Goal: Task Accomplishment & Management: Manage account settings

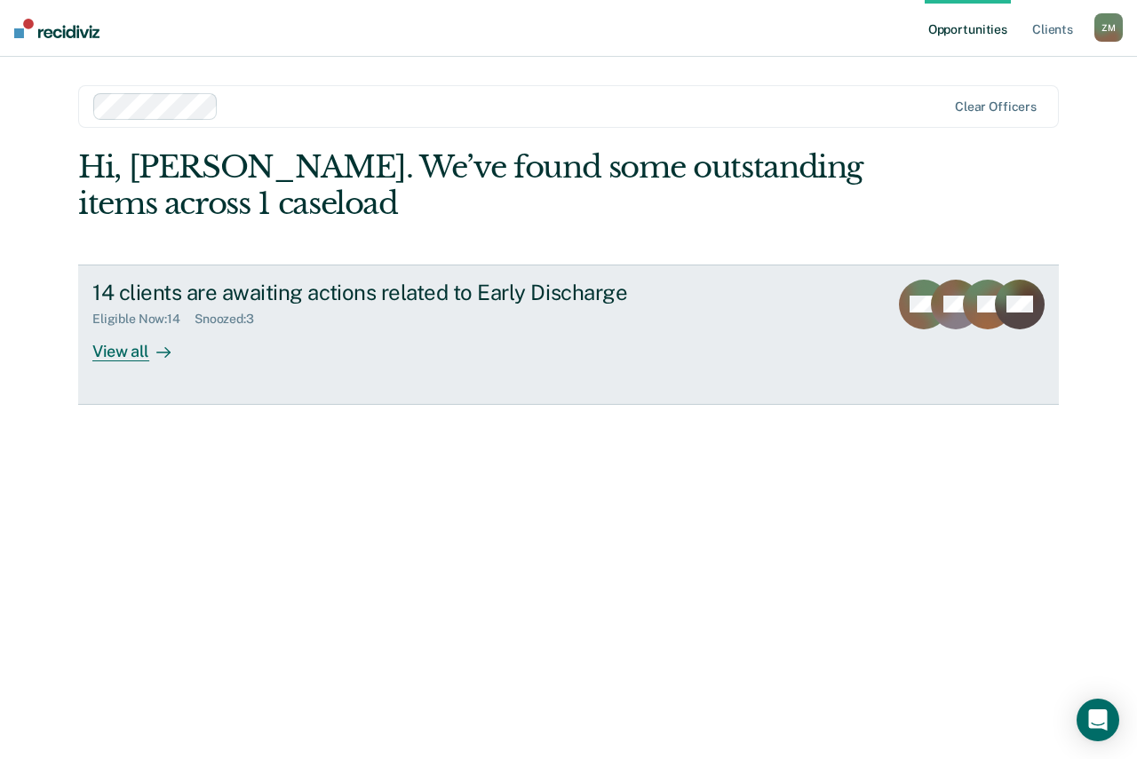
click at [135, 355] on div "View all" at bounding box center [141, 344] width 99 height 35
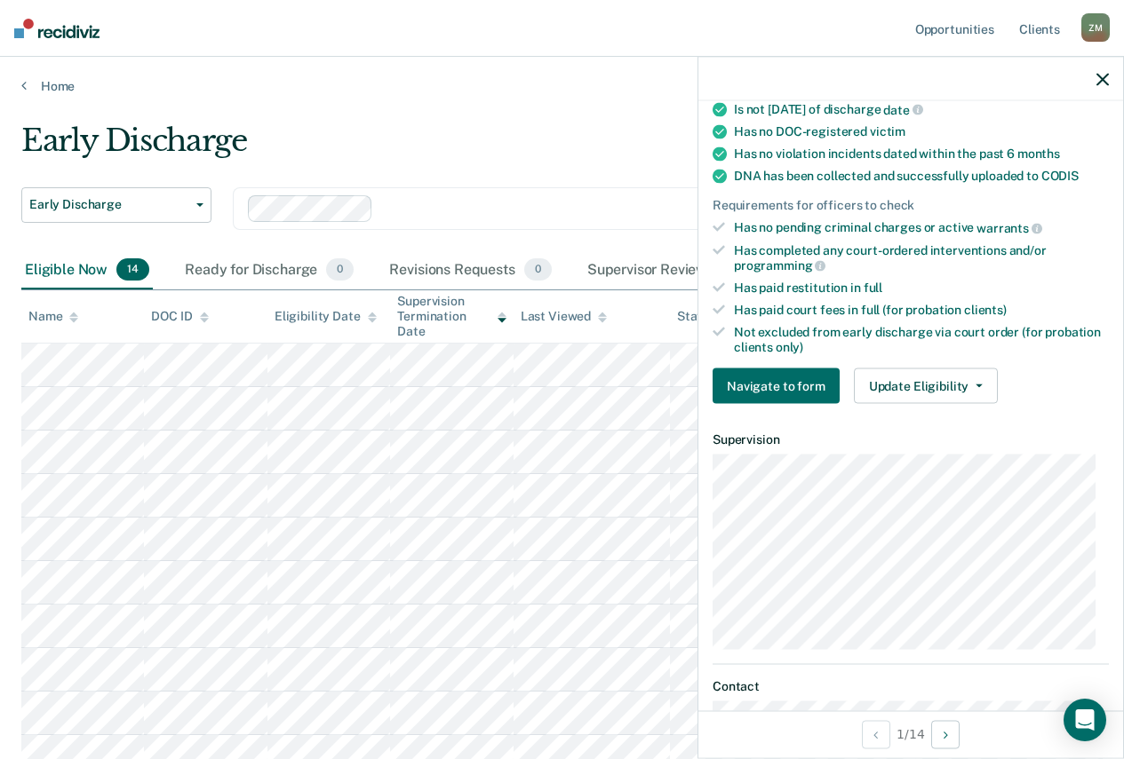
scroll to position [355, 0]
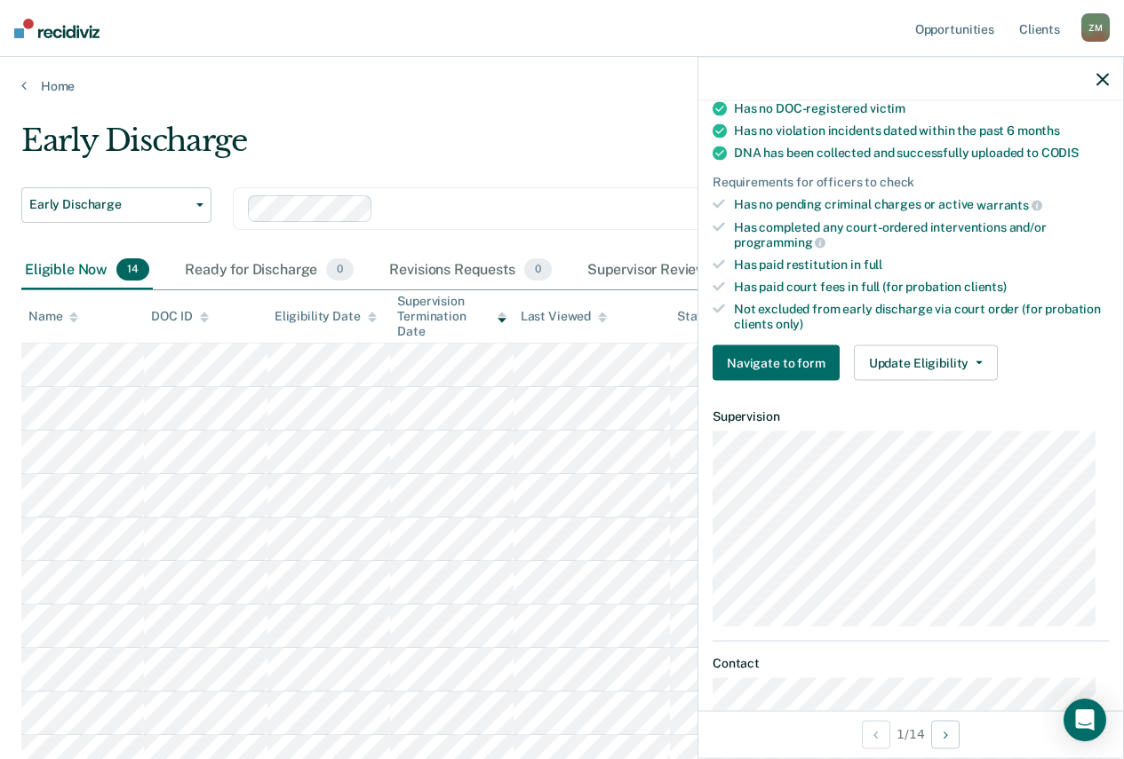
click at [940, 379] on div "Requirements validated by data from ICON Is on supervision level 1 90 days have…" at bounding box center [910, 124] width 425 height 541
click at [943, 369] on button "Update Eligibility" at bounding box center [926, 363] width 144 height 36
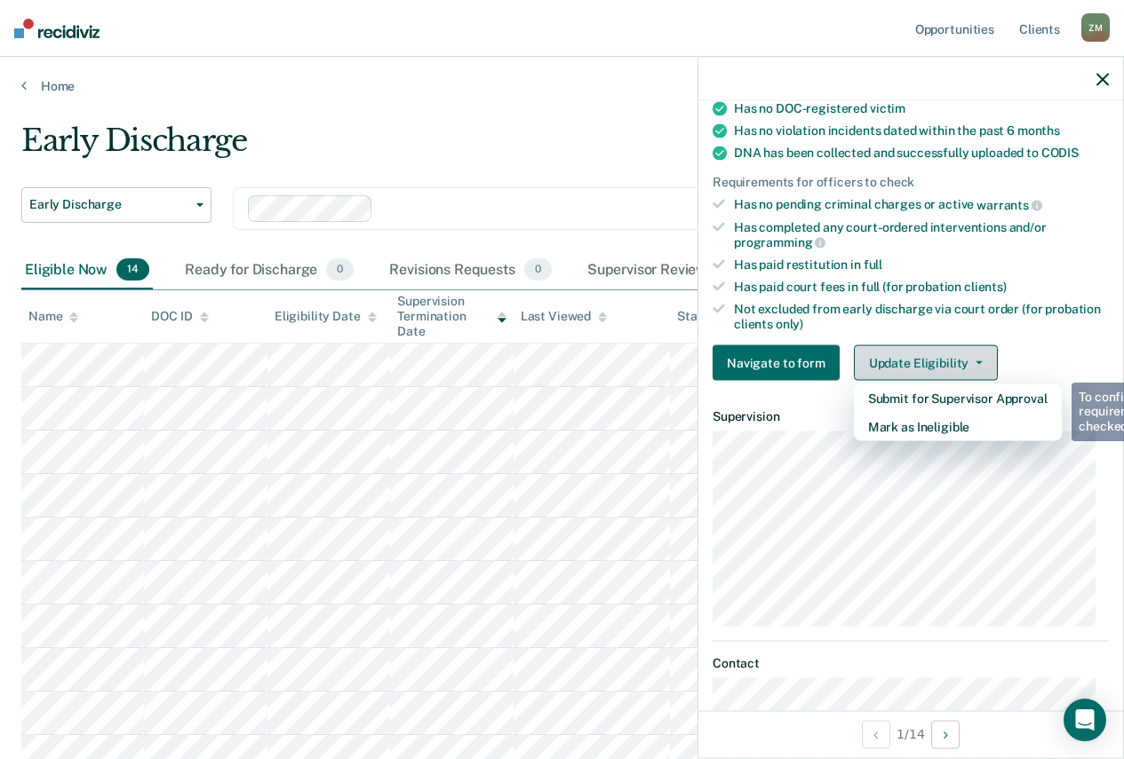
click at [938, 355] on button "Update Eligibility" at bounding box center [926, 363] width 144 height 36
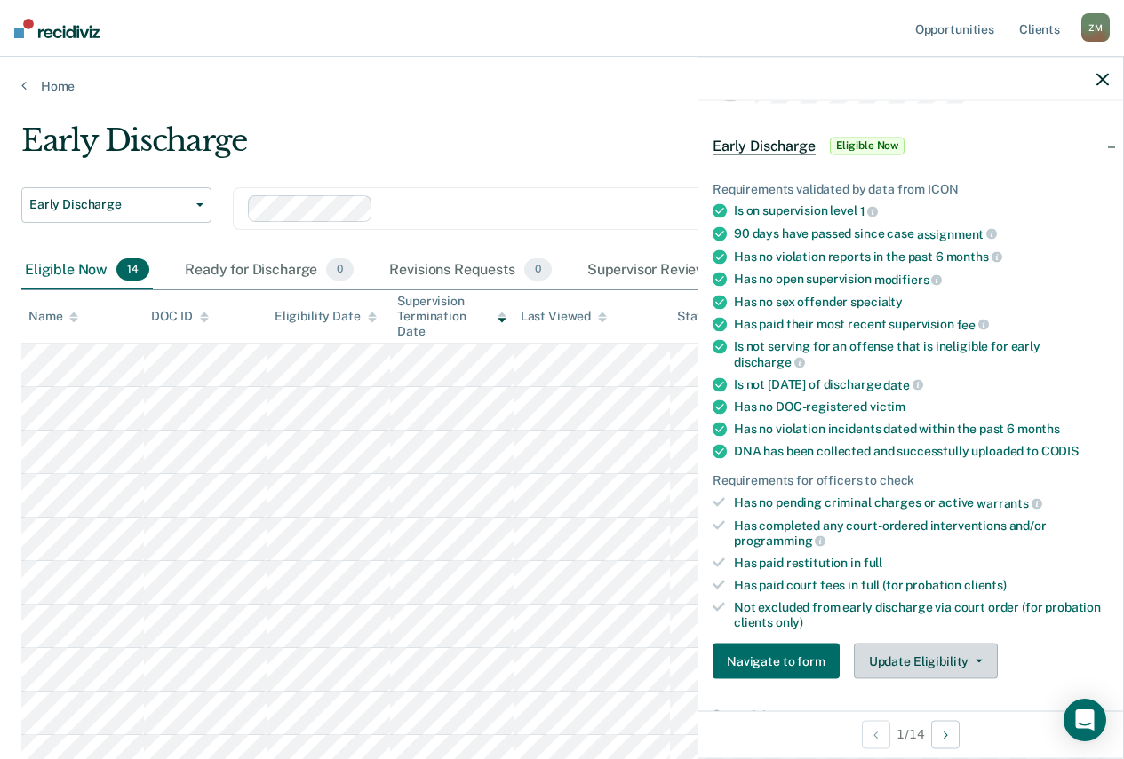
scroll to position [89, 0]
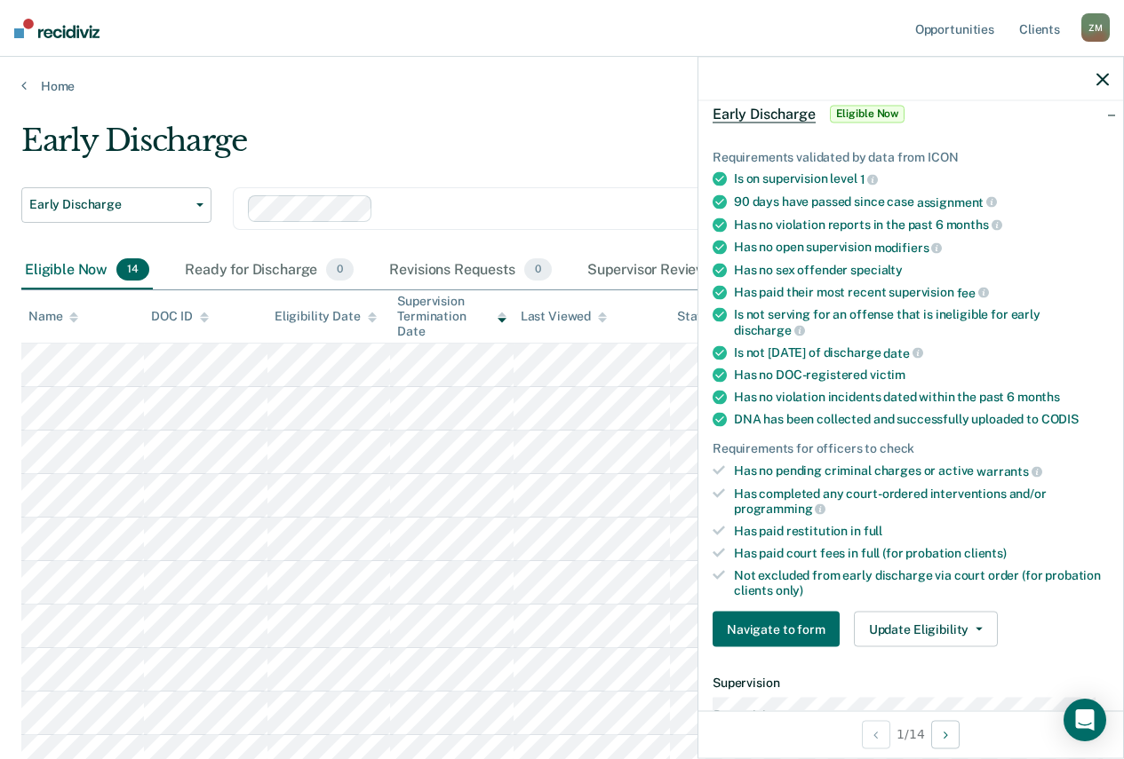
click at [848, 110] on span "Eligible Now" at bounding box center [867, 114] width 75 height 18
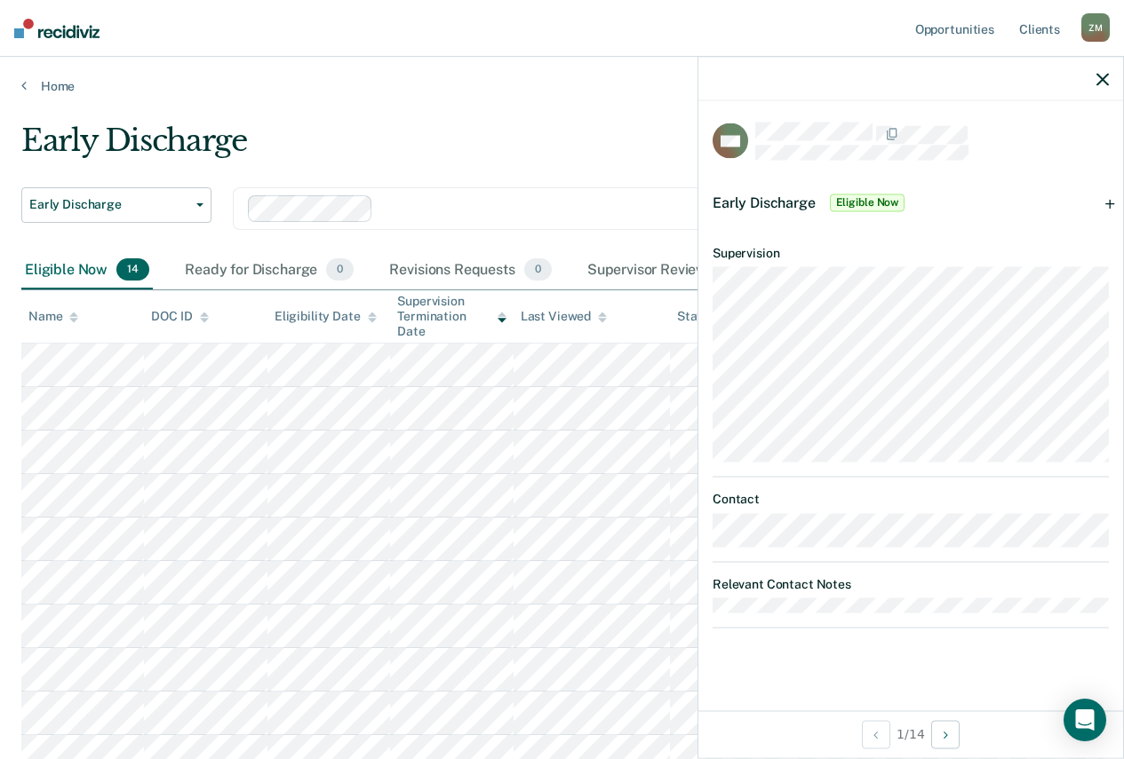
scroll to position [0, 0]
click at [863, 196] on span "Eligible Now" at bounding box center [867, 203] width 75 height 18
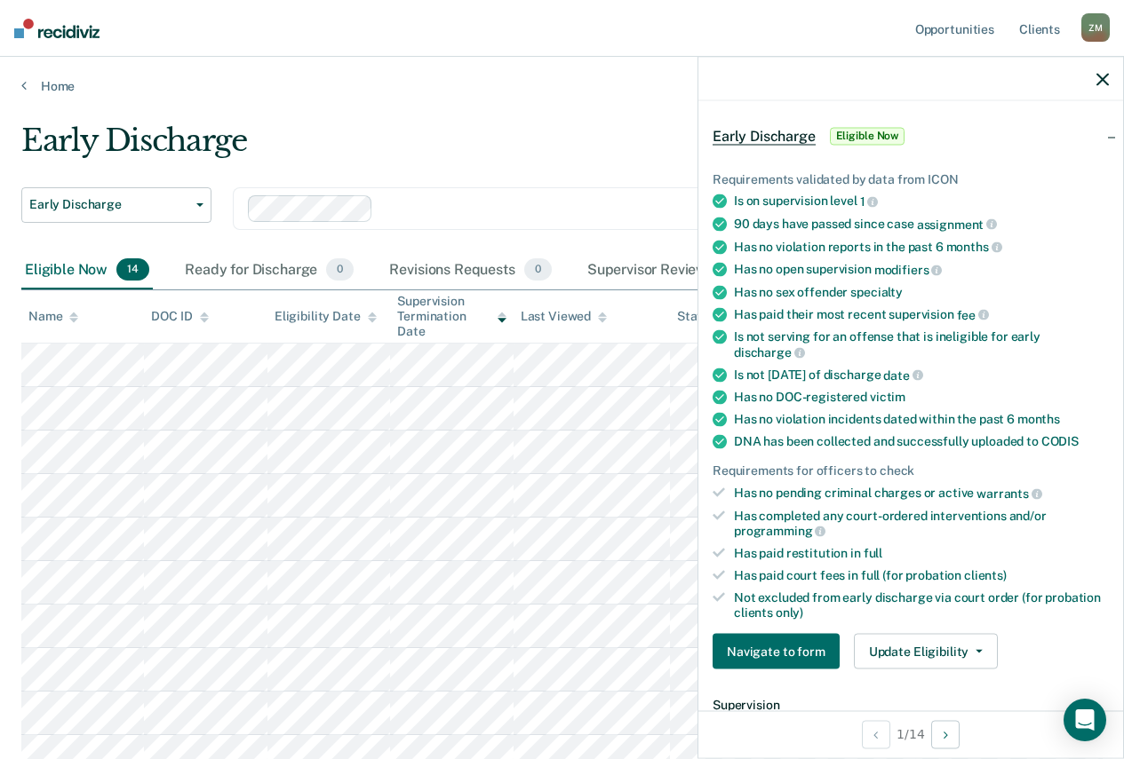
scroll to position [178, 0]
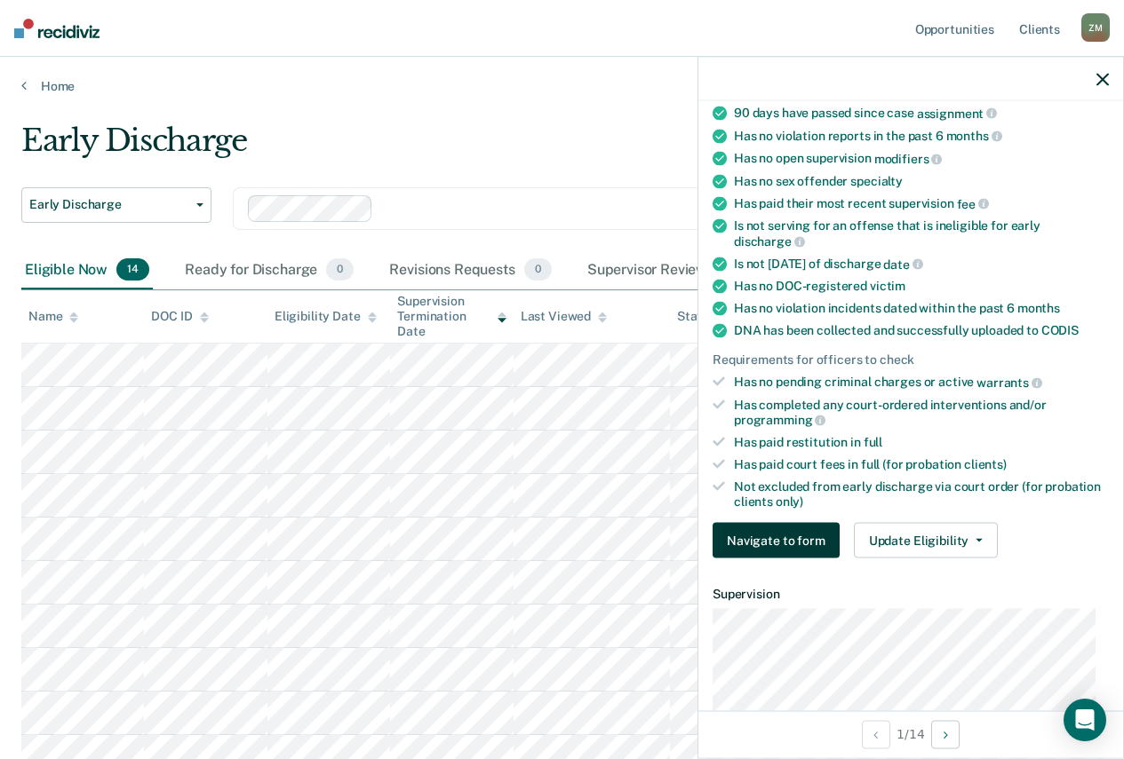
click at [758, 536] on button "Navigate to form" at bounding box center [775, 541] width 127 height 36
type textarea "x"
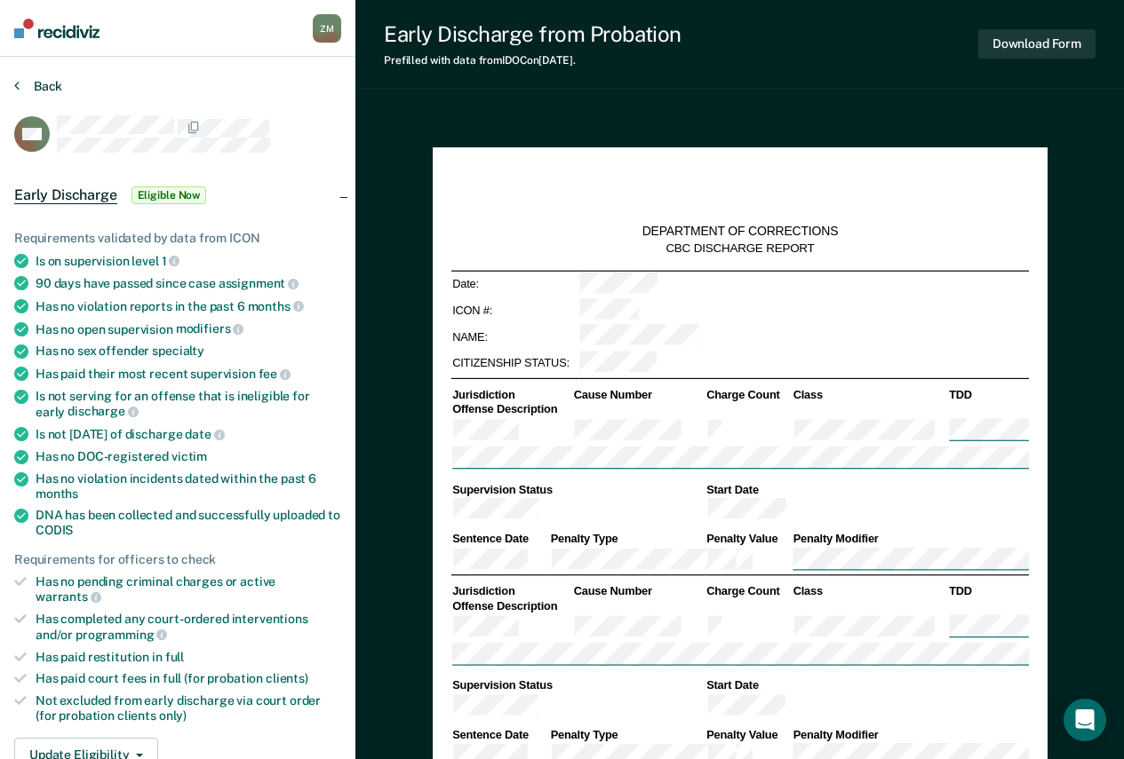
click at [28, 82] on button "Back" at bounding box center [38, 86] width 48 height 16
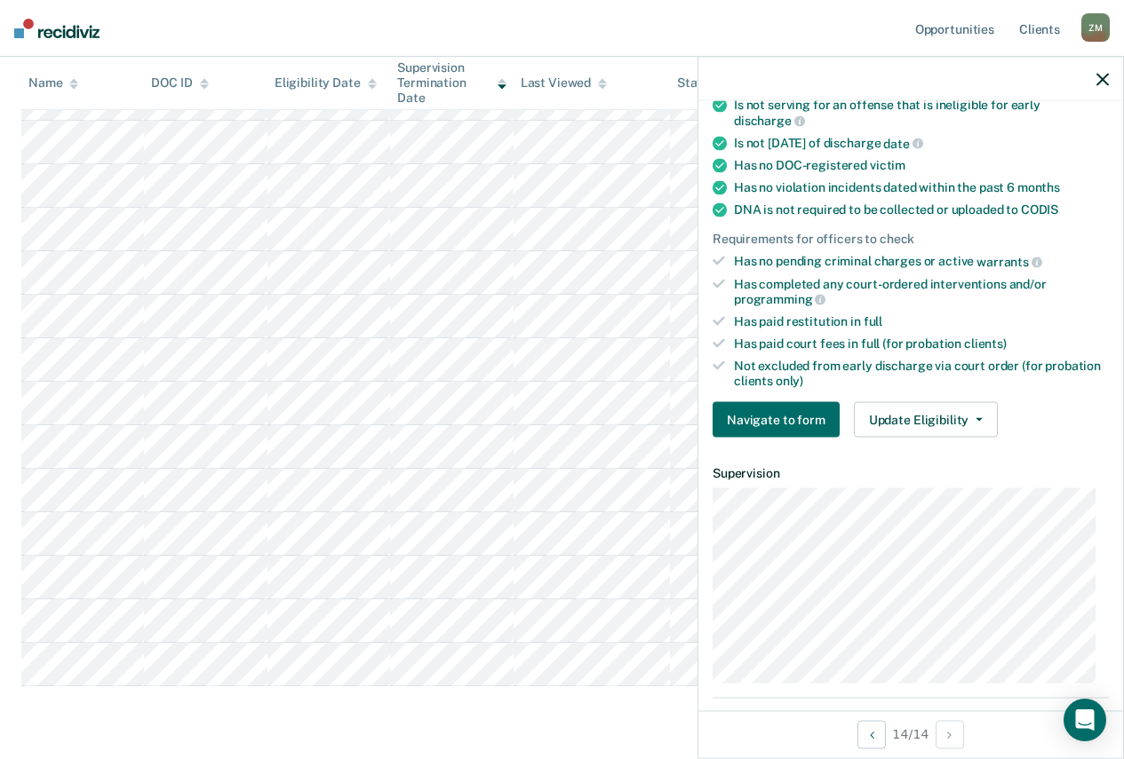
scroll to position [444, 0]
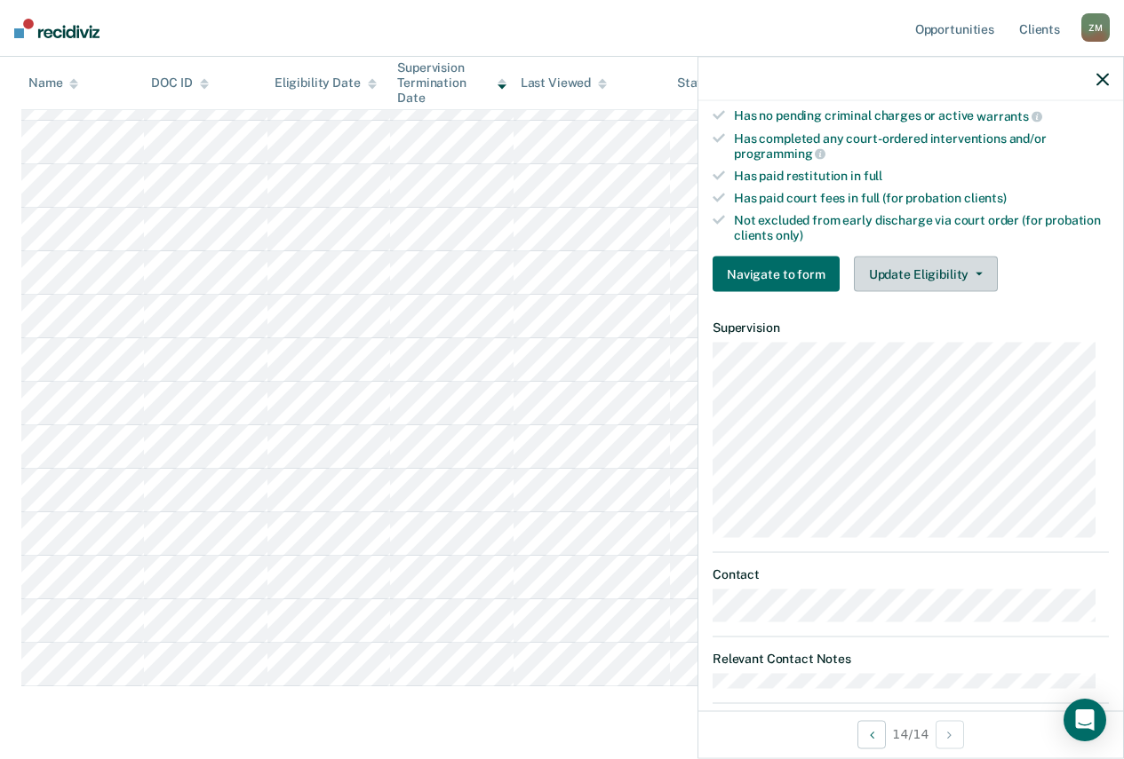
click at [913, 277] on button "Update Eligibility" at bounding box center [926, 275] width 144 height 36
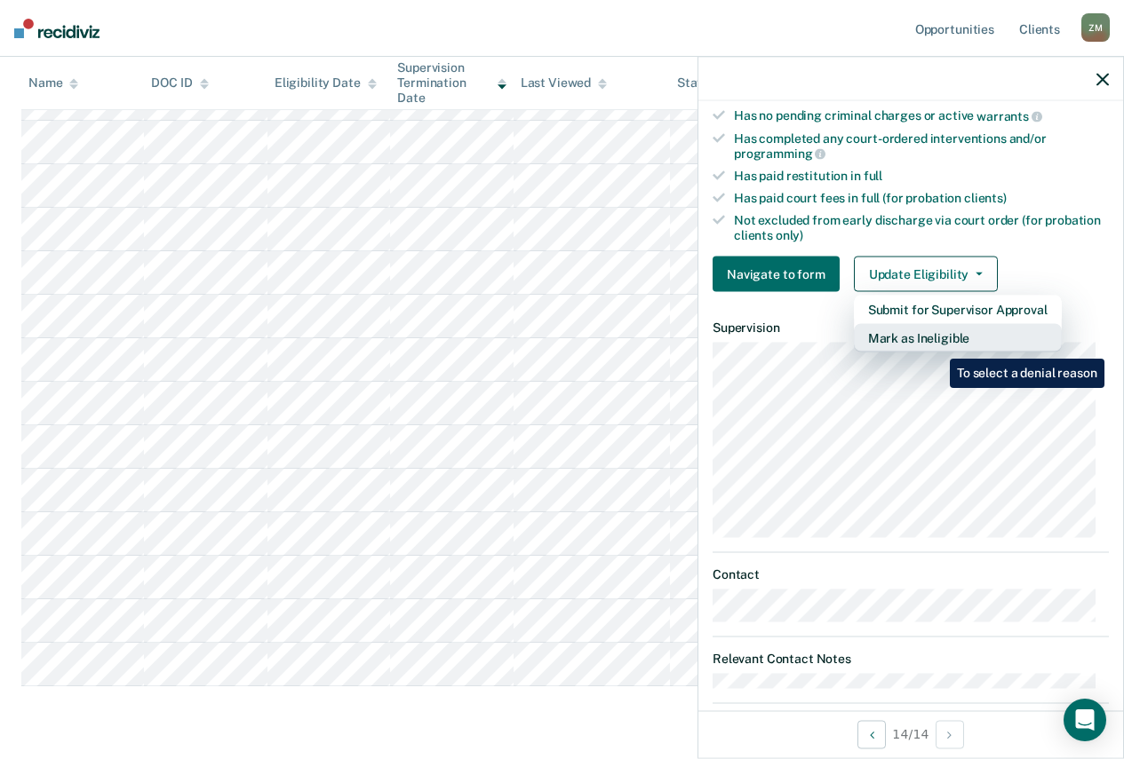
click at [936, 343] on button "Mark as Ineligible" at bounding box center [958, 338] width 208 height 28
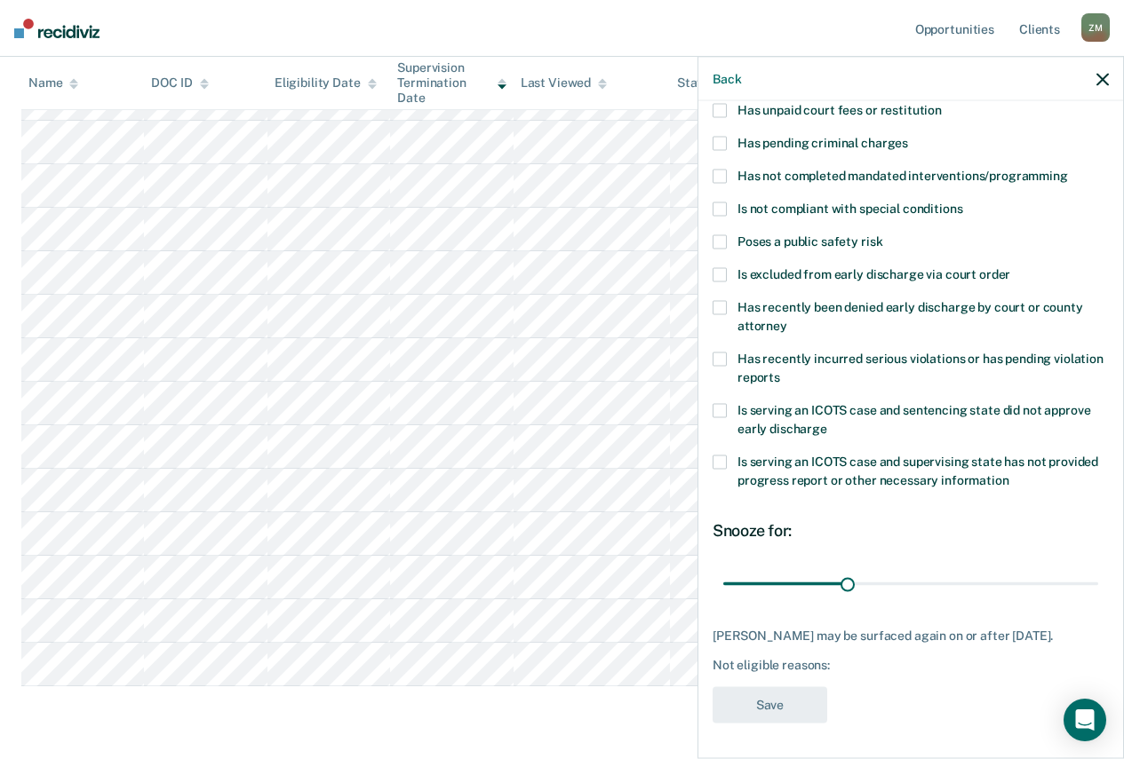
scroll to position [131, 0]
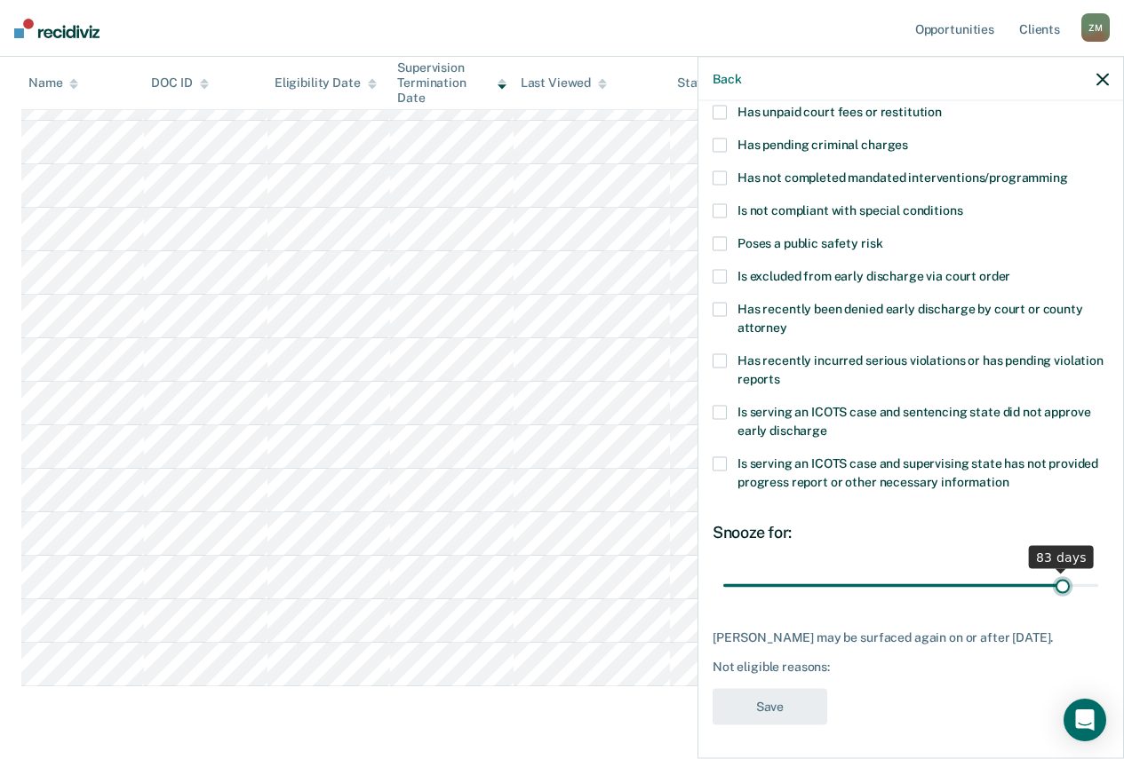
drag, startPoint x: 846, startPoint y: 575, endPoint x: 1049, endPoint y: 573, distance: 203.4
type input "83"
click at [1049, 573] on input "range" at bounding box center [910, 585] width 375 height 31
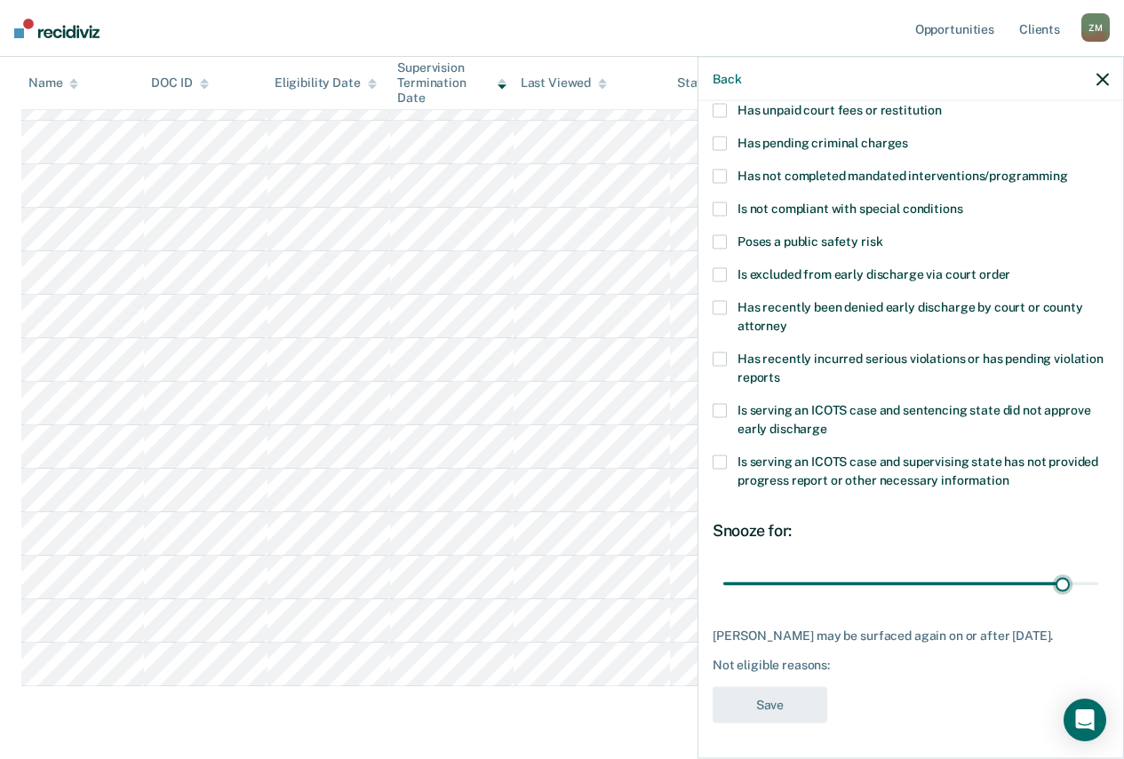
scroll to position [147, 0]
click at [716, 267] on span at bounding box center [719, 274] width 14 height 14
click at [1010, 267] on input "Is excluded from early discharge via court order" at bounding box center [1010, 267] width 0 height 0
click at [811, 704] on button "Save" at bounding box center [769, 705] width 115 height 36
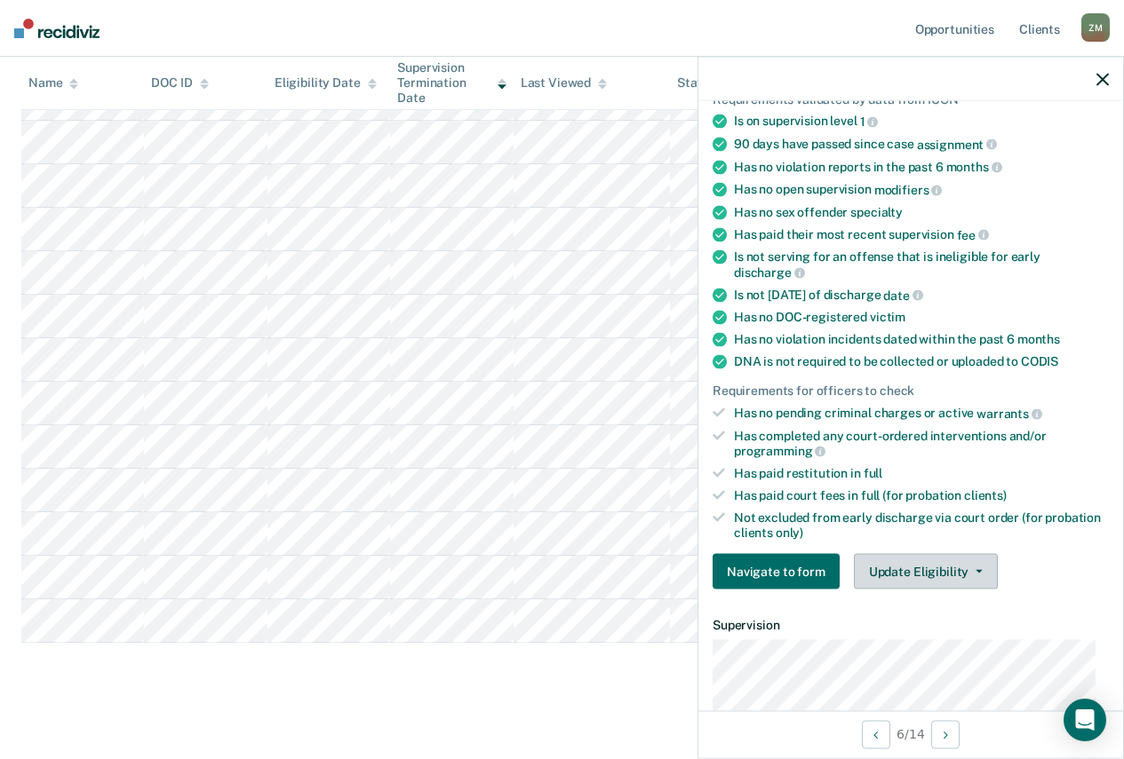
click at [935, 560] on button "Update Eligibility" at bounding box center [926, 572] width 144 height 36
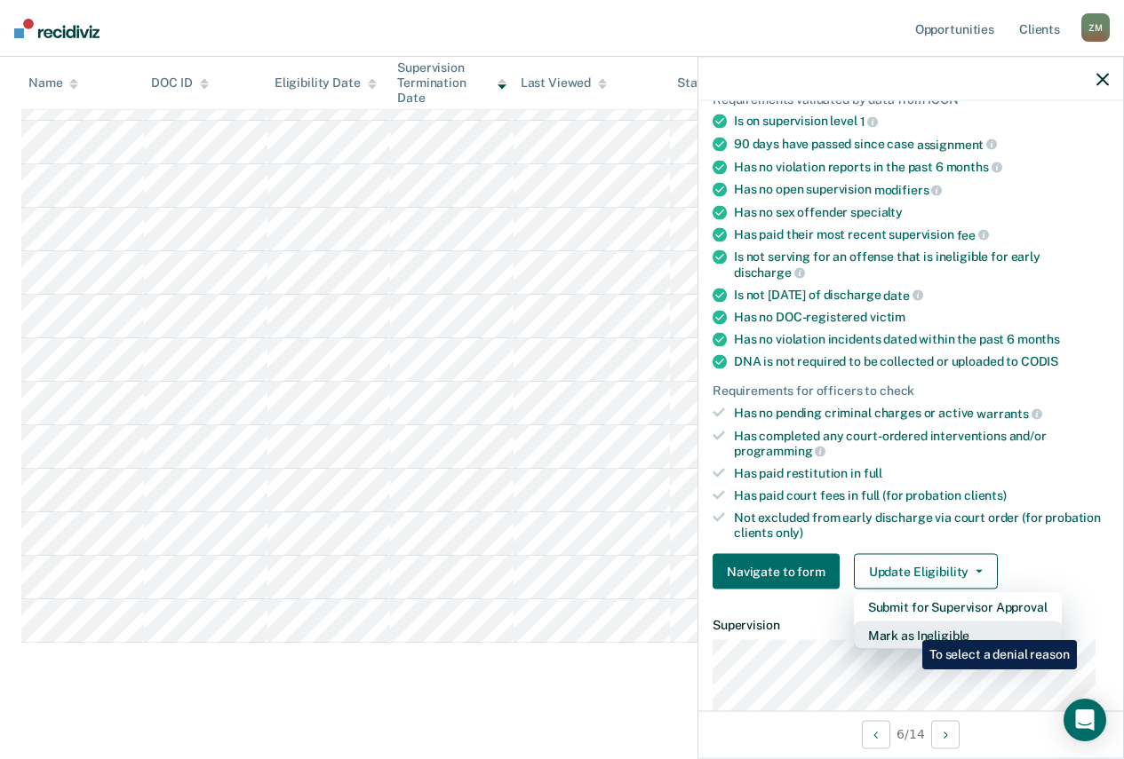
click at [909, 627] on button "Mark as Ineligible" at bounding box center [958, 636] width 208 height 28
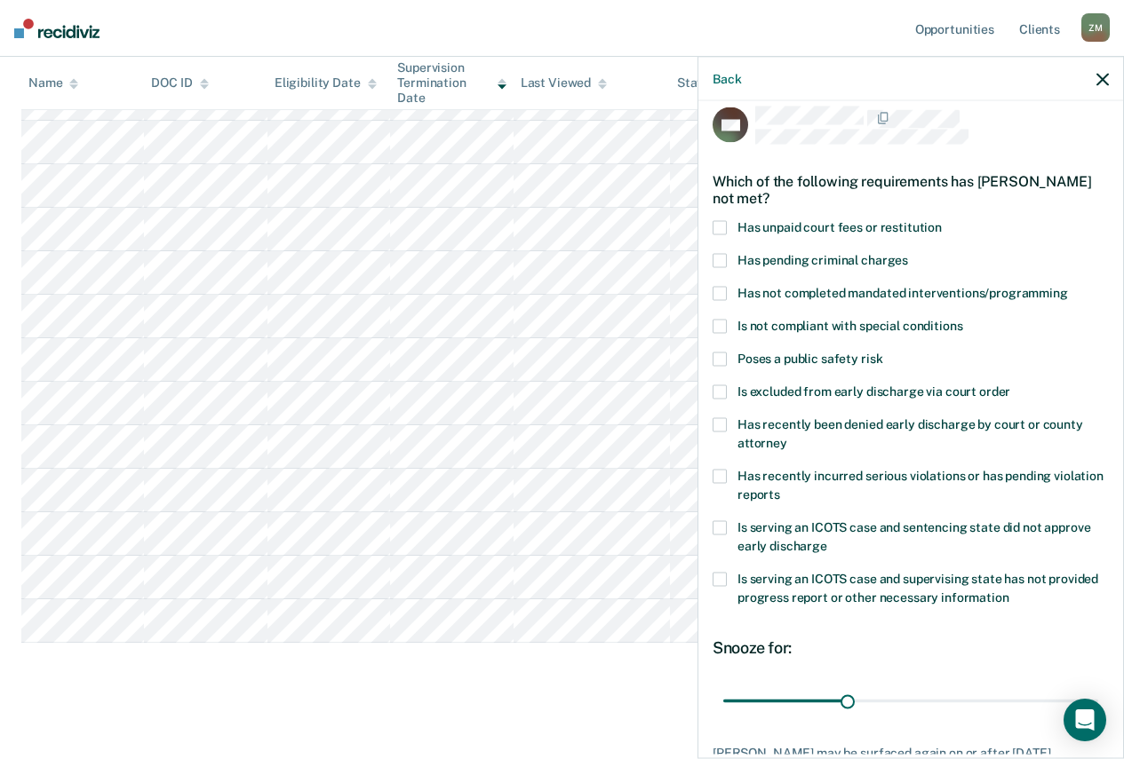
scroll to position [0, 0]
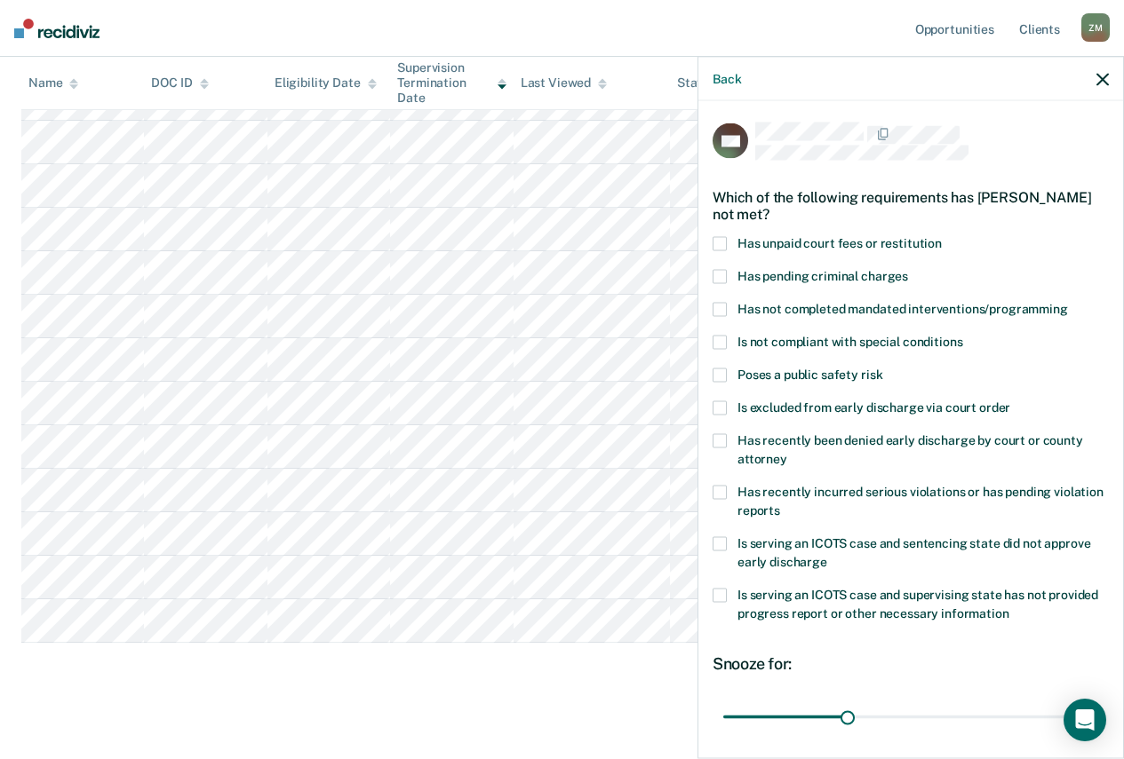
click at [714, 244] on span at bounding box center [719, 243] width 14 height 14
click at [941, 236] on input "Has unpaid court fees or restitution" at bounding box center [941, 236] width 0 height 0
click at [716, 243] on span at bounding box center [719, 243] width 14 height 14
click at [941, 236] on input "Has unpaid court fees or restitution" at bounding box center [941, 236] width 0 height 0
click at [713, 348] on label "Is not compliant with special conditions" at bounding box center [910, 344] width 396 height 19
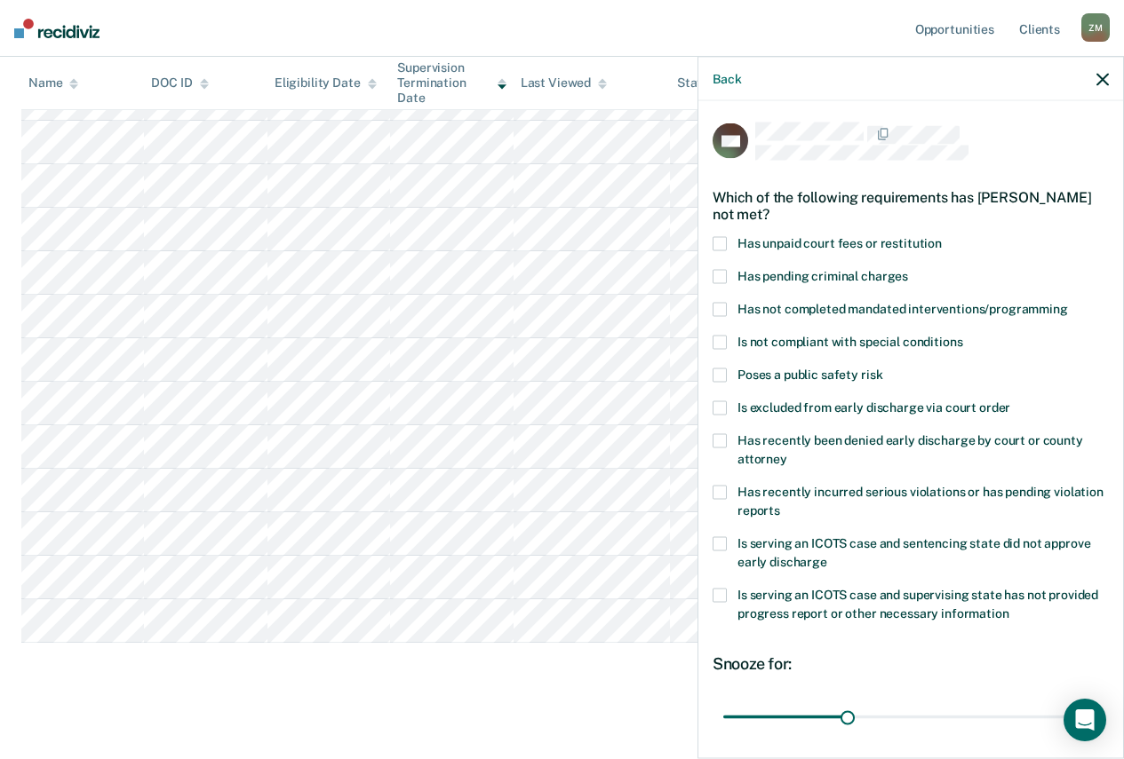
click at [962, 335] on input "Is not compliant with special conditions" at bounding box center [962, 335] width 0 height 0
click at [714, 346] on span at bounding box center [719, 342] width 14 height 14
click at [962, 335] on input "Is not compliant with special conditions" at bounding box center [962, 335] width 0 height 0
click at [717, 401] on span at bounding box center [719, 408] width 14 height 14
click at [1010, 401] on input "Is excluded from early discharge via court order" at bounding box center [1010, 401] width 0 height 0
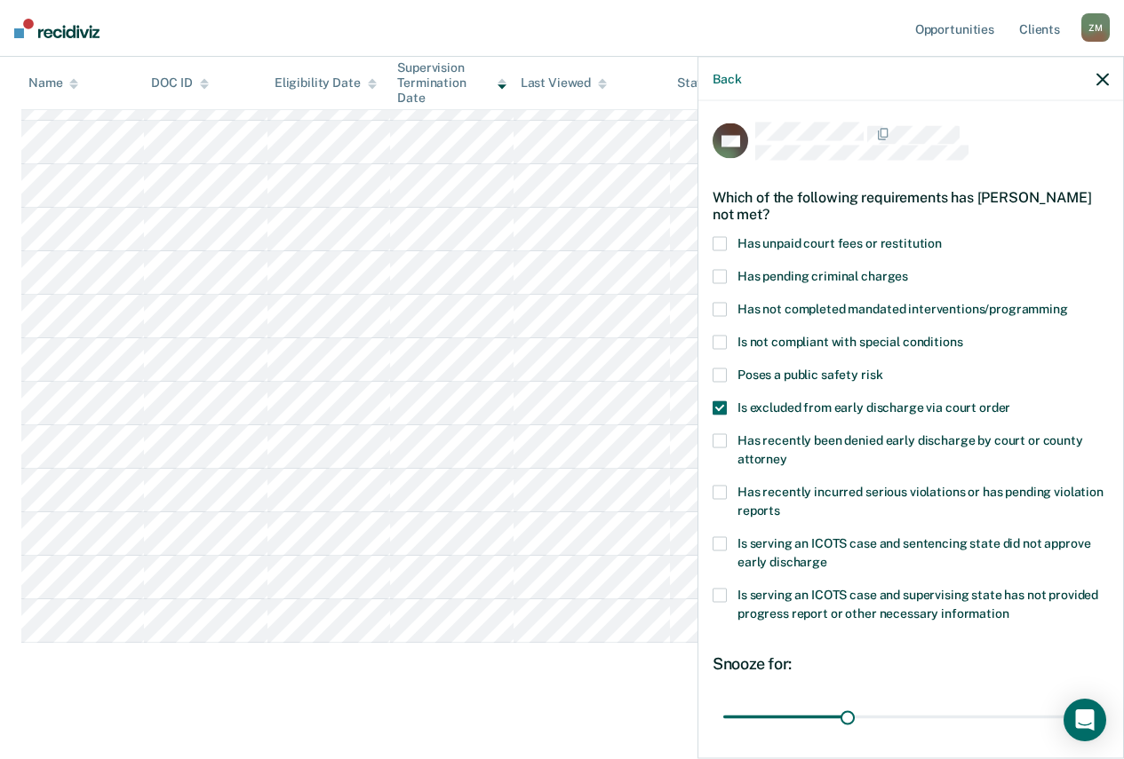
click at [730, 412] on label "Is excluded from early discharge via court order" at bounding box center [910, 410] width 396 height 19
click at [1010, 401] on input "Is excluded from early discharge via court order" at bounding box center [1010, 401] width 0 height 0
click at [726, 411] on span at bounding box center [719, 408] width 14 height 14
click at [1010, 401] on input "Is excluded from early discharge via court order" at bounding box center [1010, 401] width 0 height 0
click at [706, 258] on div "MB Which of the following requirements has [PERSON_NAME] not met? Has unpaid co…" at bounding box center [910, 428] width 425 height 654
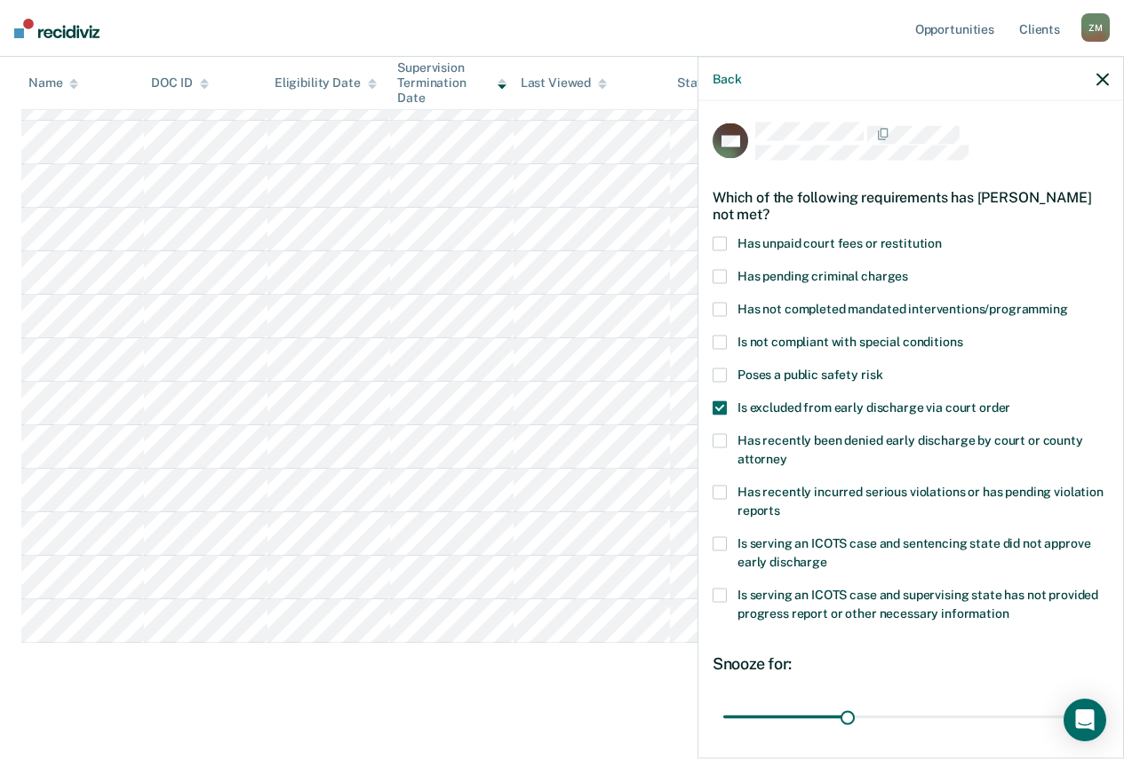
click at [710, 248] on div "MB Which of the following requirements has [PERSON_NAME] not met? Has unpaid co…" at bounding box center [910, 428] width 425 height 654
click at [714, 240] on span at bounding box center [719, 243] width 14 height 14
click at [941, 236] on input "Has unpaid court fees or restitution" at bounding box center [941, 236] width 0 height 0
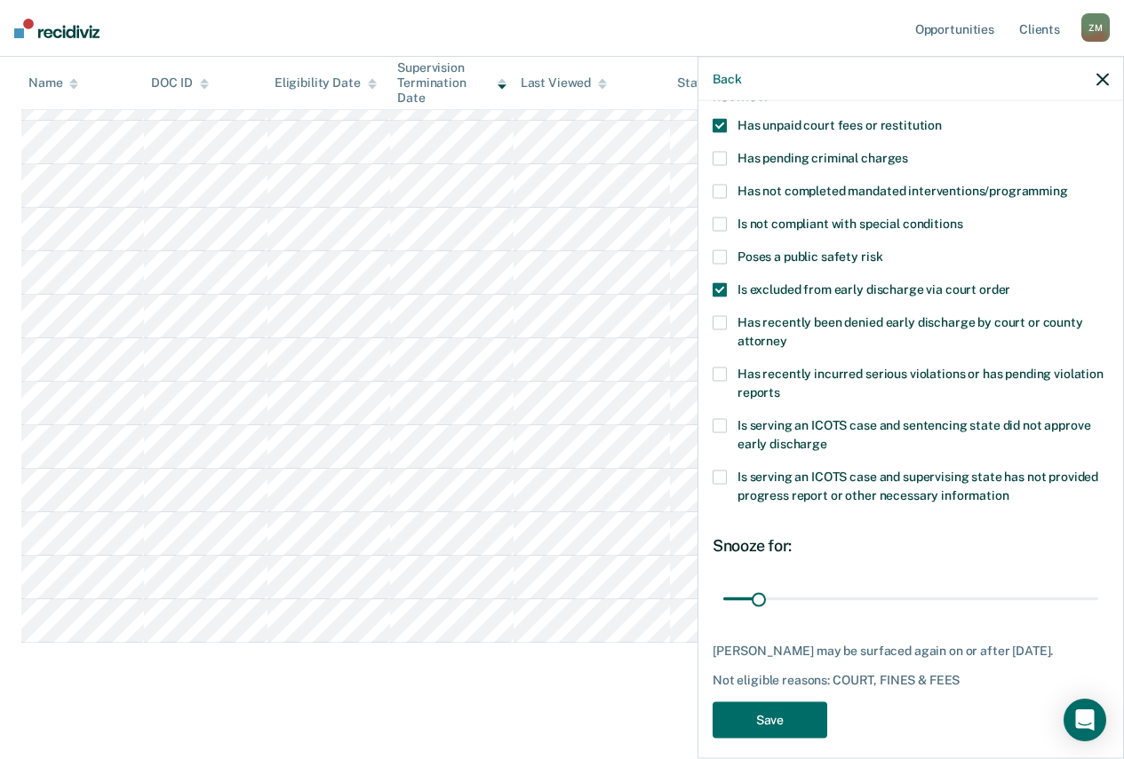
scroll to position [131, 0]
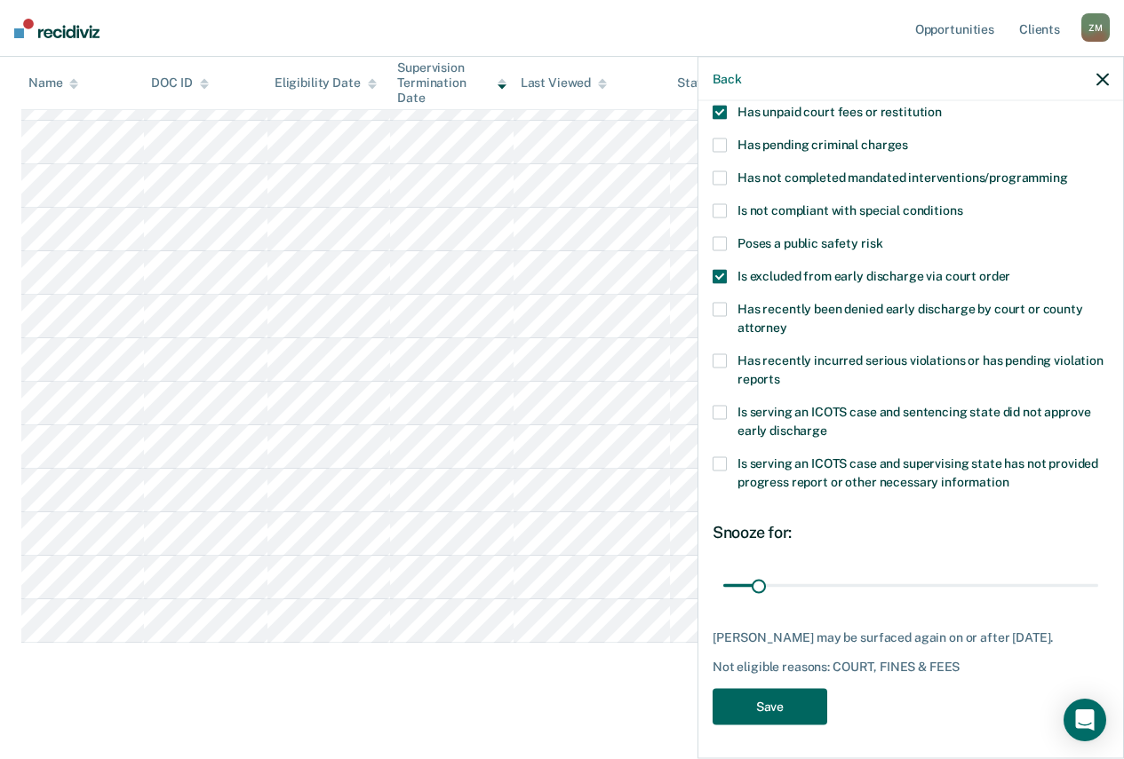
click at [747, 712] on button "Save" at bounding box center [769, 706] width 115 height 36
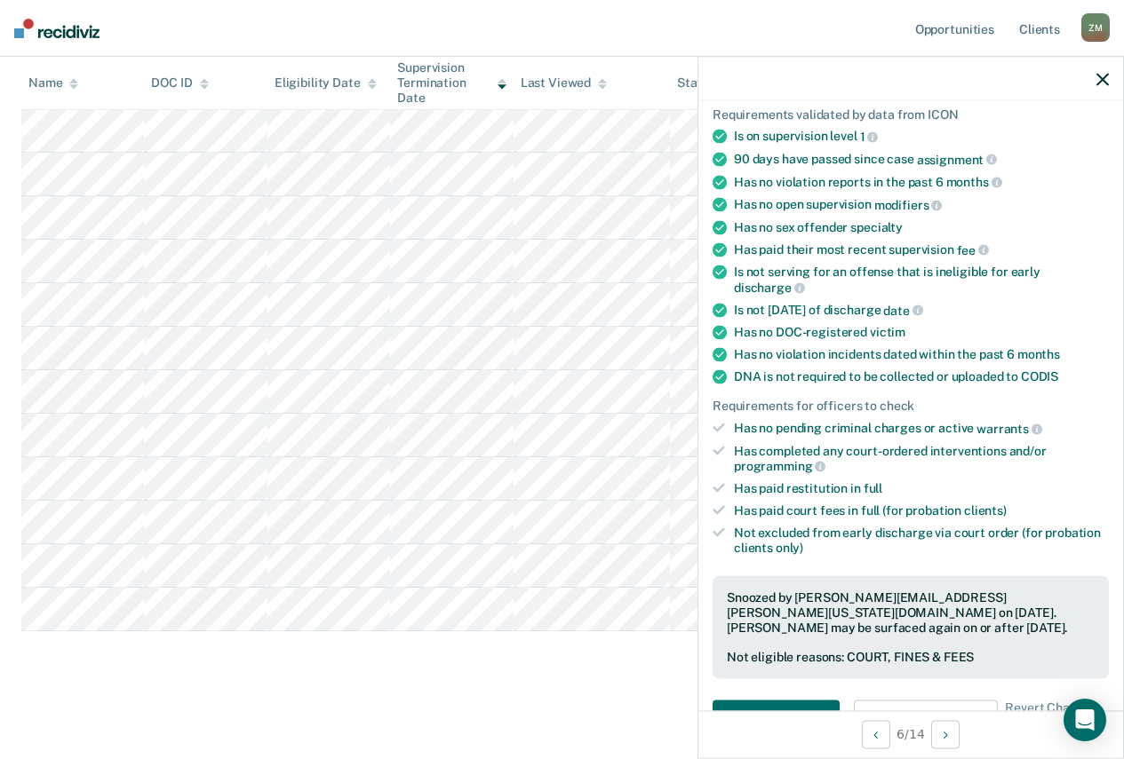
click at [1105, 83] on icon "button" at bounding box center [1102, 79] width 12 height 12
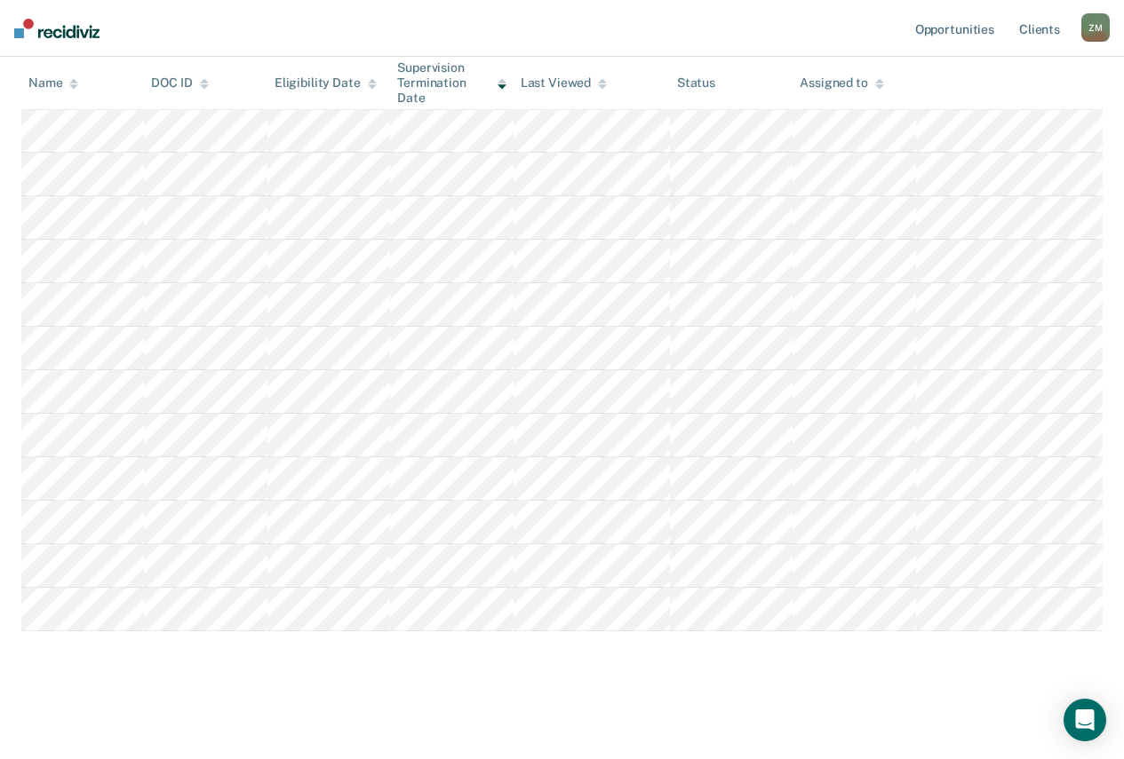
type textarea "x"
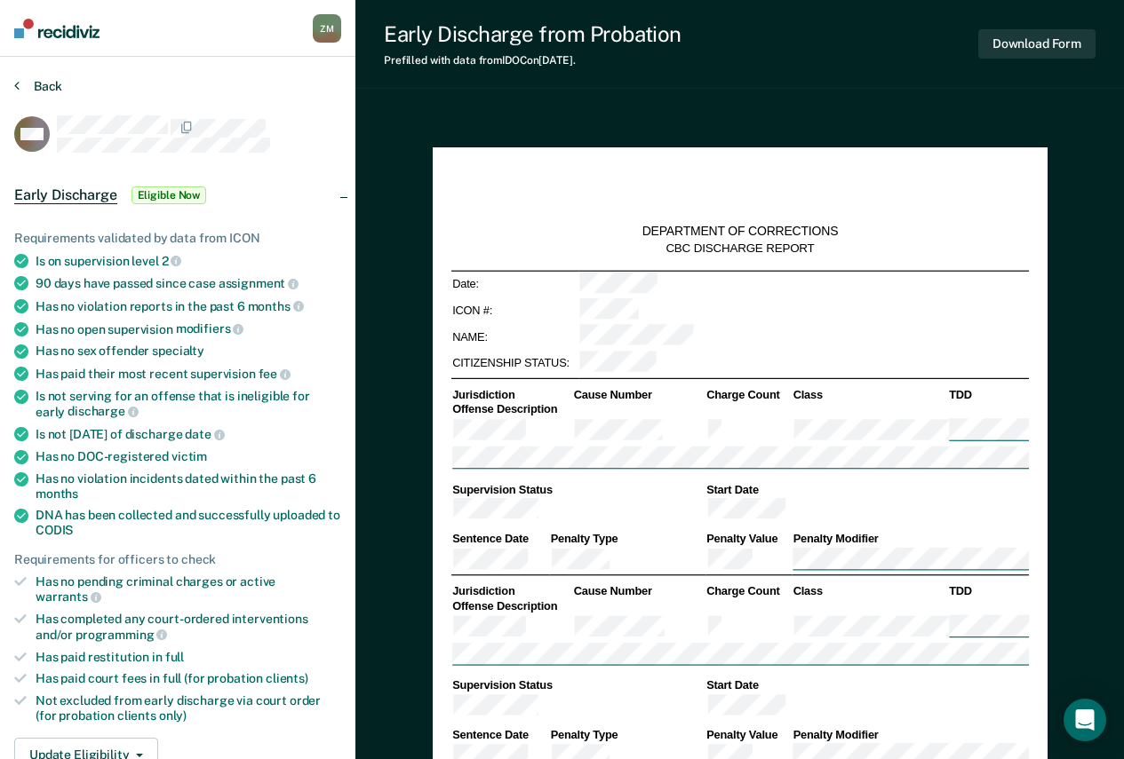
click at [41, 87] on button "Back" at bounding box center [38, 86] width 48 height 16
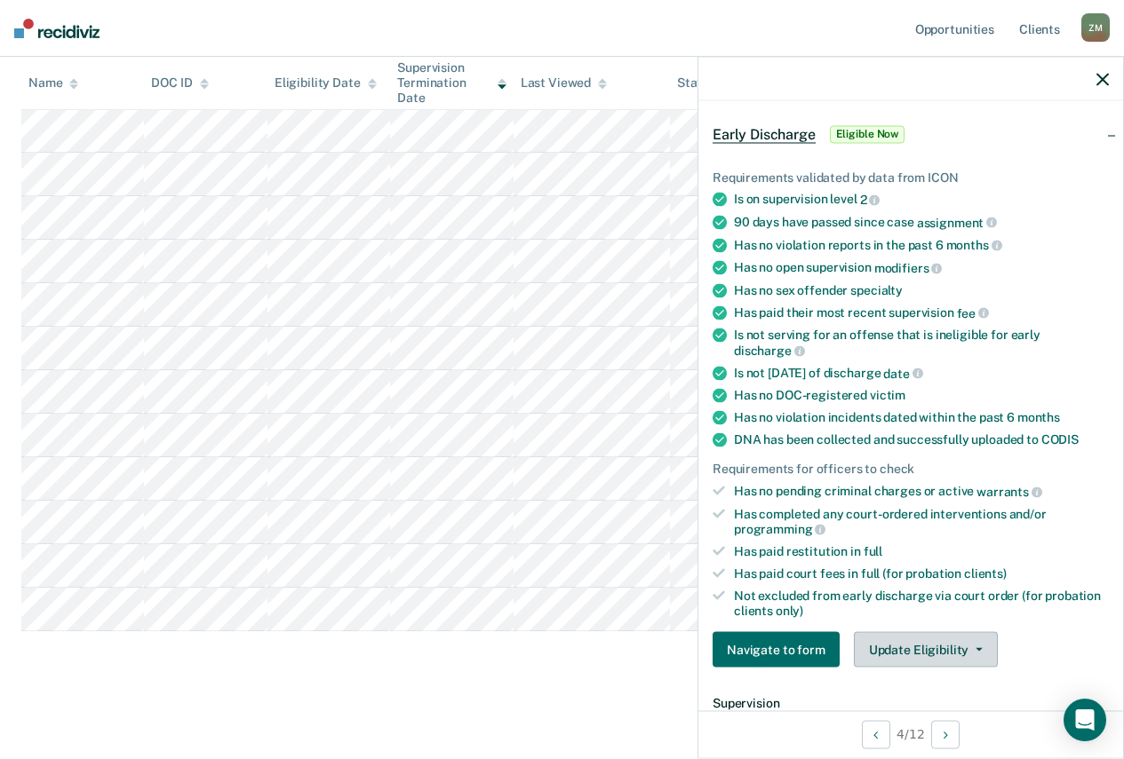
scroll to position [178, 0]
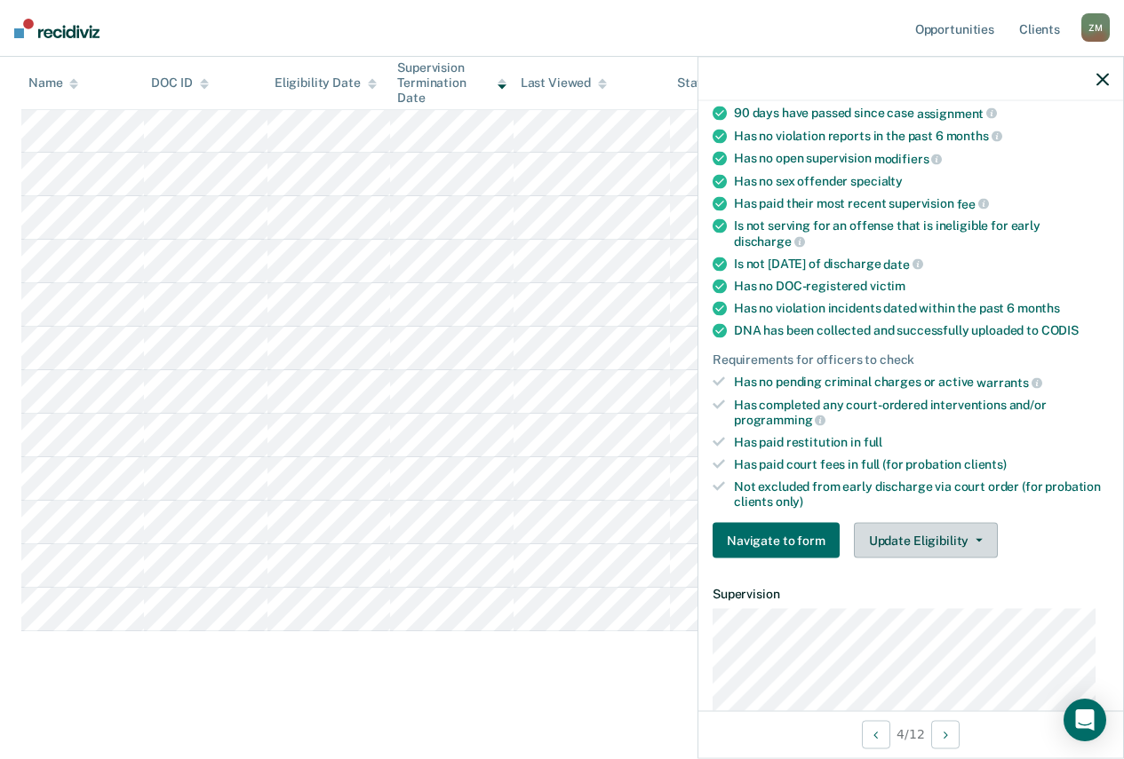
click at [908, 536] on button "Update Eligibility" at bounding box center [926, 541] width 144 height 36
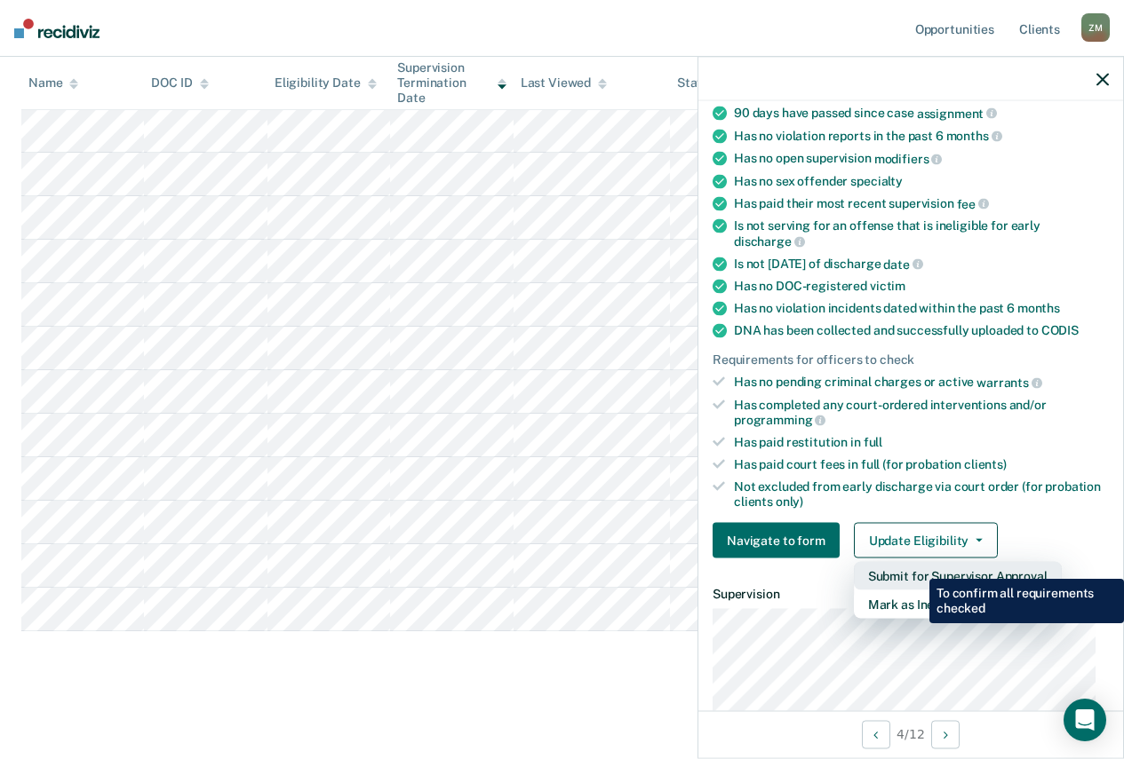
click at [916, 566] on button "Submit for Supervisor Approval" at bounding box center [958, 576] width 208 height 28
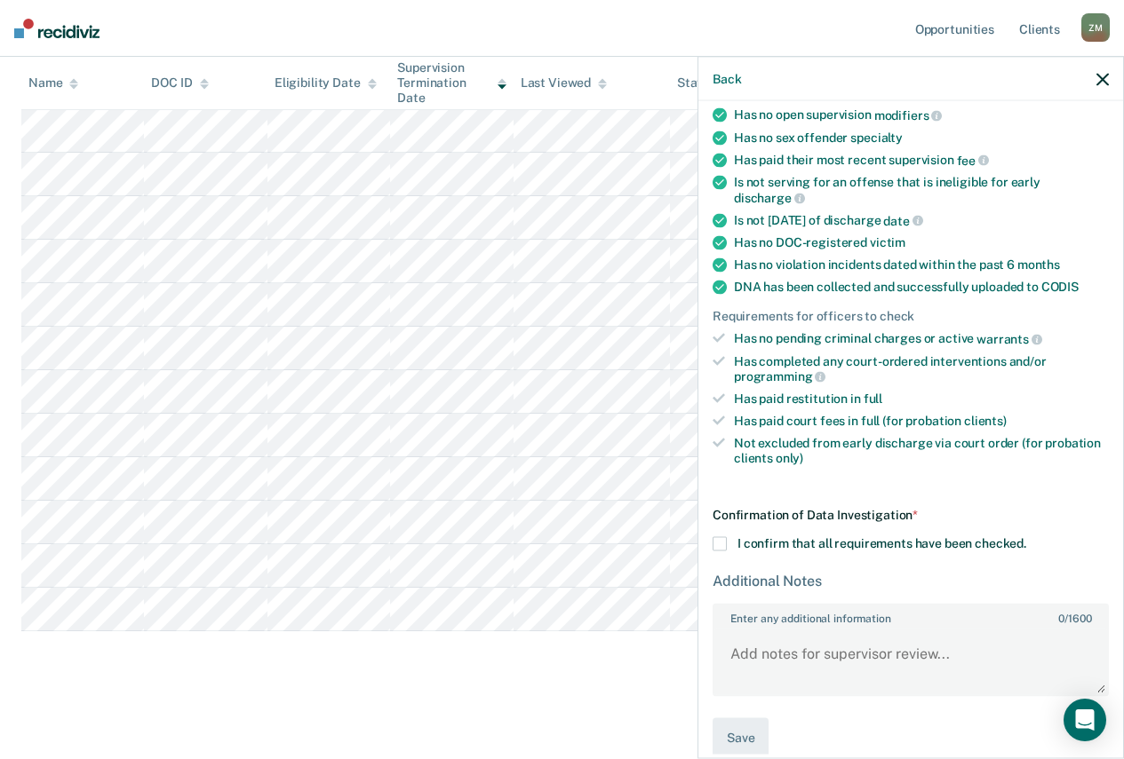
scroll to position [243, 0]
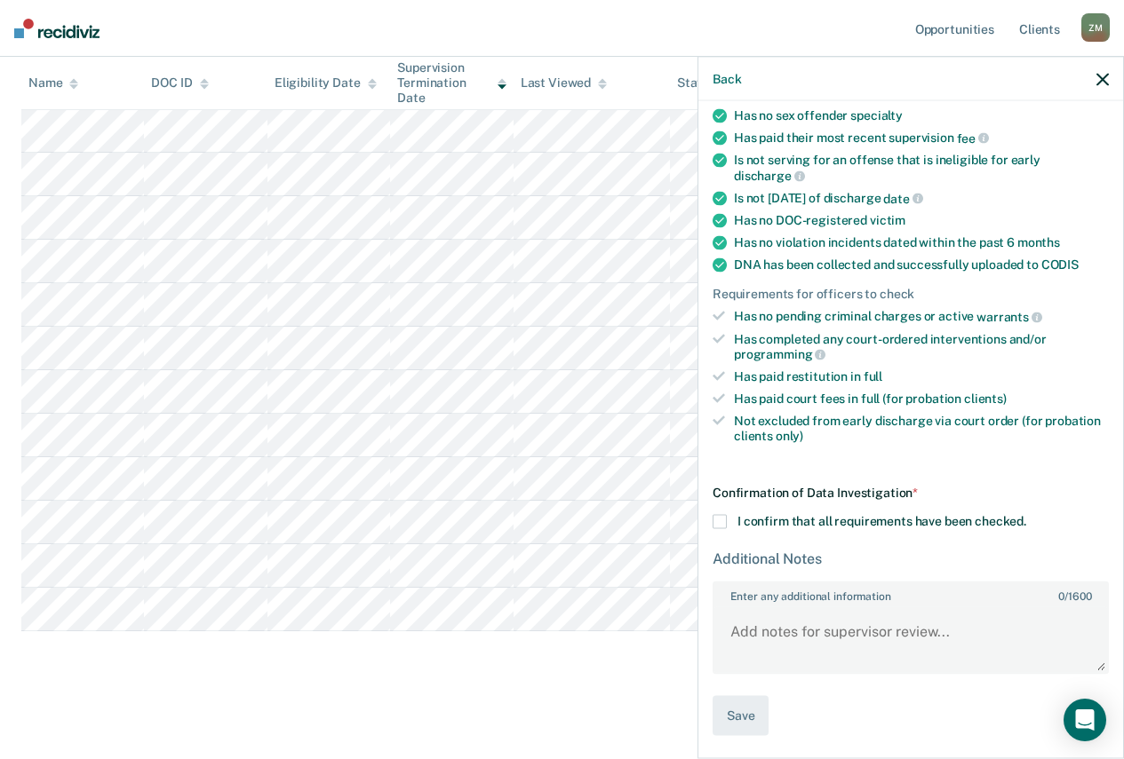
click at [712, 526] on span at bounding box center [719, 522] width 14 height 14
click at [1026, 515] on input "I confirm that all requirements have been checked." at bounding box center [1026, 515] width 0 height 0
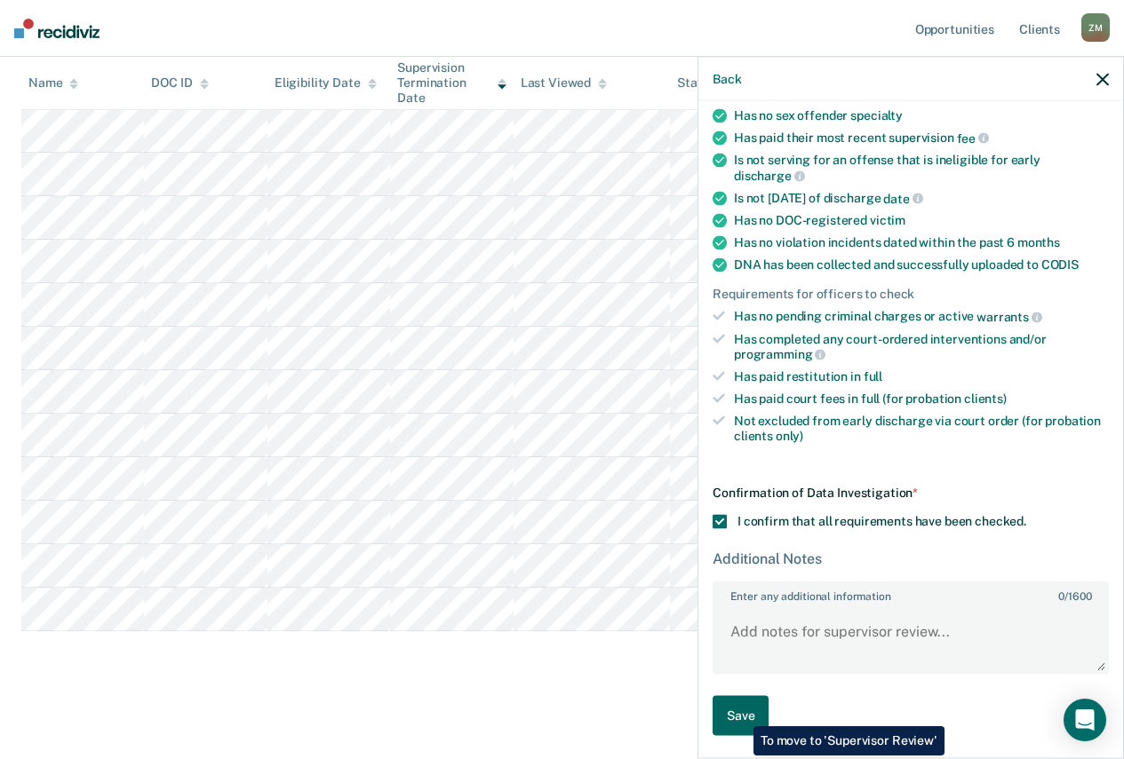
click at [740, 713] on button "Save" at bounding box center [740, 716] width 56 height 40
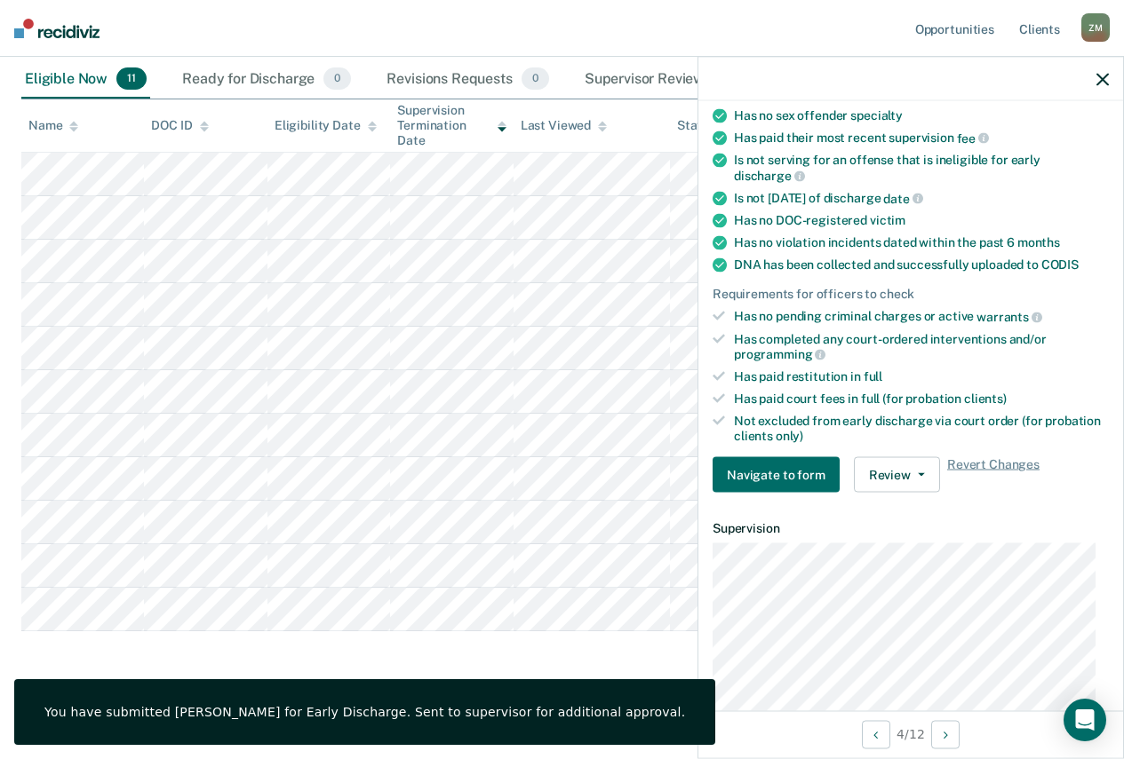
click at [538, 23] on nav "Opportunities Client s [PERSON_NAME] Z M Profile How it works Log Out" at bounding box center [562, 28] width 1124 height 57
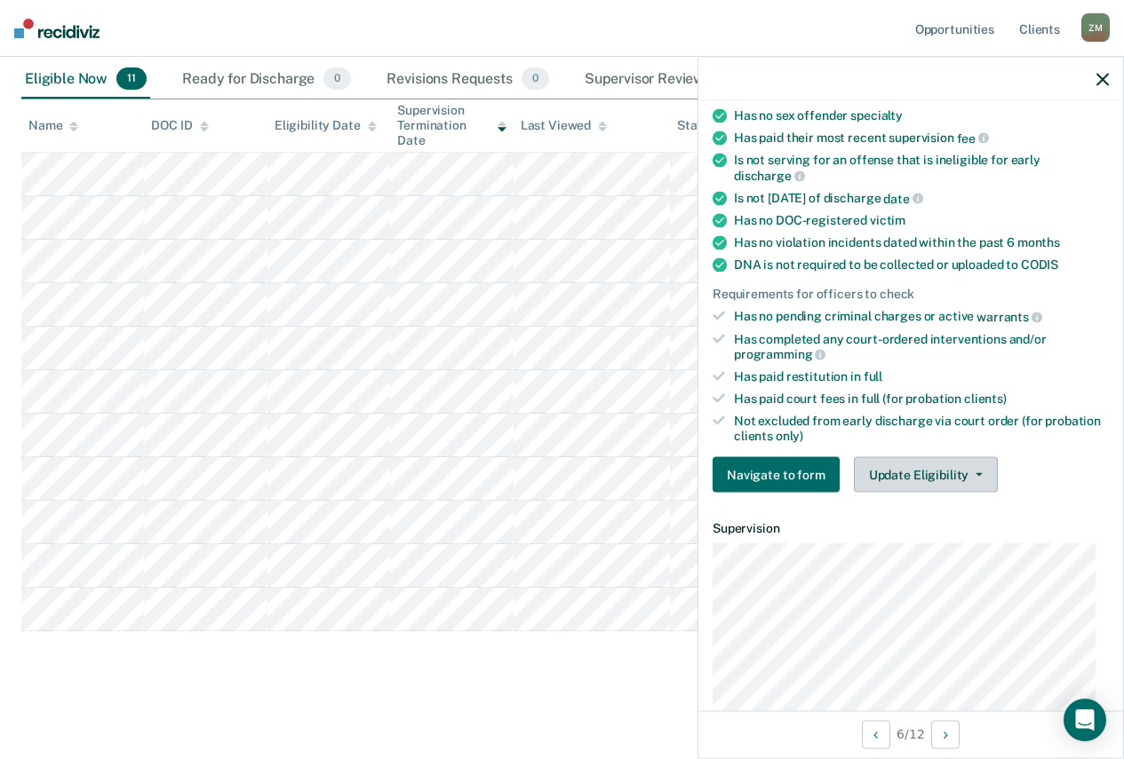
click at [958, 480] on button "Update Eligibility" at bounding box center [926, 475] width 144 height 36
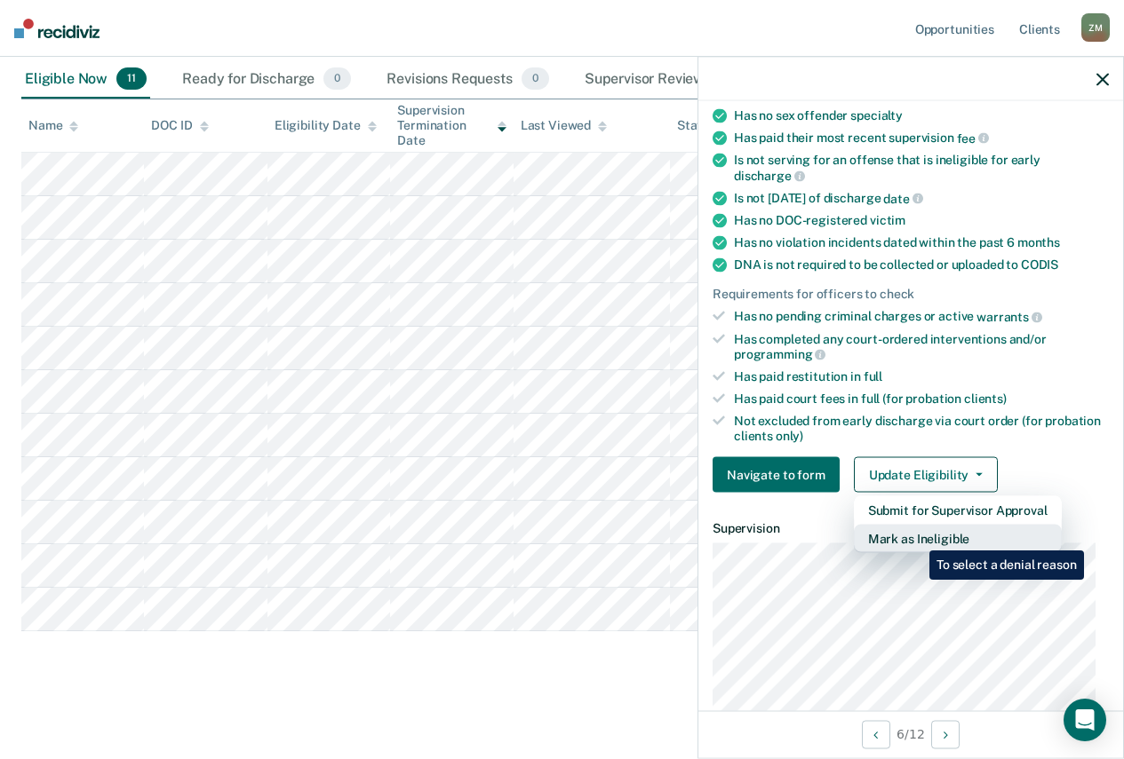
click at [916, 537] on button "Mark as Ineligible" at bounding box center [958, 539] width 208 height 28
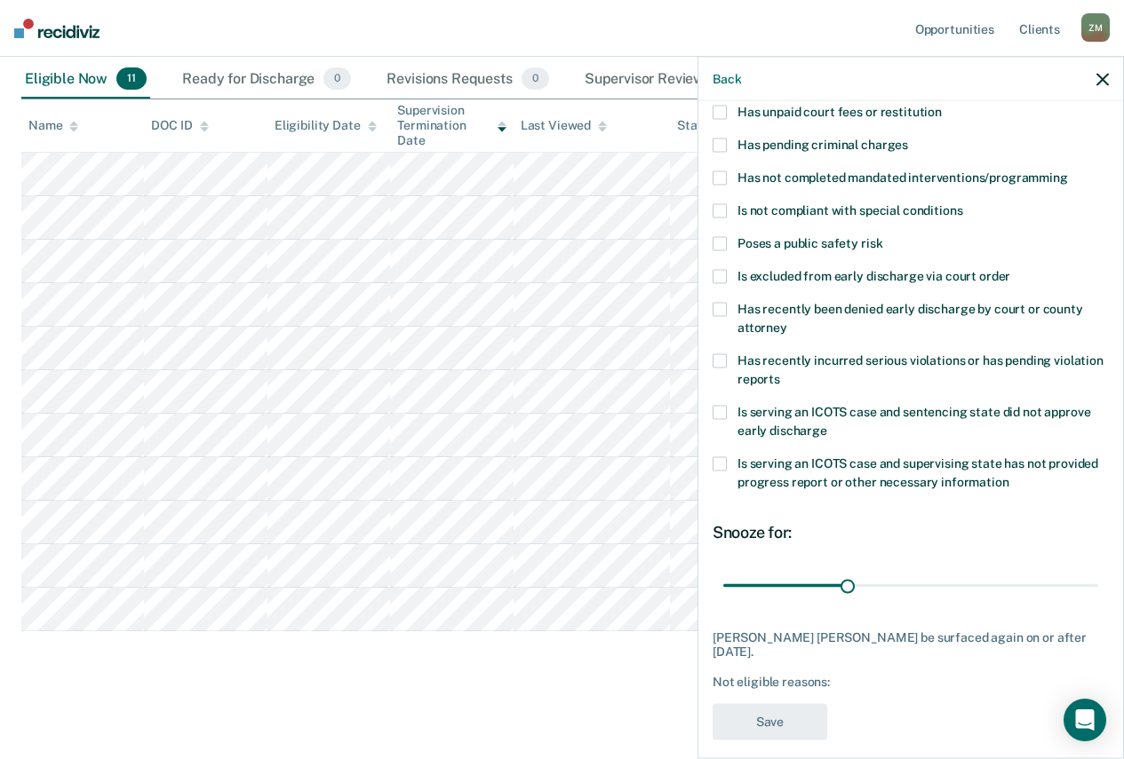
click at [719, 278] on span at bounding box center [719, 276] width 14 height 14
click at [1010, 269] on input "Is excluded from early discharge via court order" at bounding box center [1010, 269] width 0 height 0
drag, startPoint x: 842, startPoint y: 587, endPoint x: 903, endPoint y: 584, distance: 61.3
click at [903, 584] on input "range" at bounding box center [910, 585] width 375 height 31
type input "44"
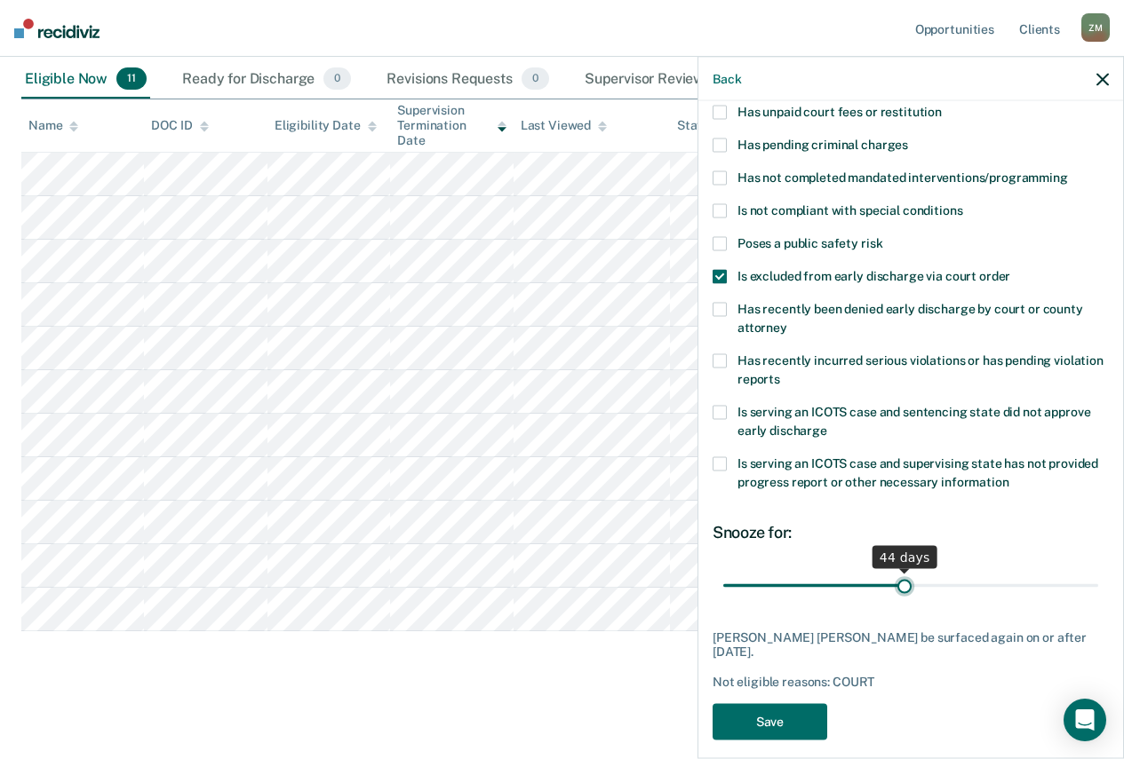
click at [900, 581] on input "range" at bounding box center [910, 585] width 375 height 31
click at [782, 719] on button "Save" at bounding box center [769, 721] width 115 height 36
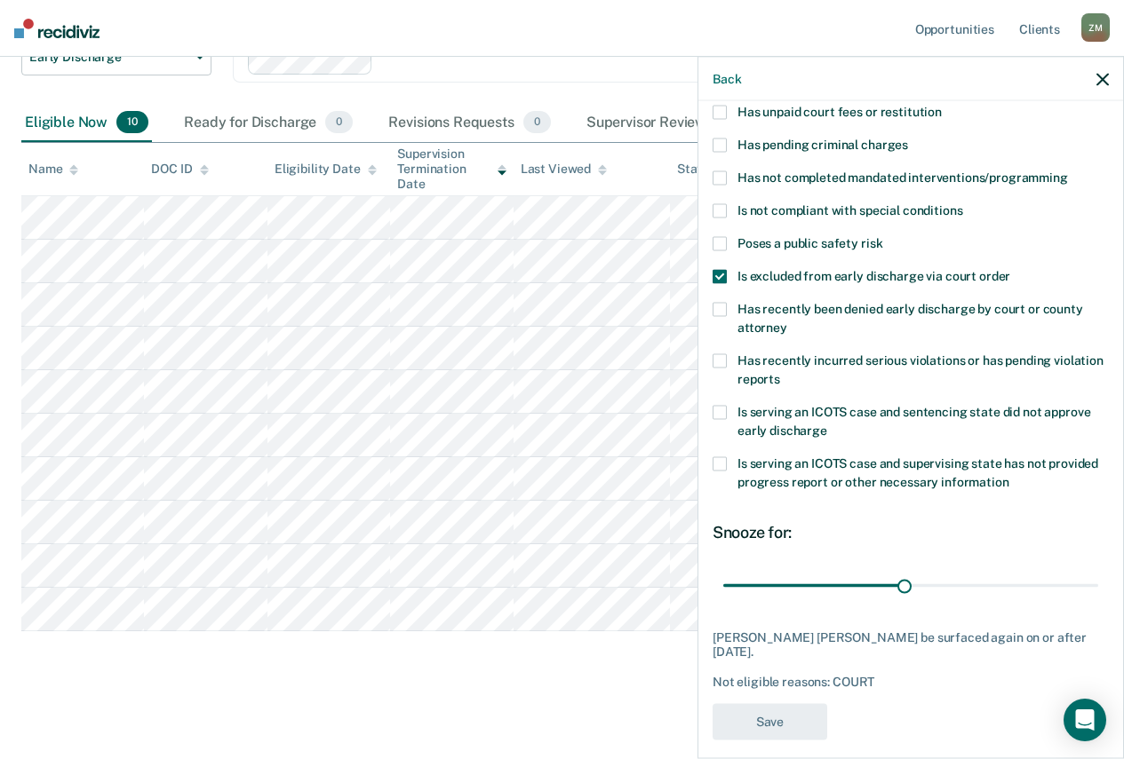
scroll to position [147, 0]
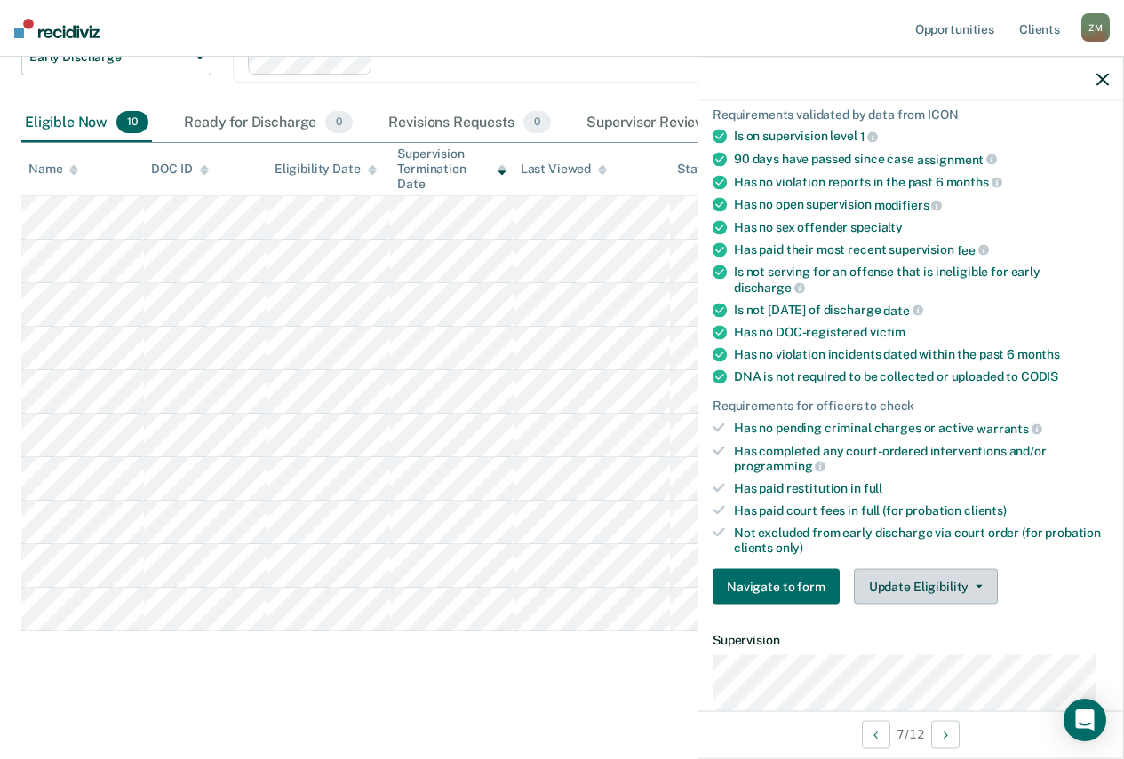
drag, startPoint x: 879, startPoint y: 576, endPoint x: 890, endPoint y: 577, distance: 10.8
click at [880, 576] on button "Update Eligibility" at bounding box center [926, 587] width 144 height 36
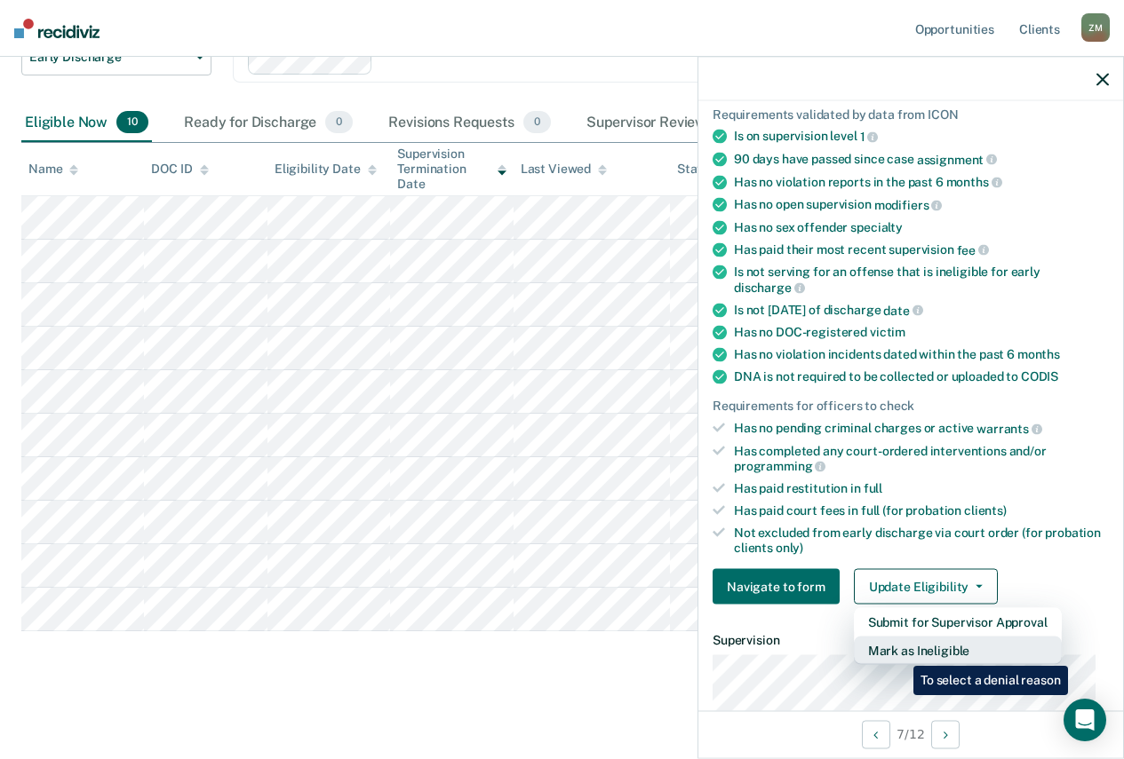
click at [900, 653] on button "Mark as Ineligible" at bounding box center [958, 651] width 208 height 28
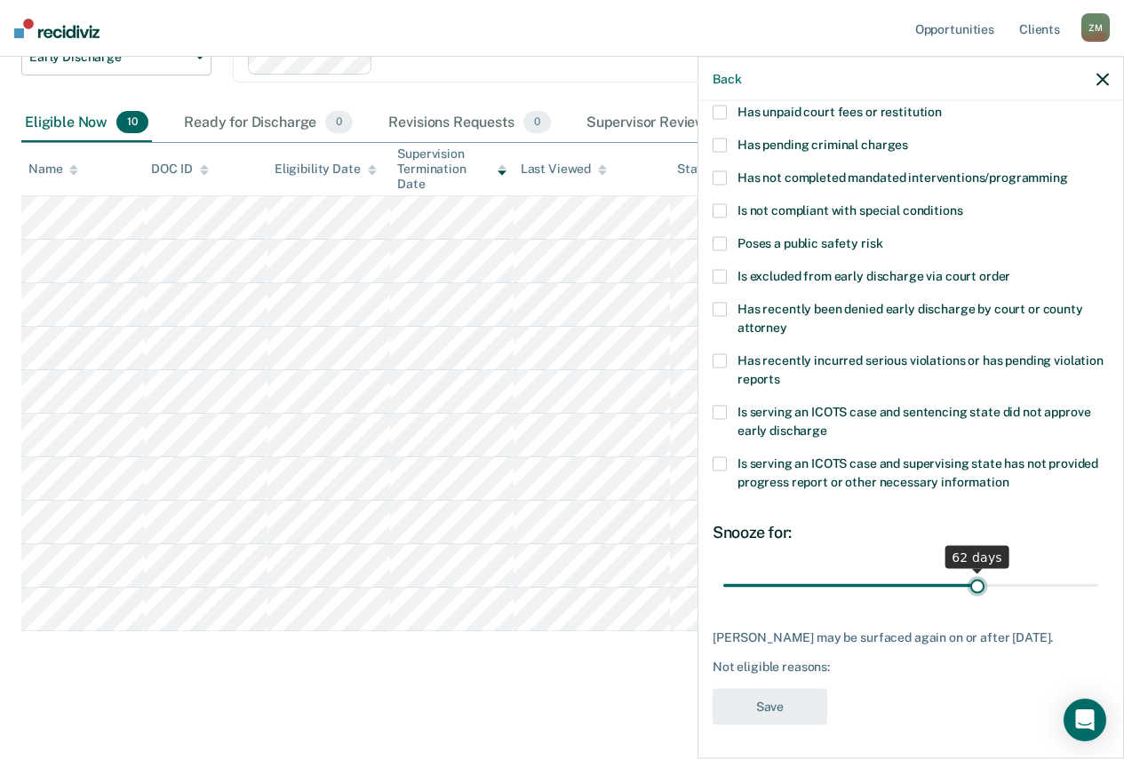
drag, startPoint x: 844, startPoint y: 586, endPoint x: 968, endPoint y: 585, distance: 124.3
type input "62"
click at [968, 585] on input "range" at bounding box center [910, 585] width 375 height 31
click at [708, 265] on div "JS Which of the following requirements has [PERSON_NAME] not met? Has unpaid co…" at bounding box center [910, 428] width 425 height 654
click at [716, 281] on span at bounding box center [719, 276] width 14 height 14
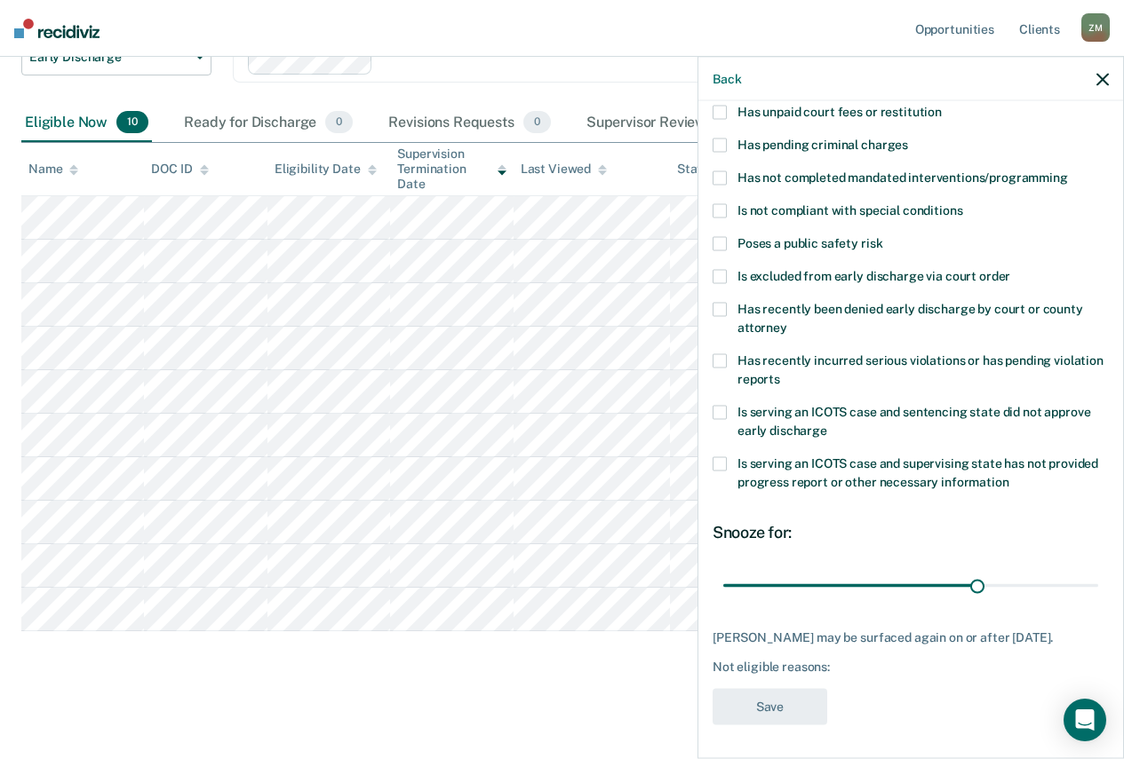
click at [1010, 269] on input "Is excluded from early discharge via court order" at bounding box center [1010, 269] width 0 height 0
click at [814, 707] on button "Save" at bounding box center [769, 706] width 115 height 36
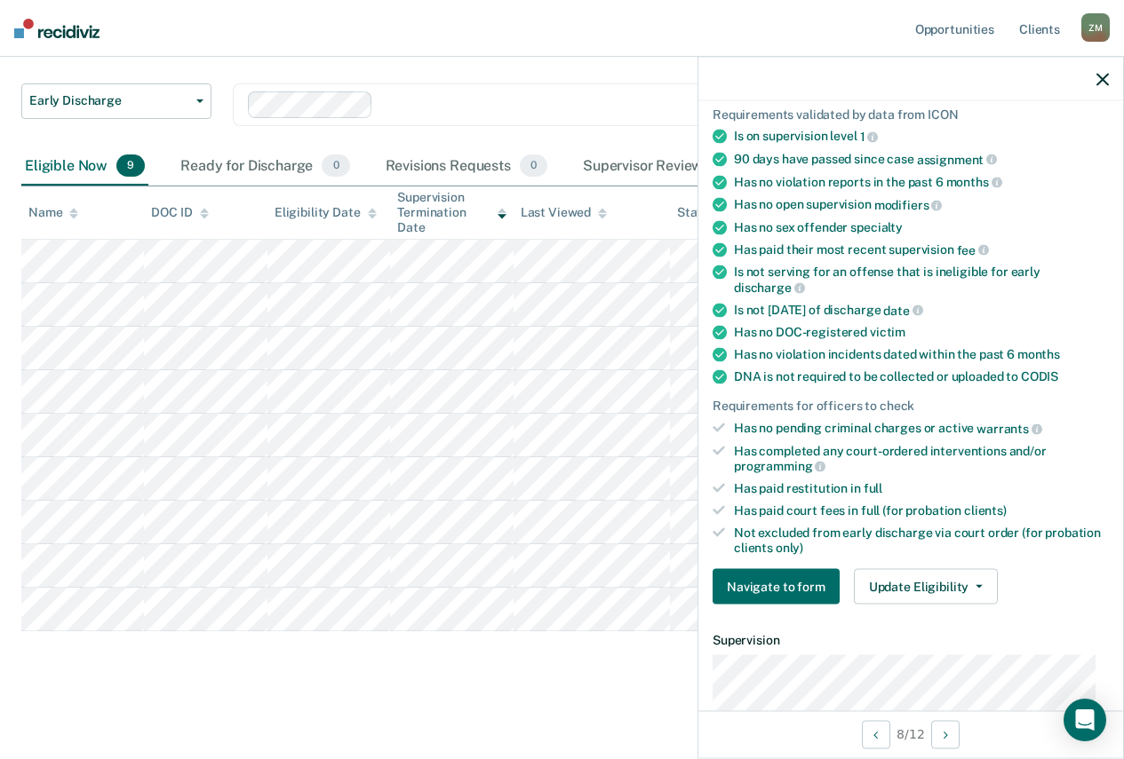
click at [1099, 74] on icon "button" at bounding box center [1102, 79] width 12 height 12
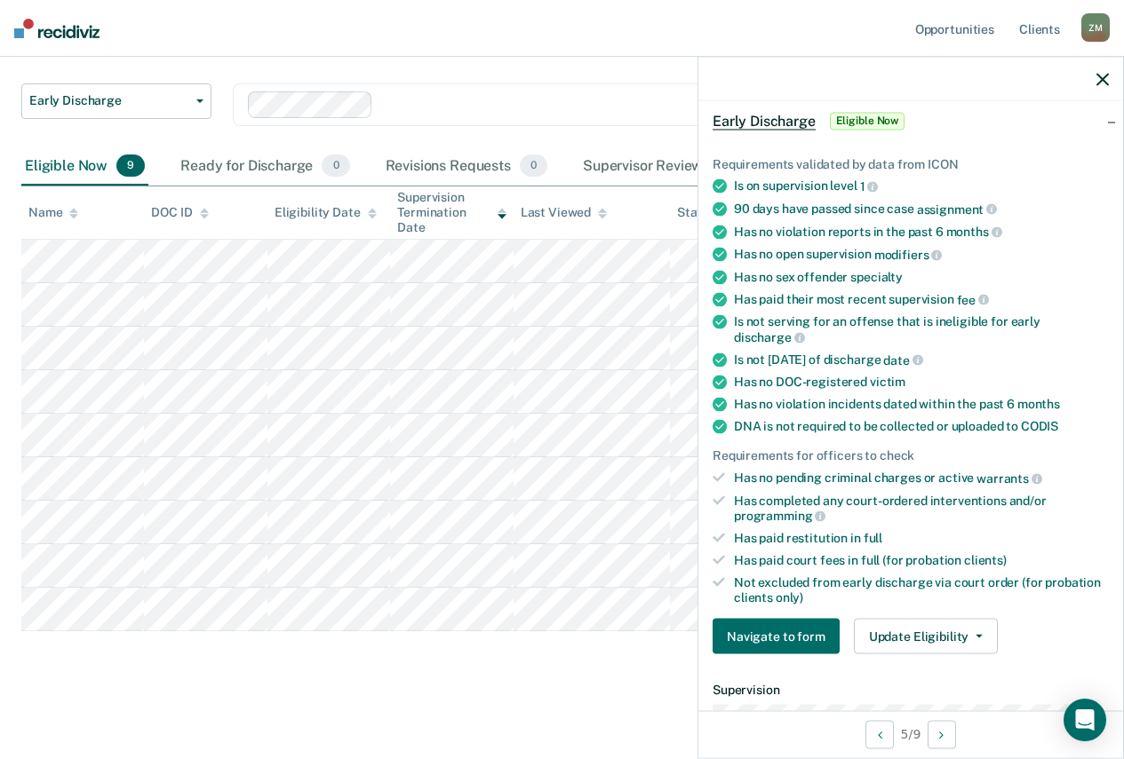
scroll to position [266, 0]
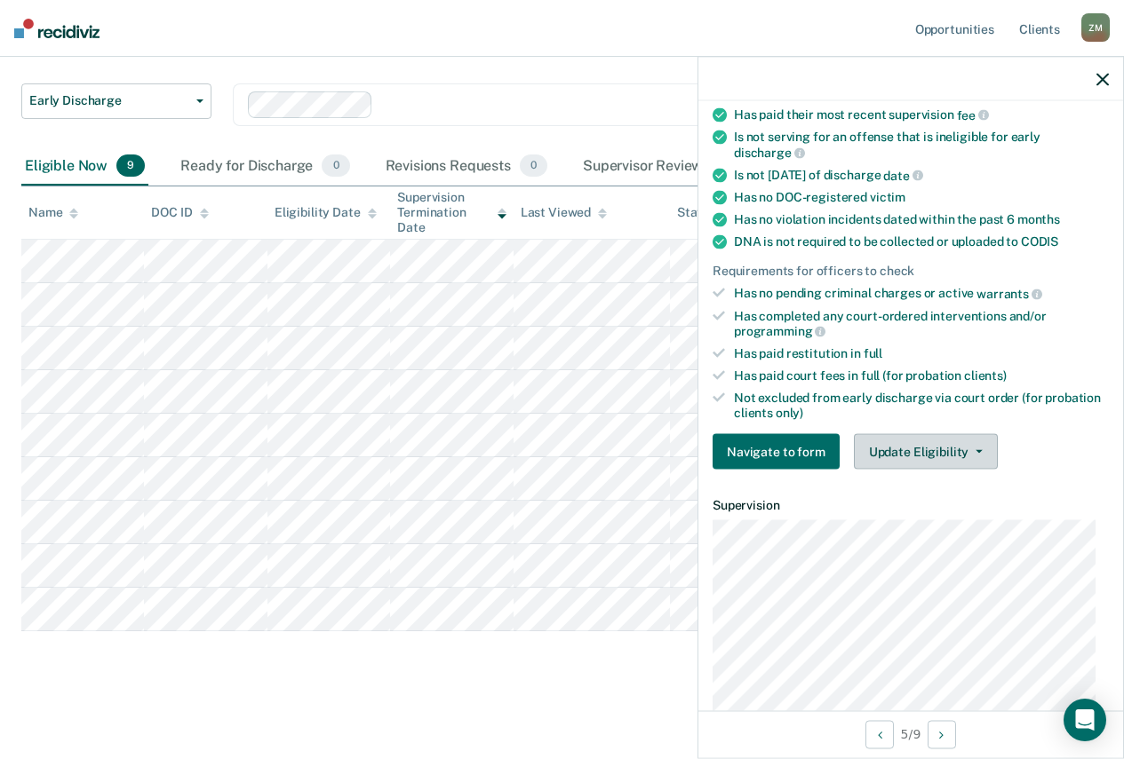
click at [937, 452] on button "Update Eligibility" at bounding box center [926, 452] width 144 height 36
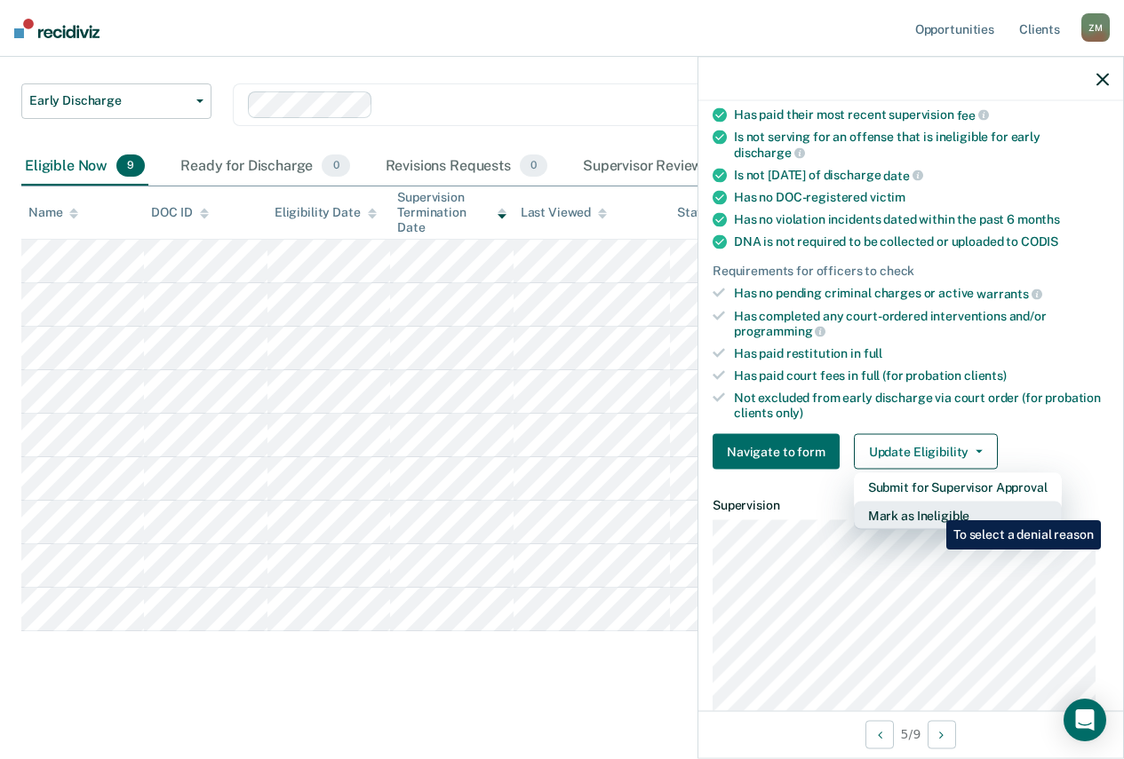
click at [932, 513] on button "Mark as Ineligible" at bounding box center [958, 516] width 208 height 28
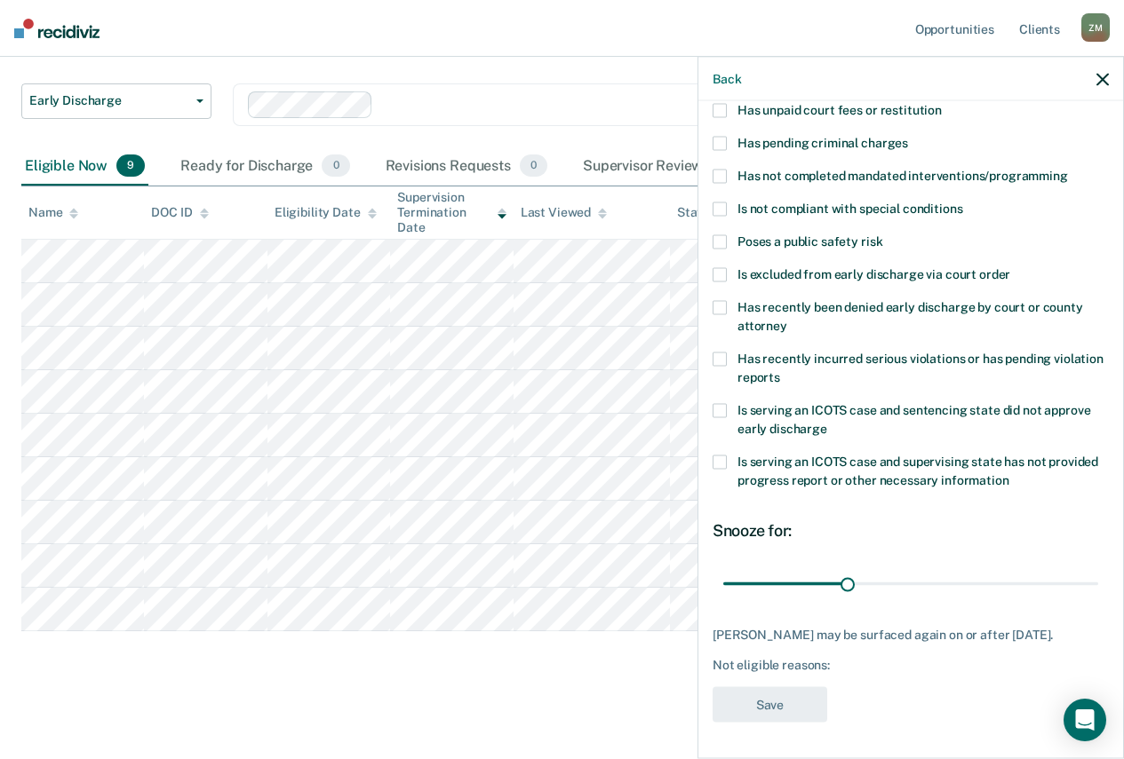
scroll to position [131, 0]
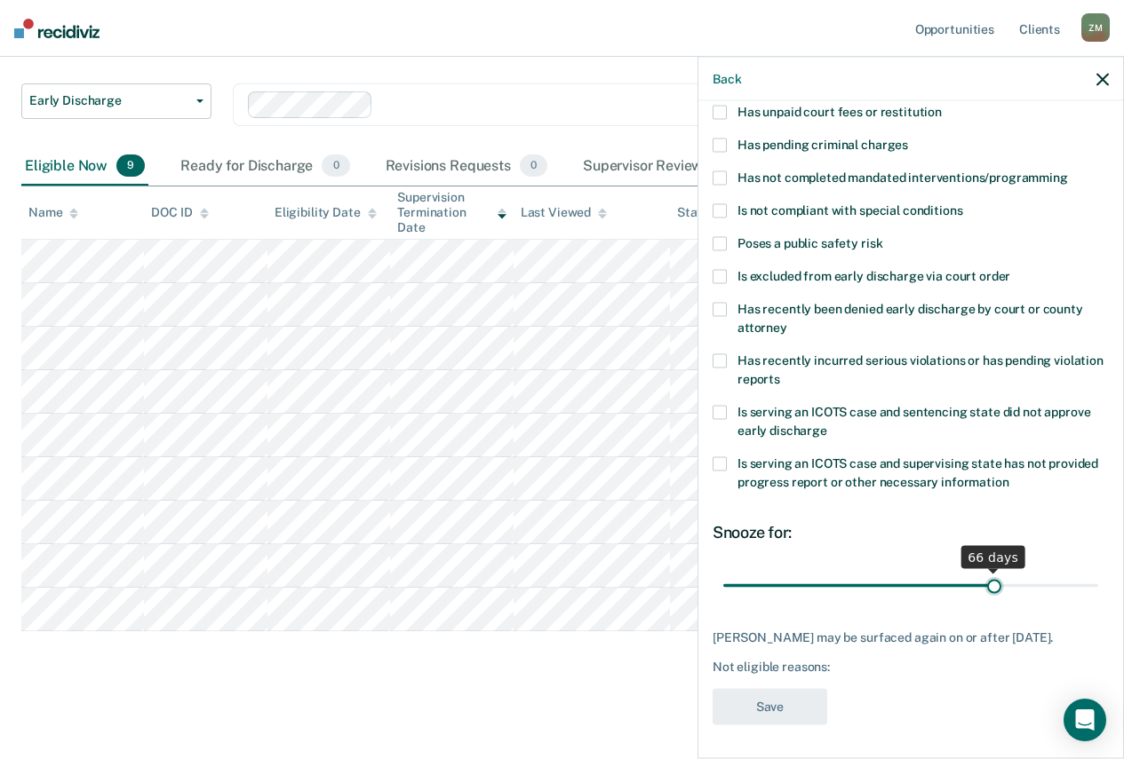
drag, startPoint x: 844, startPoint y: 584, endPoint x: 983, endPoint y: 584, distance: 139.4
type input "66"
click at [983, 584] on input "range" at bounding box center [910, 585] width 375 height 31
click at [713, 275] on span at bounding box center [719, 276] width 14 height 14
click at [1010, 269] on input "Is excluded from early discharge via court order" at bounding box center [1010, 269] width 0 height 0
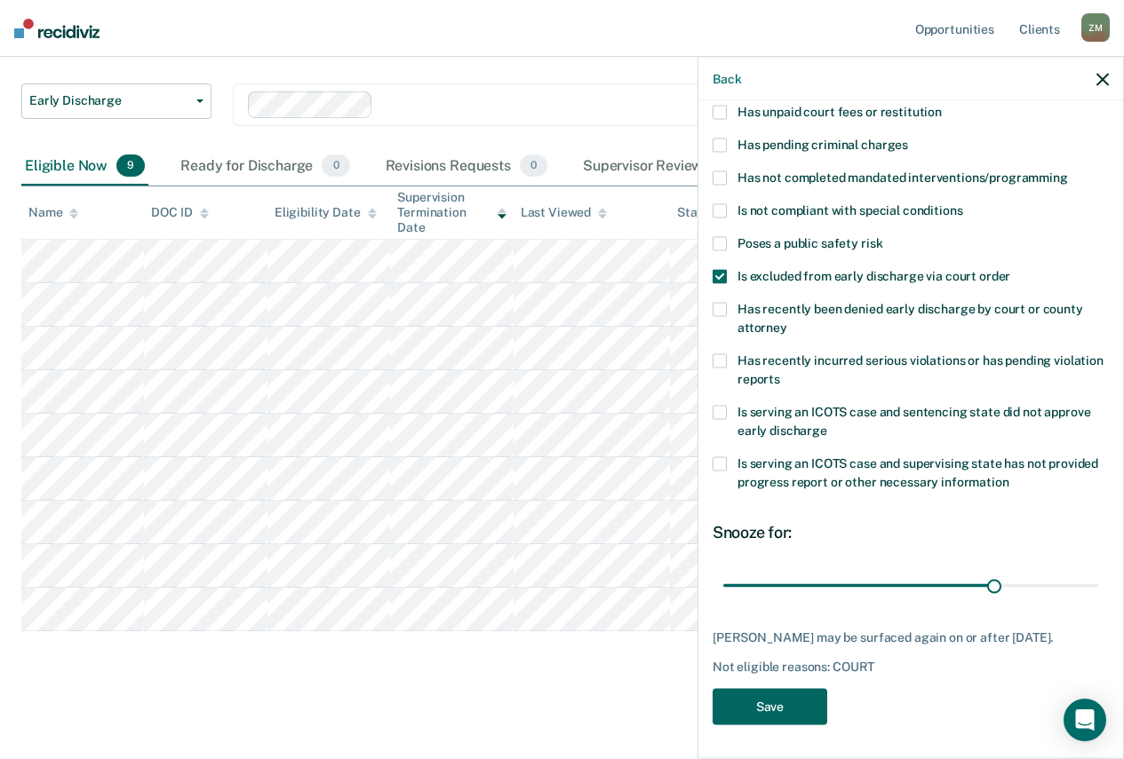
click at [779, 713] on button "Save" at bounding box center [769, 706] width 115 height 36
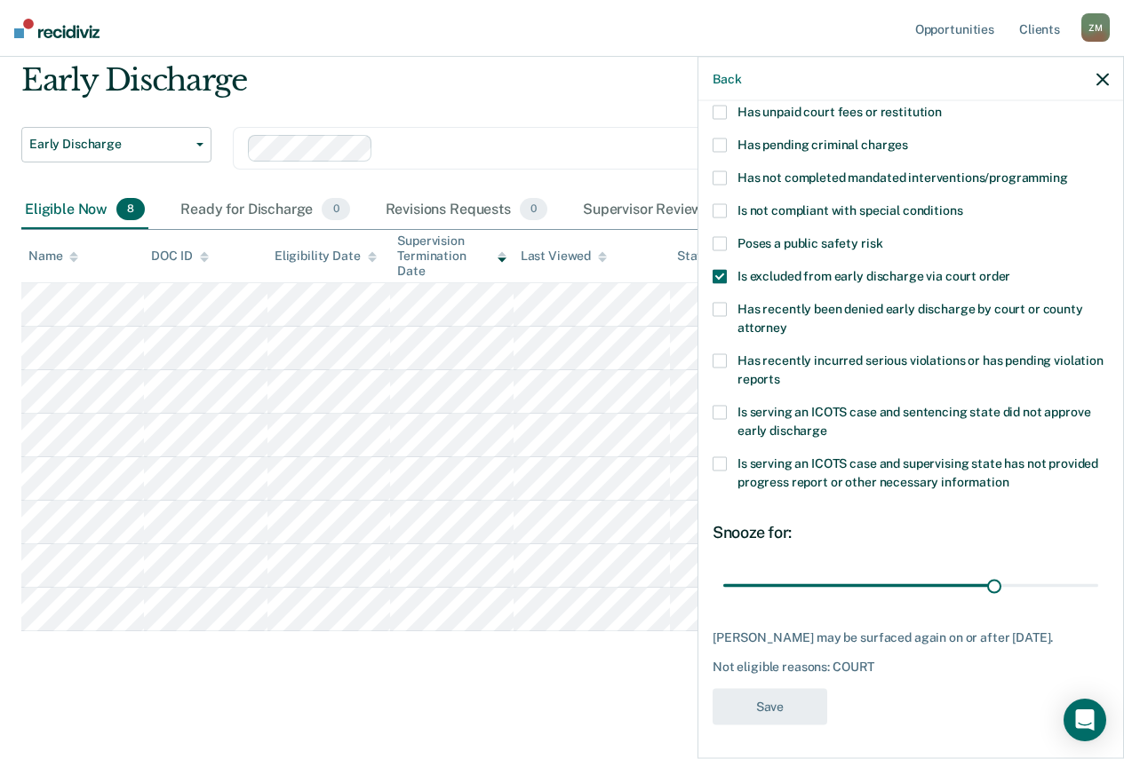
scroll to position [60, 0]
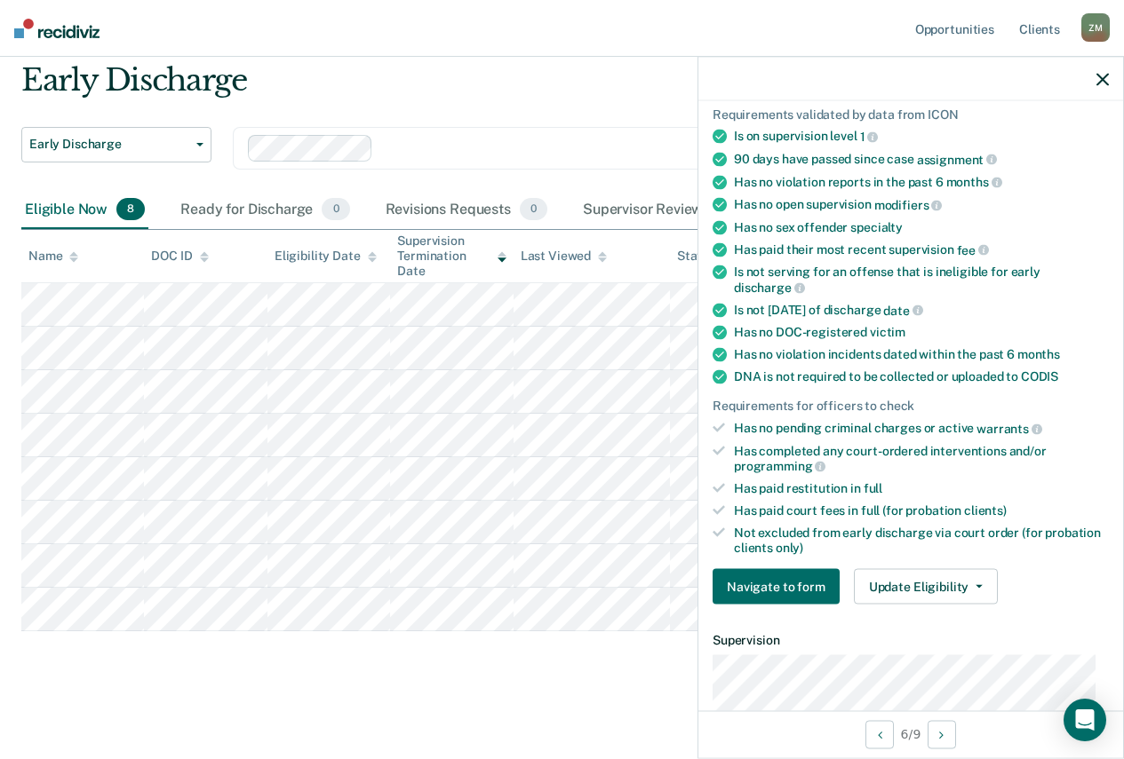
click at [1103, 83] on icon "button" at bounding box center [1102, 79] width 12 height 12
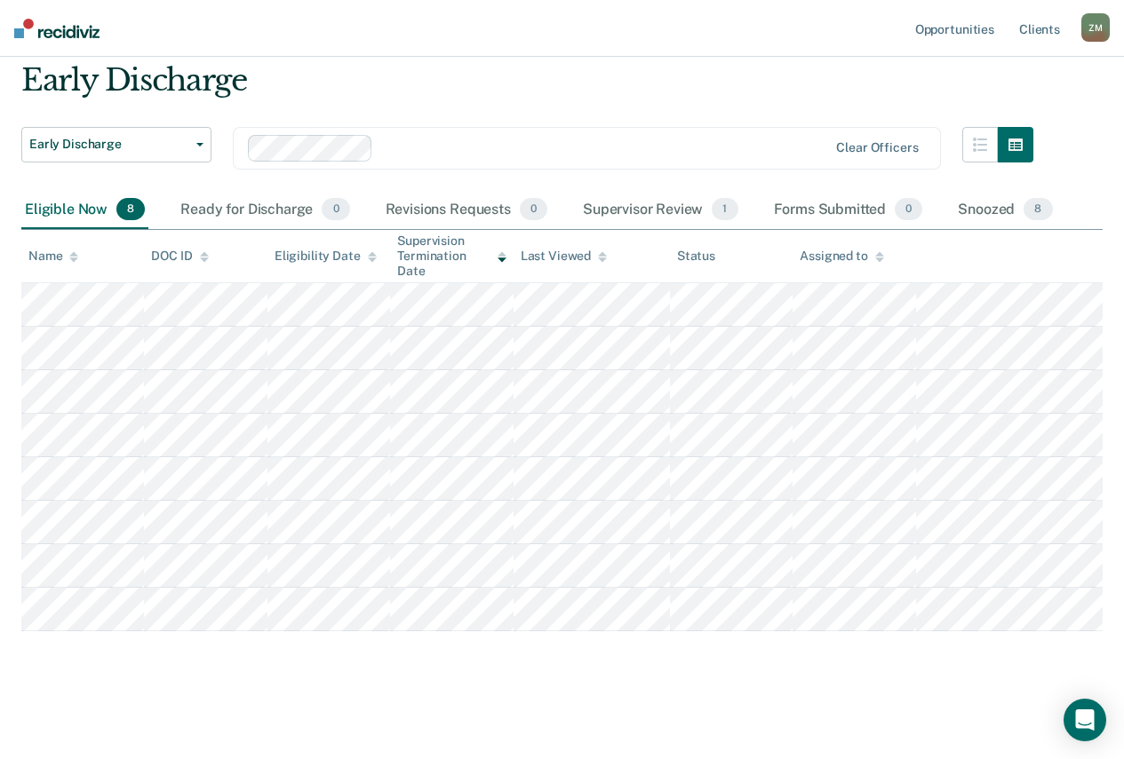
type textarea "x"
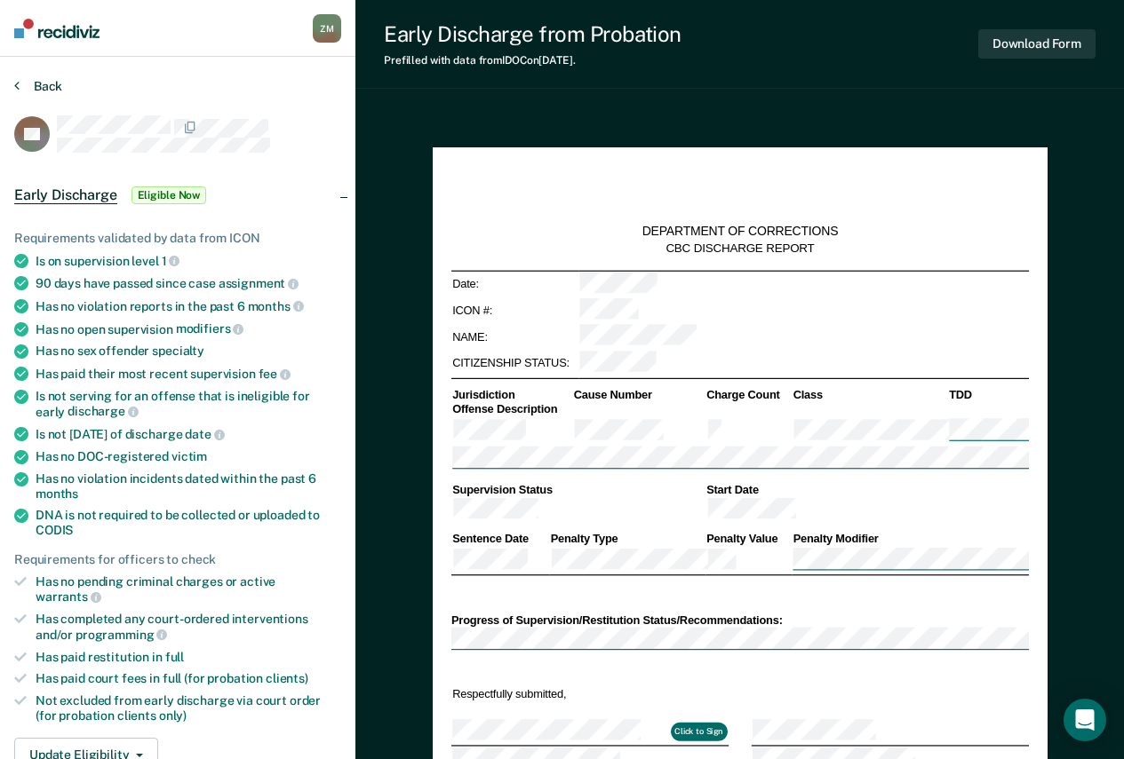
click at [24, 81] on button "Back" at bounding box center [38, 86] width 48 height 16
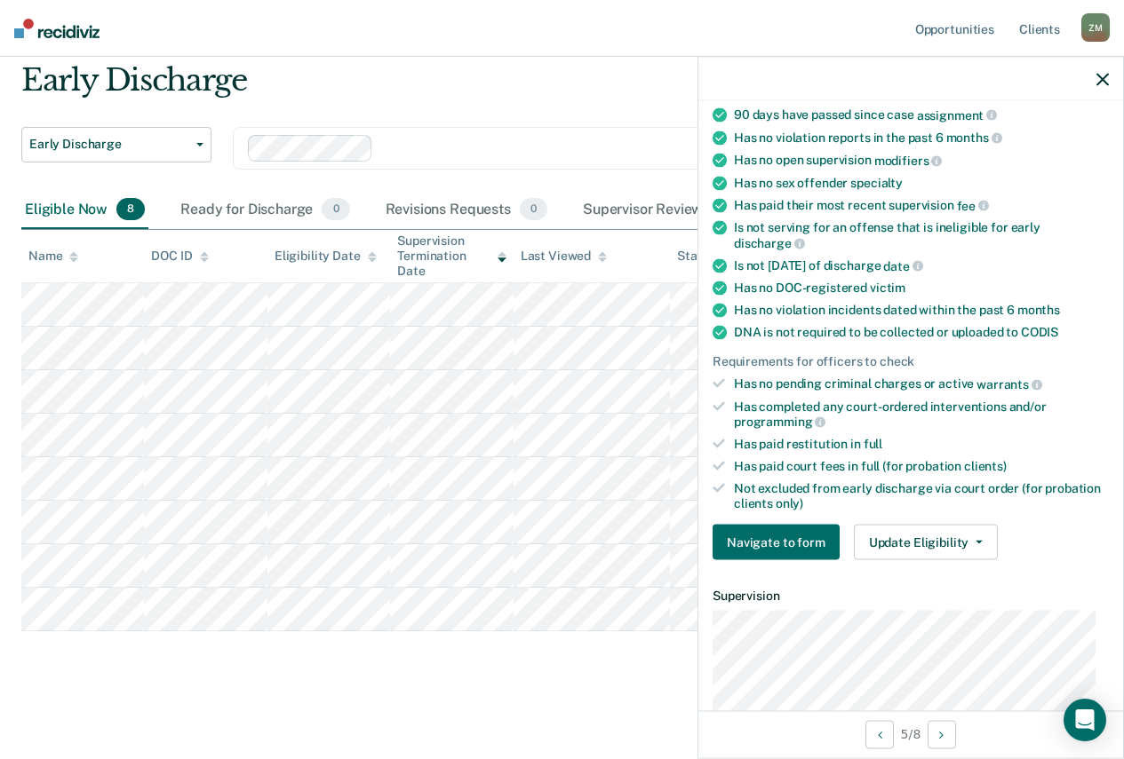
scroll to position [178, 0]
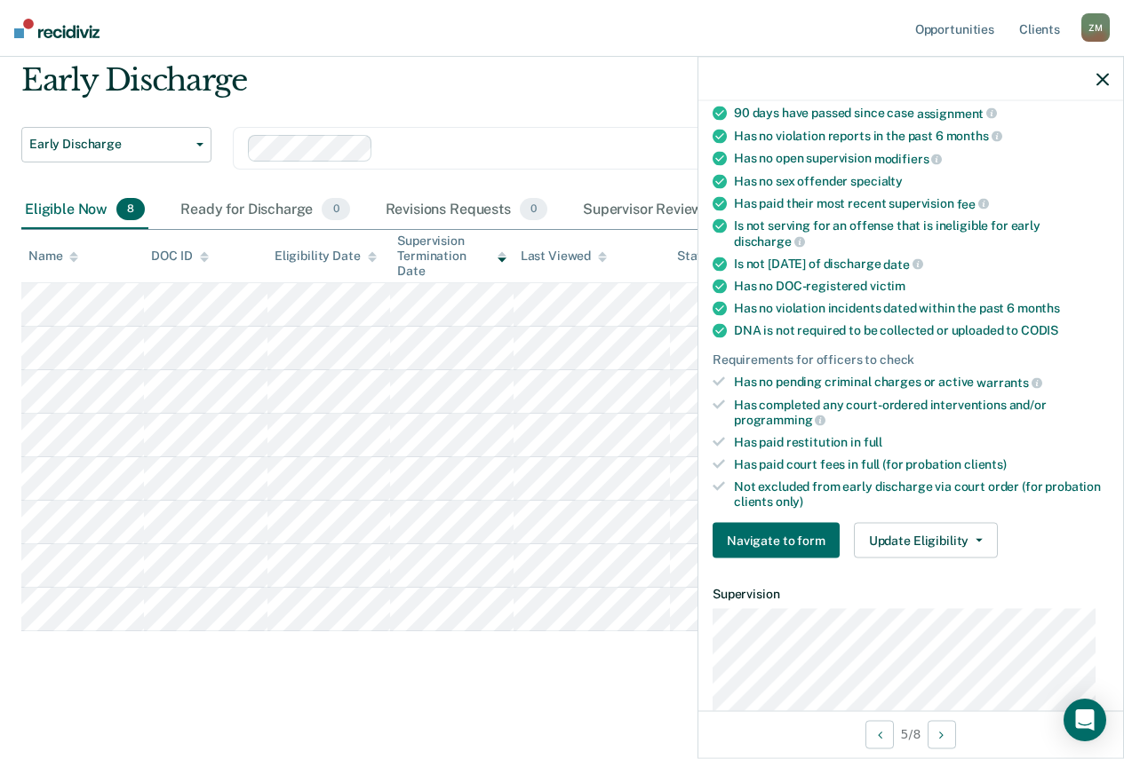
click at [925, 562] on div "Requirements validated by data from ICON Is on supervision level 1 90 days have…" at bounding box center [910, 302] width 425 height 541
click at [931, 546] on button "Update Eligibility" at bounding box center [926, 541] width 144 height 36
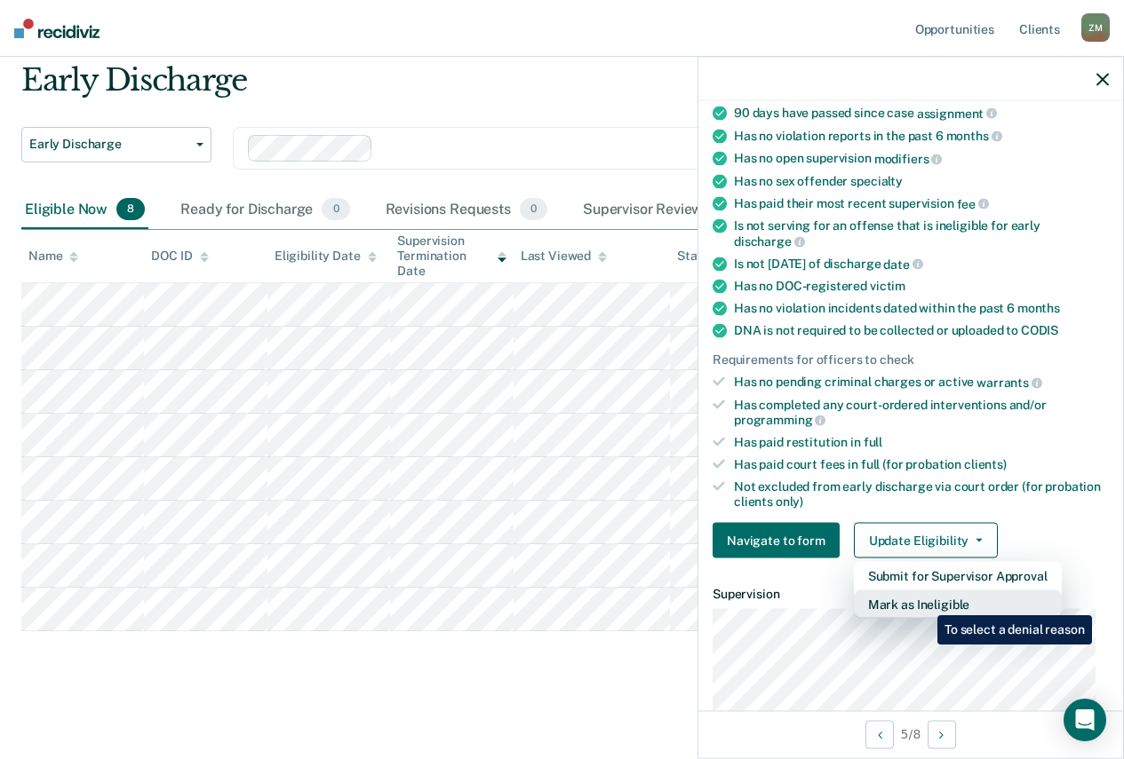
click at [924, 602] on button "Mark as Ineligible" at bounding box center [958, 605] width 208 height 28
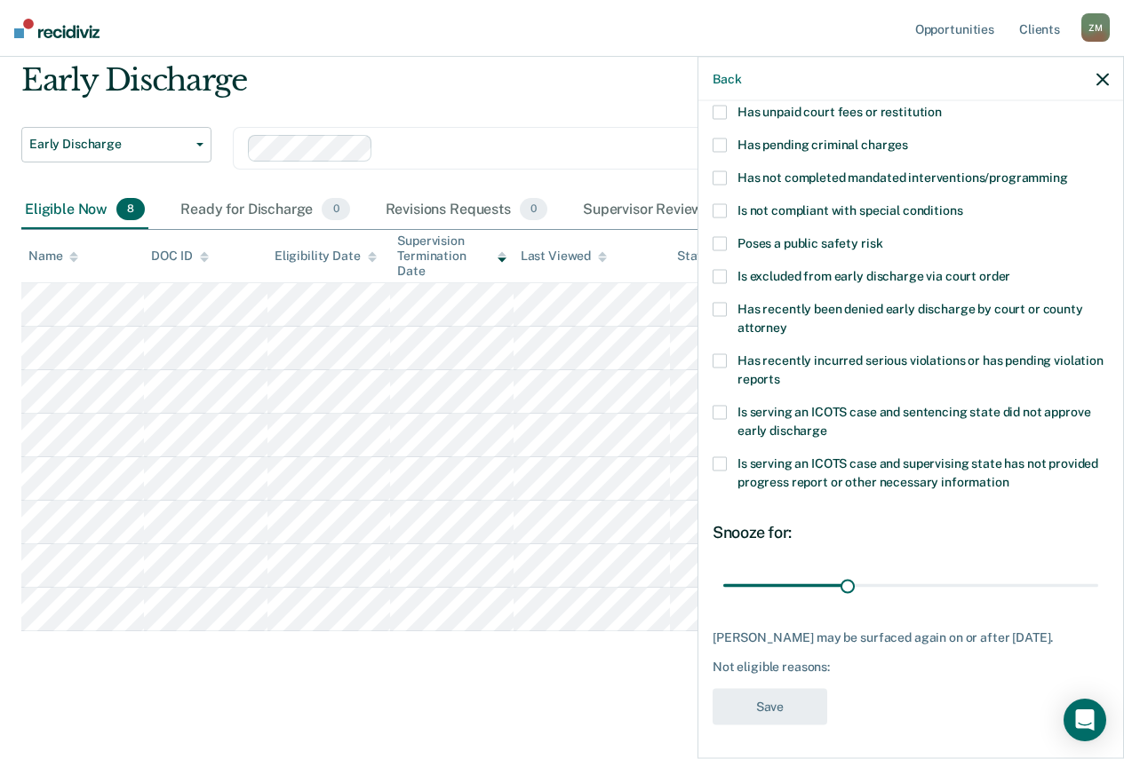
click at [727, 273] on label "Is excluded from early discharge via court order" at bounding box center [910, 278] width 396 height 19
click at [1010, 269] on input "Is excluded from early discharge via court order" at bounding box center [1010, 269] width 0 height 0
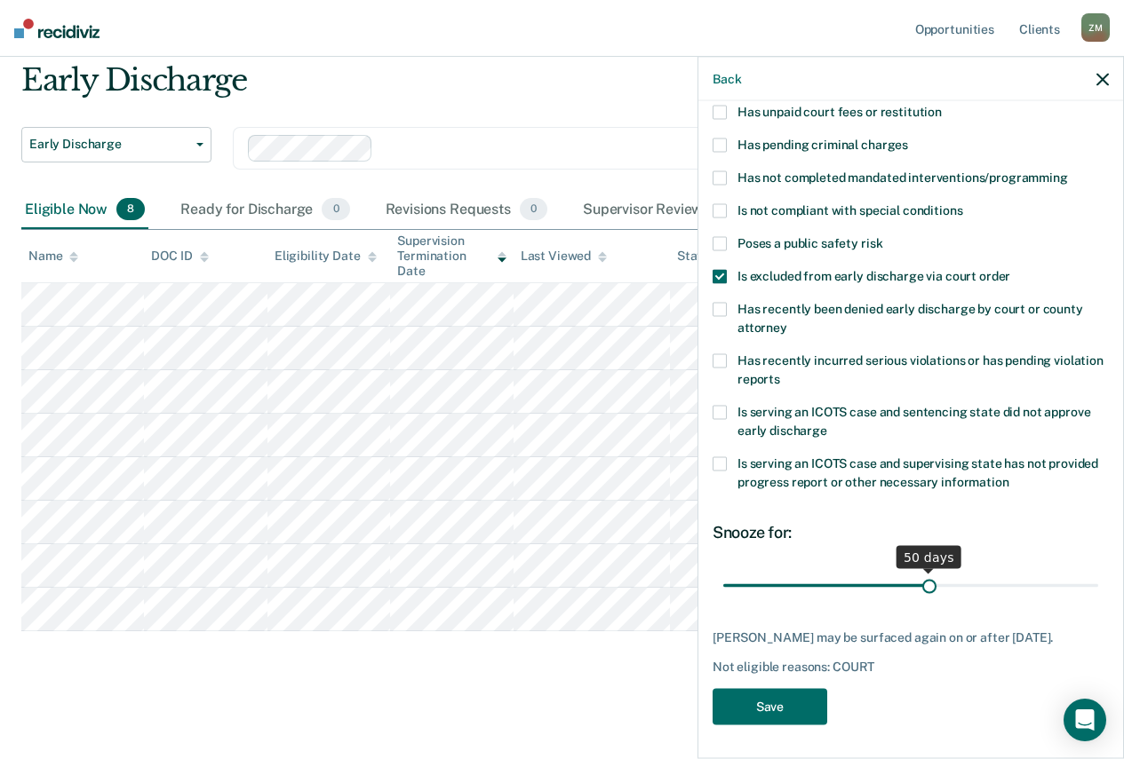
drag, startPoint x: 841, startPoint y: 584, endPoint x: 944, endPoint y: 571, distance: 103.9
click at [924, 584] on input "range" at bounding box center [910, 585] width 375 height 31
drag, startPoint x: 926, startPoint y: 585, endPoint x: 1016, endPoint y: 592, distance: 89.9
type input "74"
click at [1016, 592] on input "range" at bounding box center [910, 585] width 375 height 31
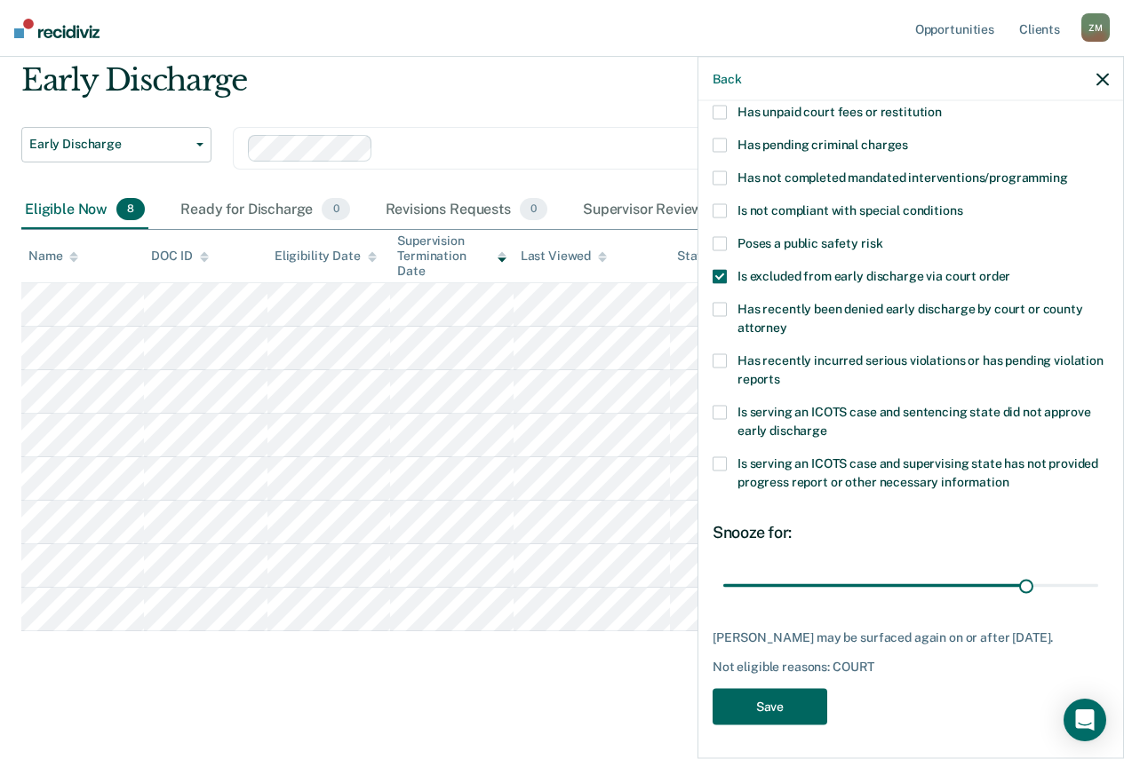
click at [808, 708] on button "Save" at bounding box center [769, 706] width 115 height 36
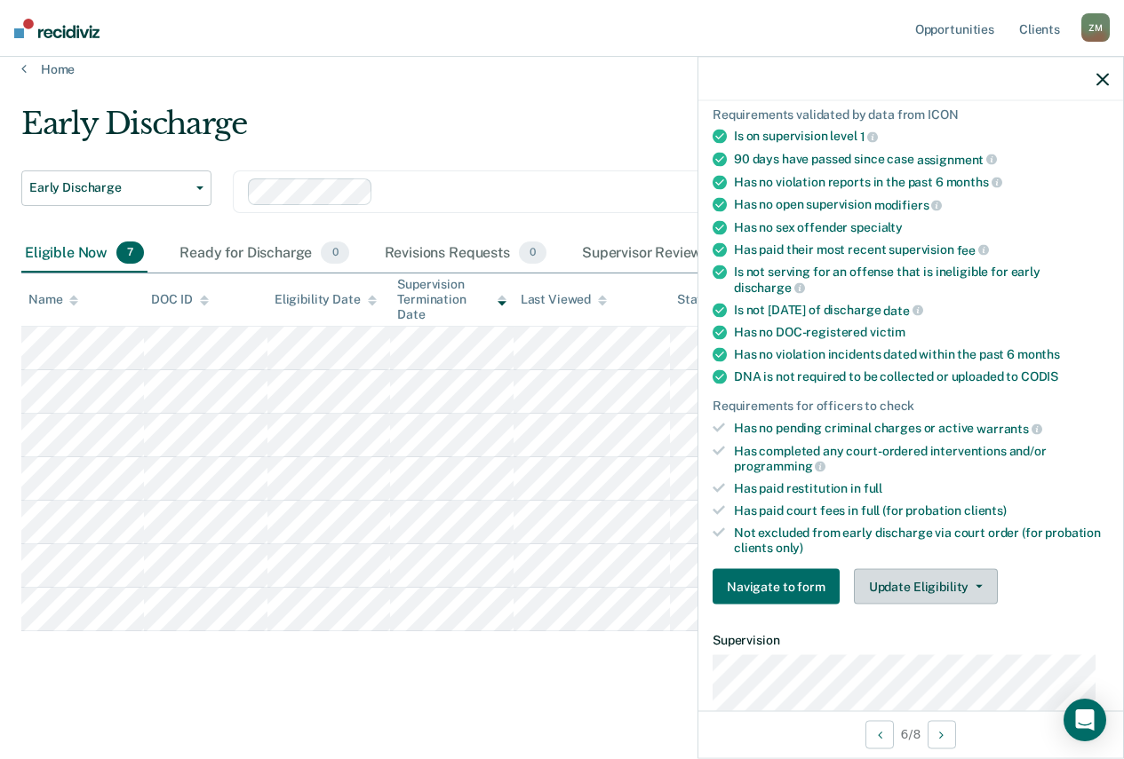
click at [884, 591] on button "Update Eligibility" at bounding box center [926, 587] width 144 height 36
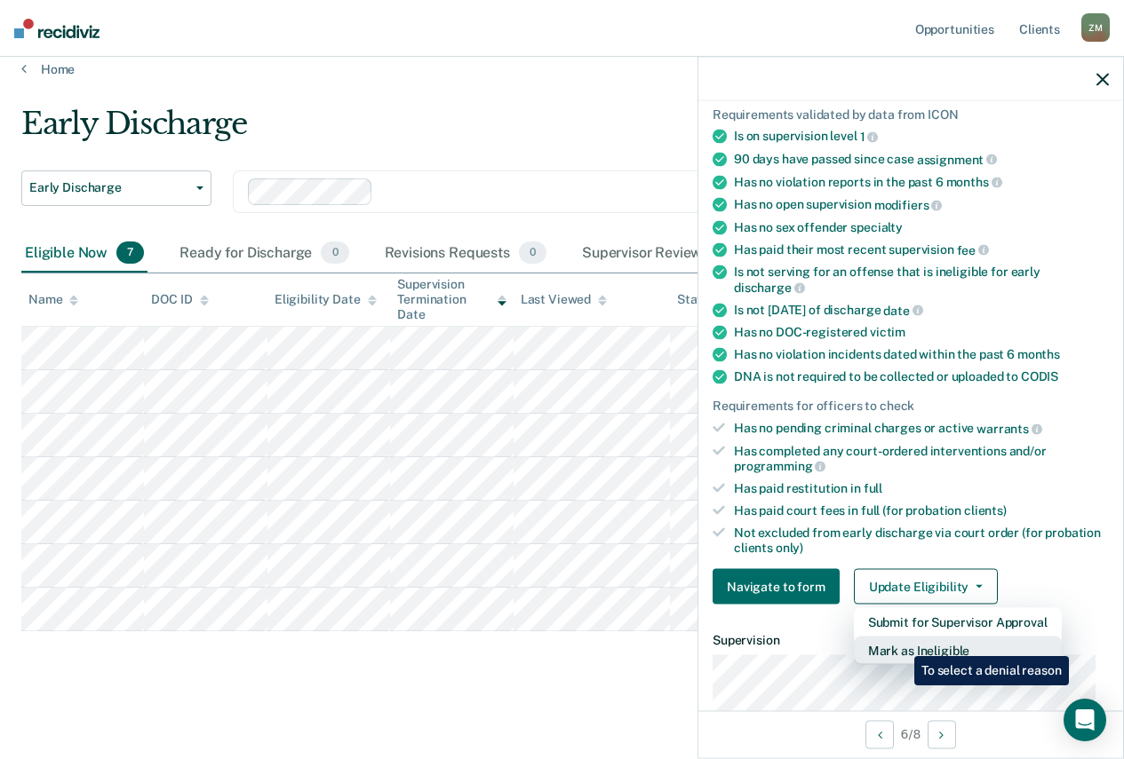
click at [901, 643] on button "Mark as Ineligible" at bounding box center [958, 651] width 208 height 28
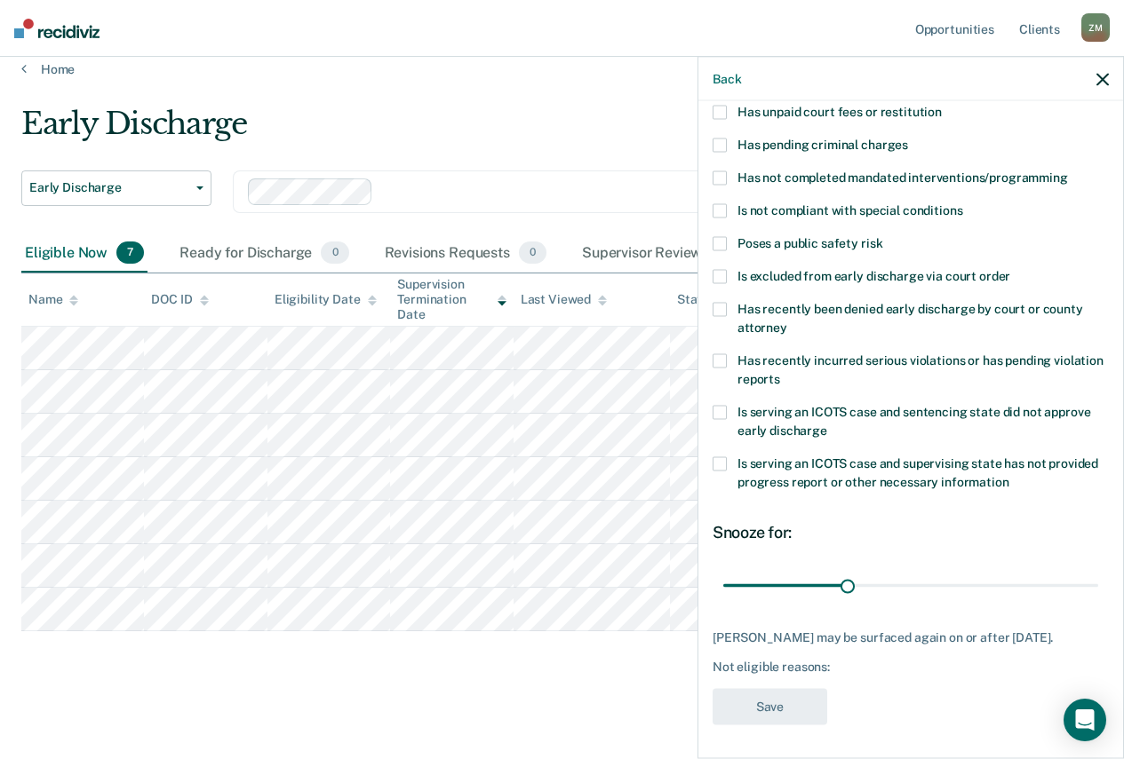
click at [735, 274] on label "Is excluded from early discharge via court order" at bounding box center [910, 278] width 396 height 19
click at [1010, 269] on input "Is excluded from early discharge via court order" at bounding box center [1010, 269] width 0 height 0
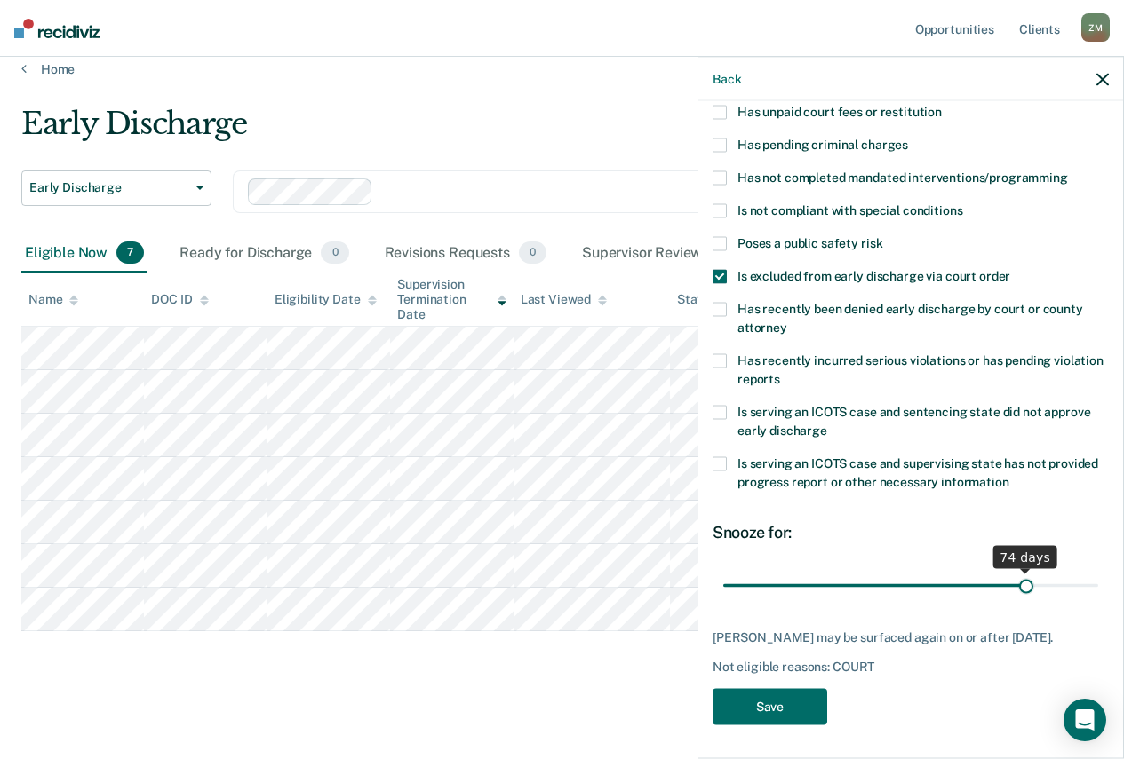
drag, startPoint x: 837, startPoint y: 592, endPoint x: 1014, endPoint y: 602, distance: 178.0
type input "74"
click at [1014, 601] on input "range" at bounding box center [910, 585] width 375 height 31
click at [763, 708] on button "Save" at bounding box center [769, 706] width 115 height 36
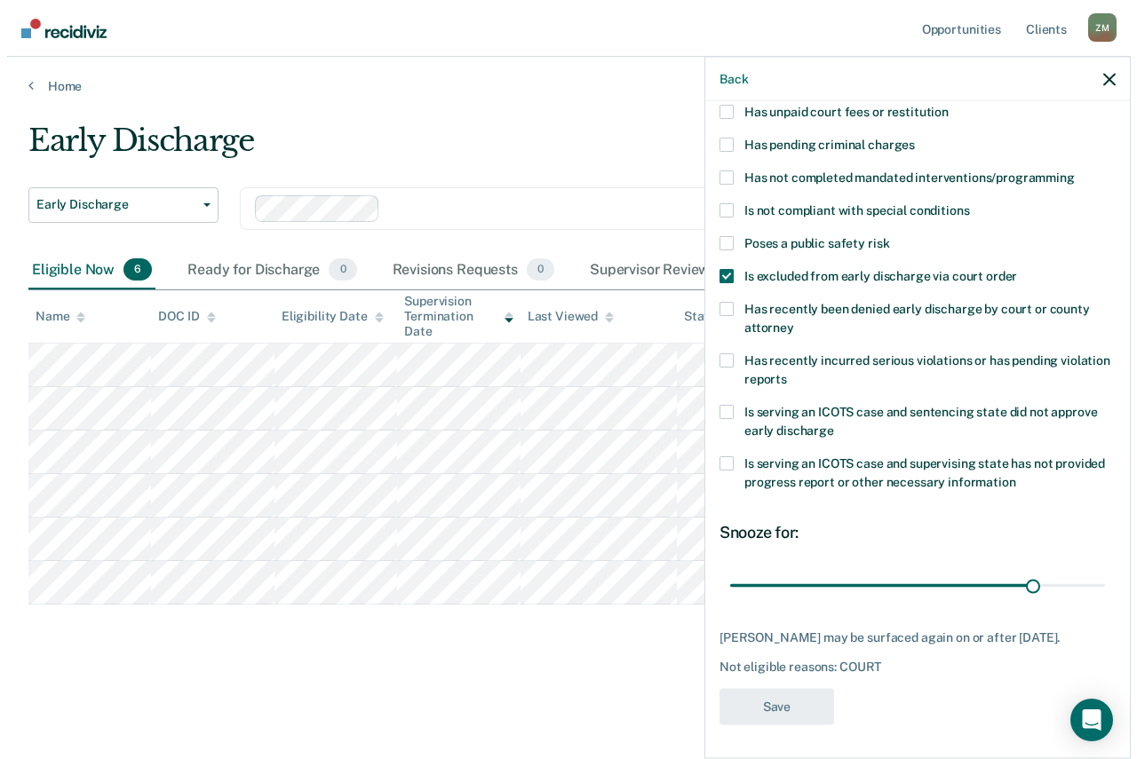
scroll to position [0, 0]
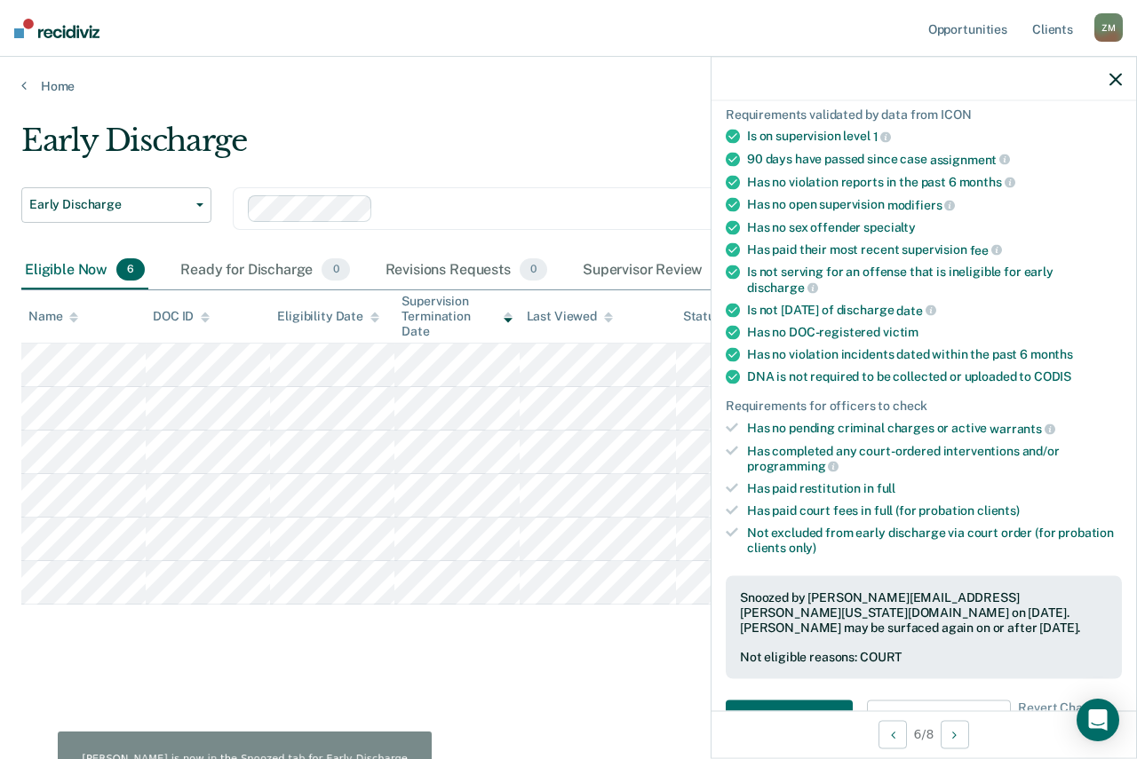
click at [634, 158] on div "Early Discharge" at bounding box center [532, 148] width 1023 height 51
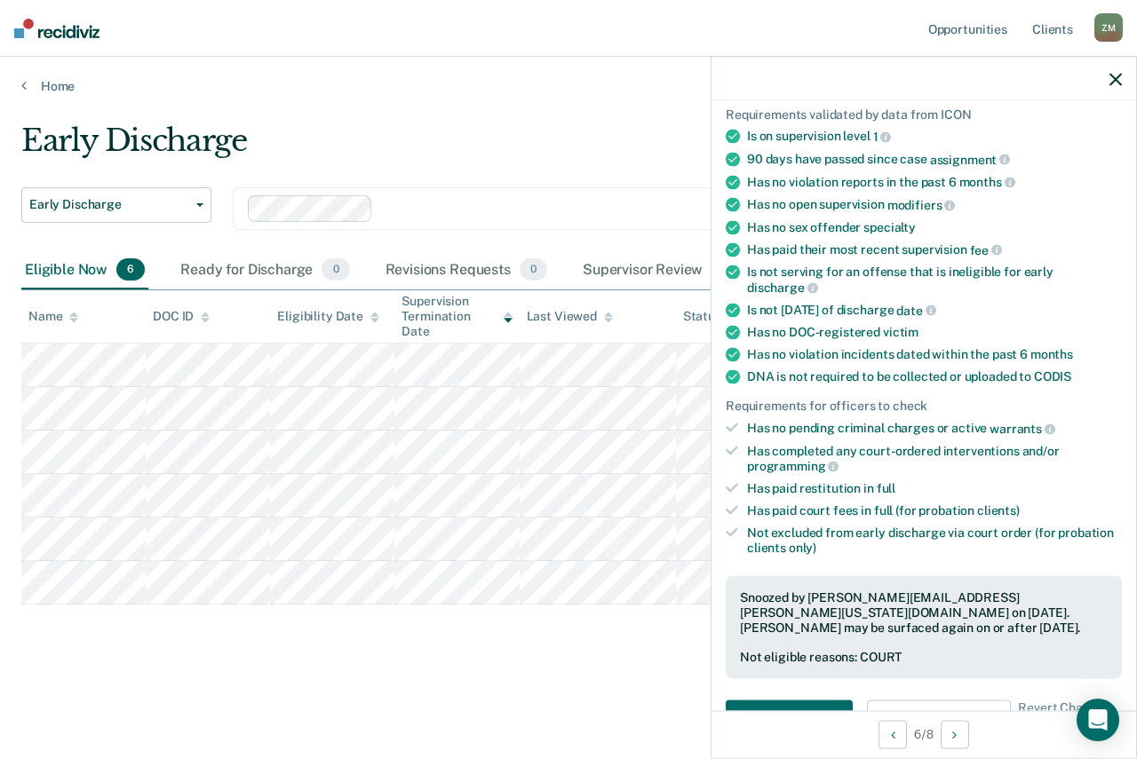
click at [1113, 79] on icon "button" at bounding box center [1115, 79] width 12 height 12
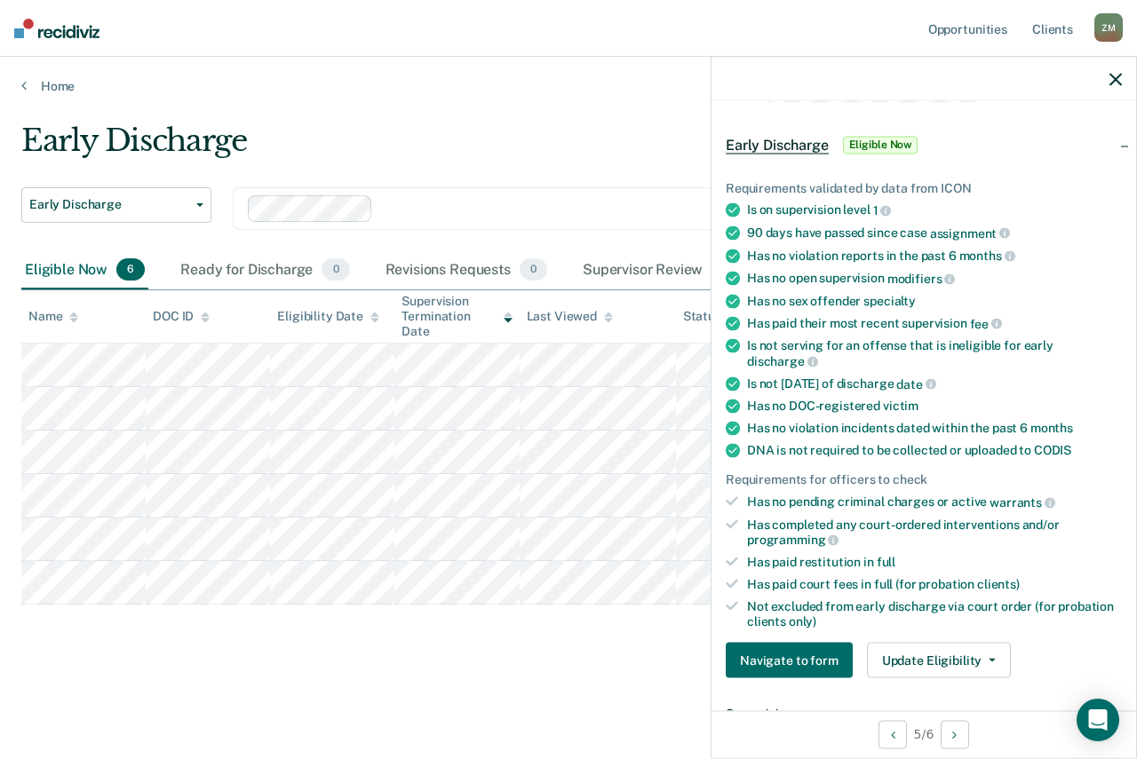
scroll to position [89, 0]
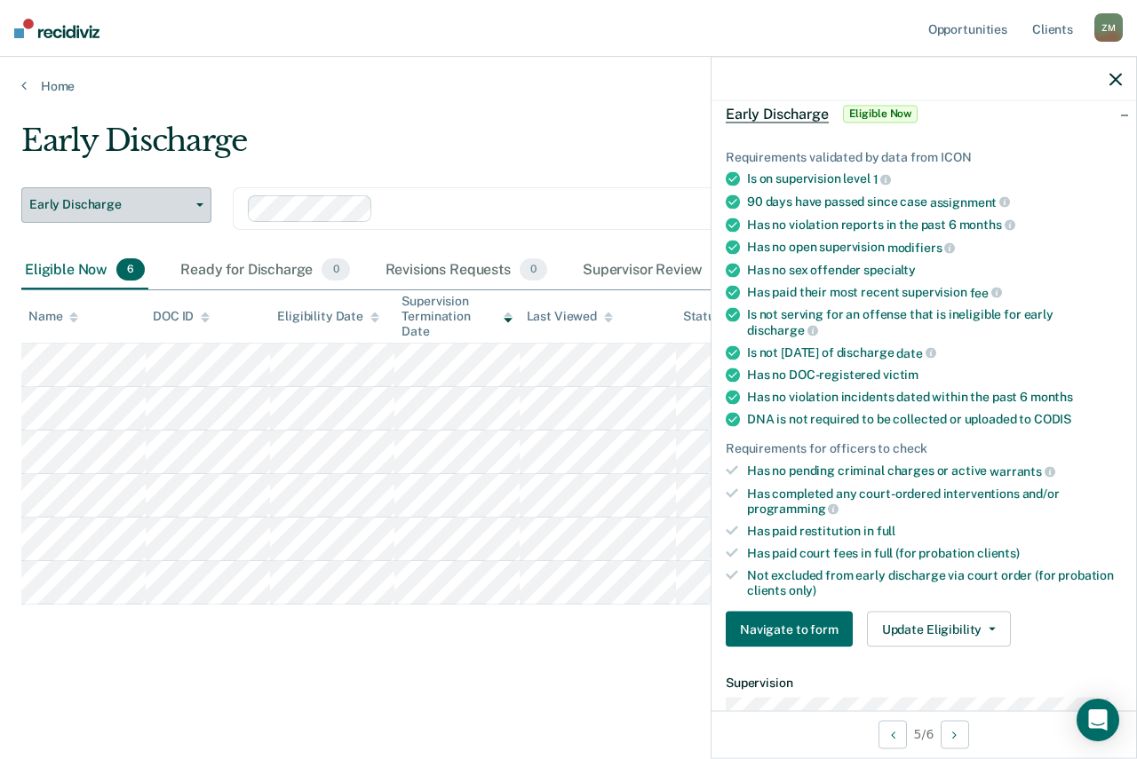
click at [142, 203] on span "Early Discharge" at bounding box center [109, 204] width 160 height 15
click at [143, 203] on span "Early Discharge" at bounding box center [109, 204] width 160 height 15
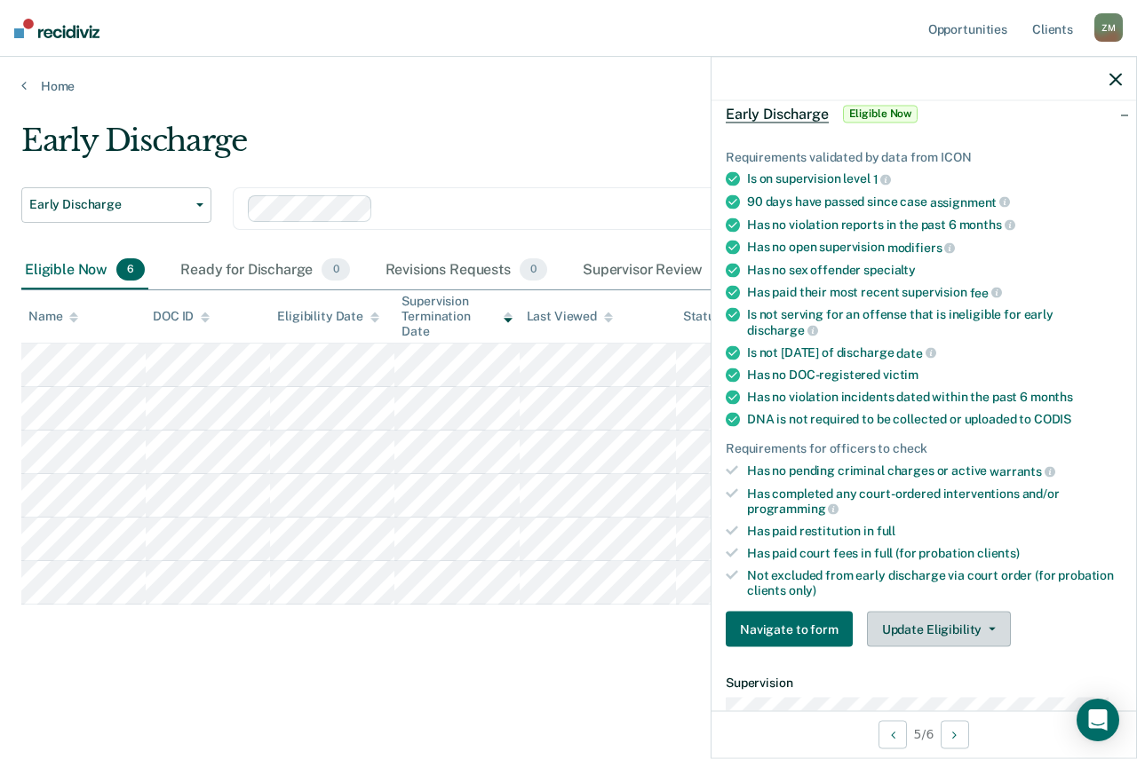
click at [929, 631] on button "Update Eligibility" at bounding box center [939, 630] width 144 height 36
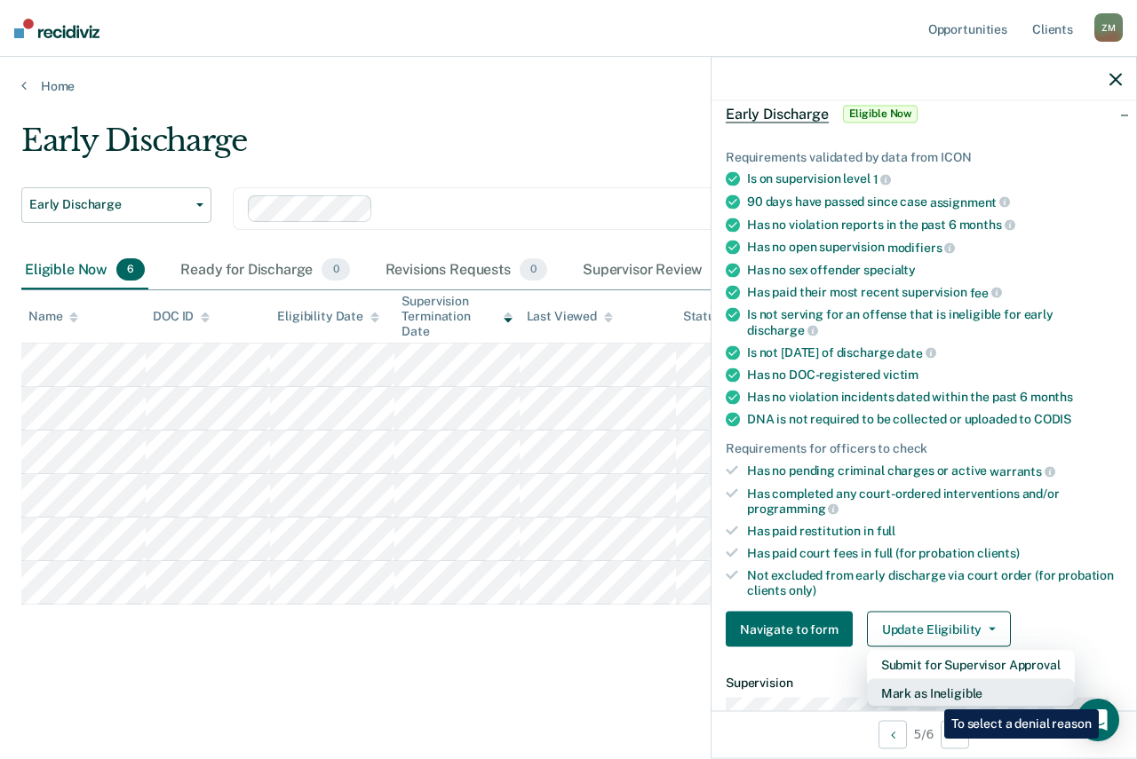
click at [931, 696] on button "Mark as Ineligible" at bounding box center [971, 693] width 208 height 28
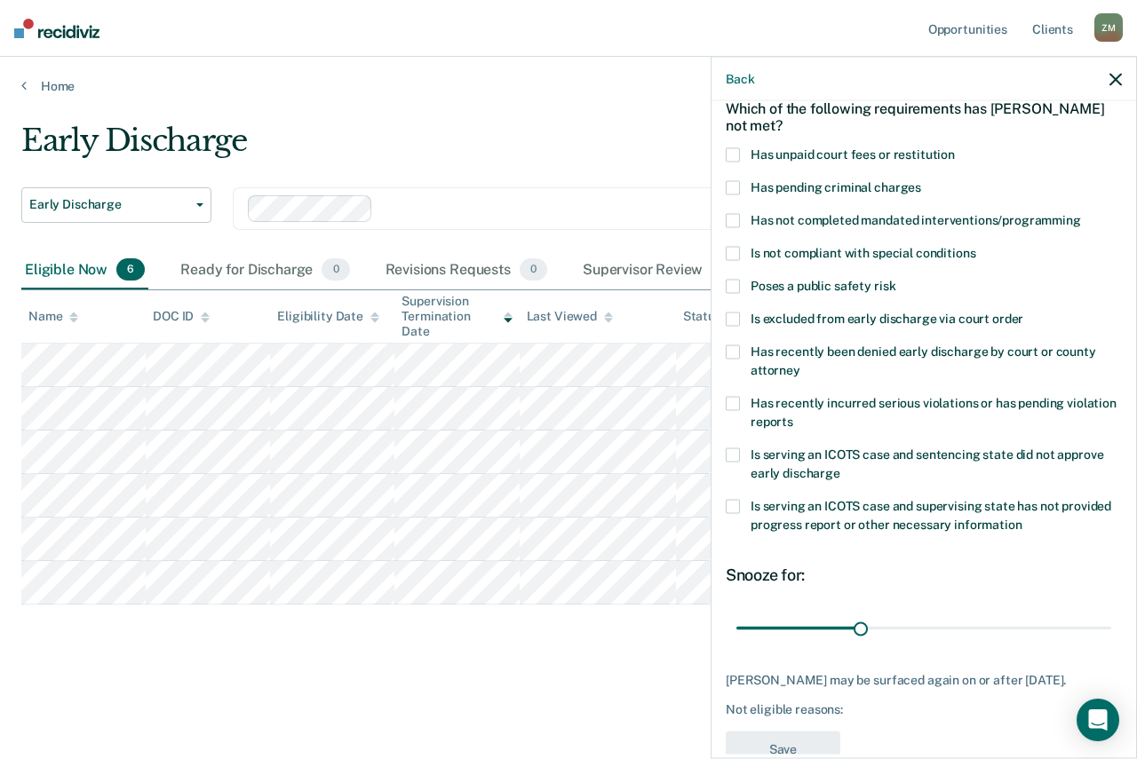
click at [739, 318] on span at bounding box center [733, 319] width 14 height 14
click at [1023, 312] on input "Is excluded from early discharge via court order" at bounding box center [1023, 312] width 0 height 0
drag, startPoint x: 854, startPoint y: 627, endPoint x: 938, endPoint y: 615, distance: 85.3
type input "51"
click at [938, 615] on input "range" at bounding box center [923, 628] width 375 height 31
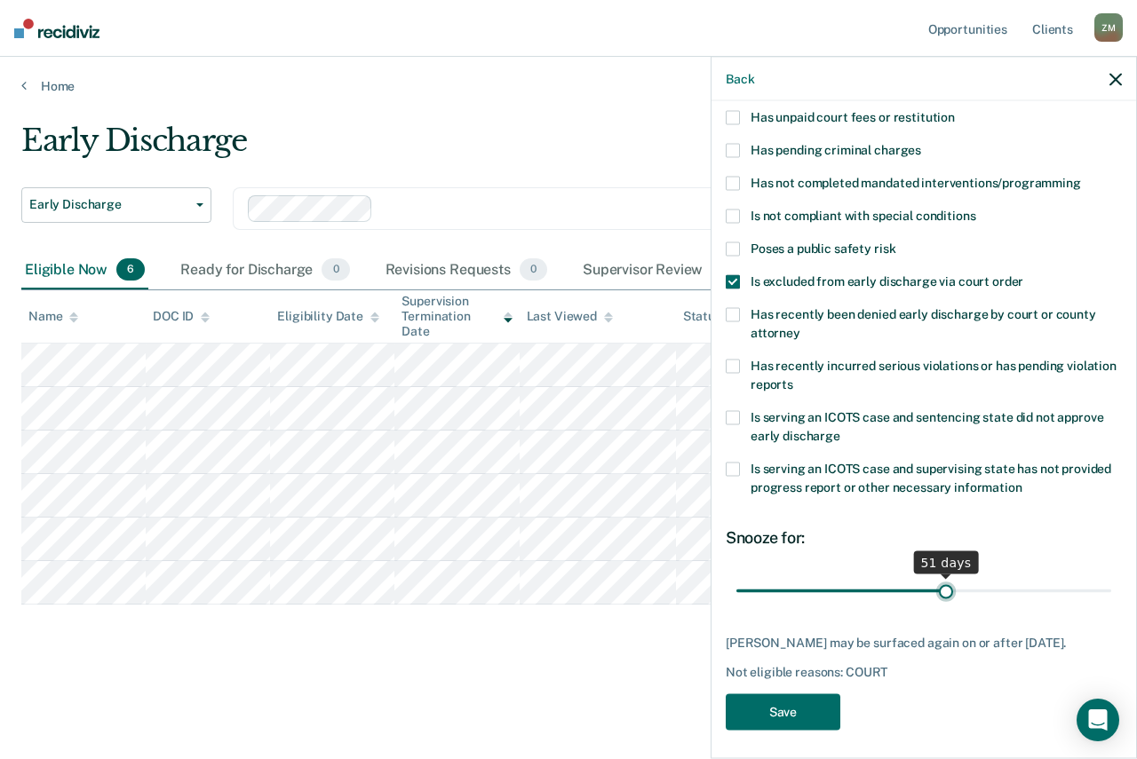
scroll to position [147, 0]
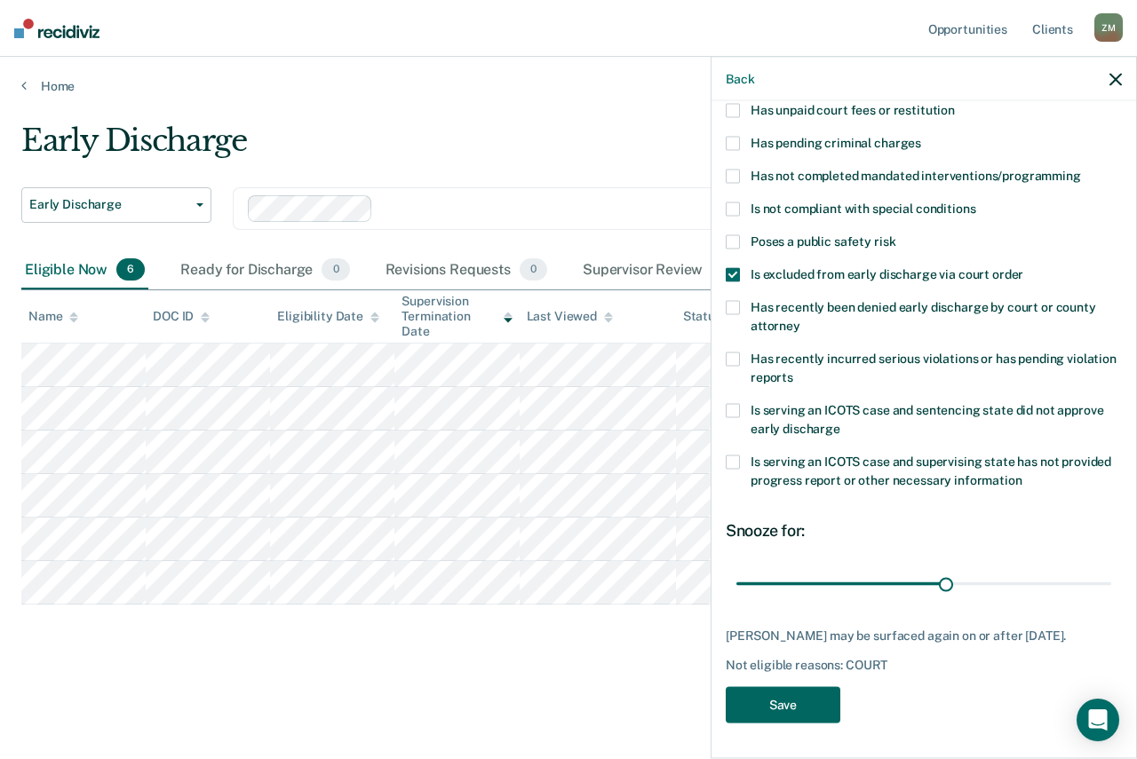
click at [787, 694] on button "Save" at bounding box center [783, 705] width 115 height 36
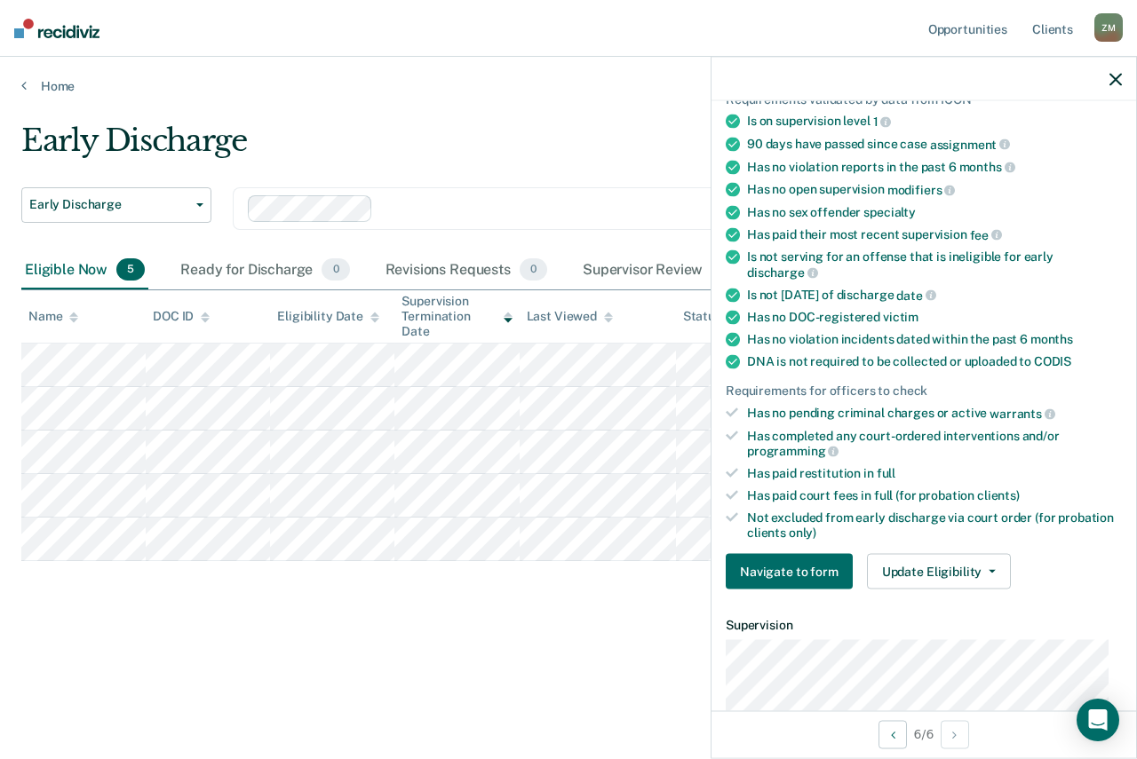
click at [539, 117] on main "Early Discharge Early Discharge Early Discharge Clear officers Eligible Now 5 R…" at bounding box center [568, 424] width 1137 height 660
click at [912, 564] on button "Update Eligibility" at bounding box center [939, 572] width 144 height 36
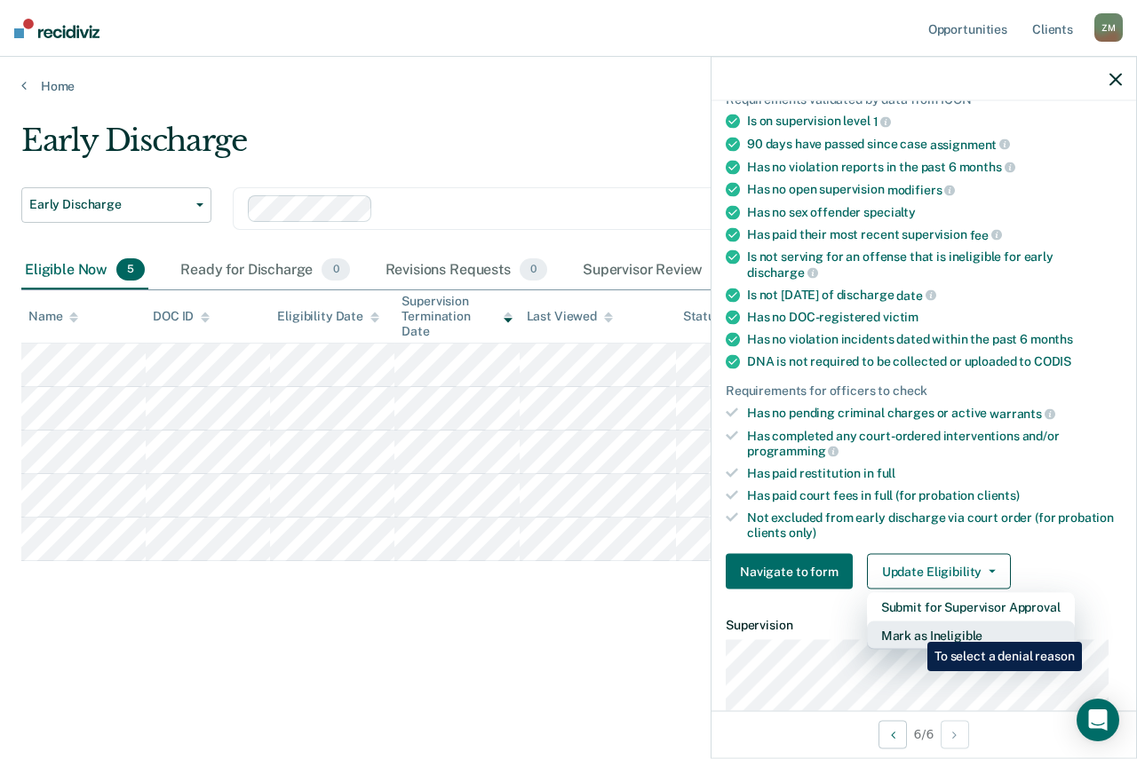
click at [914, 629] on button "Mark as Ineligible" at bounding box center [971, 636] width 208 height 28
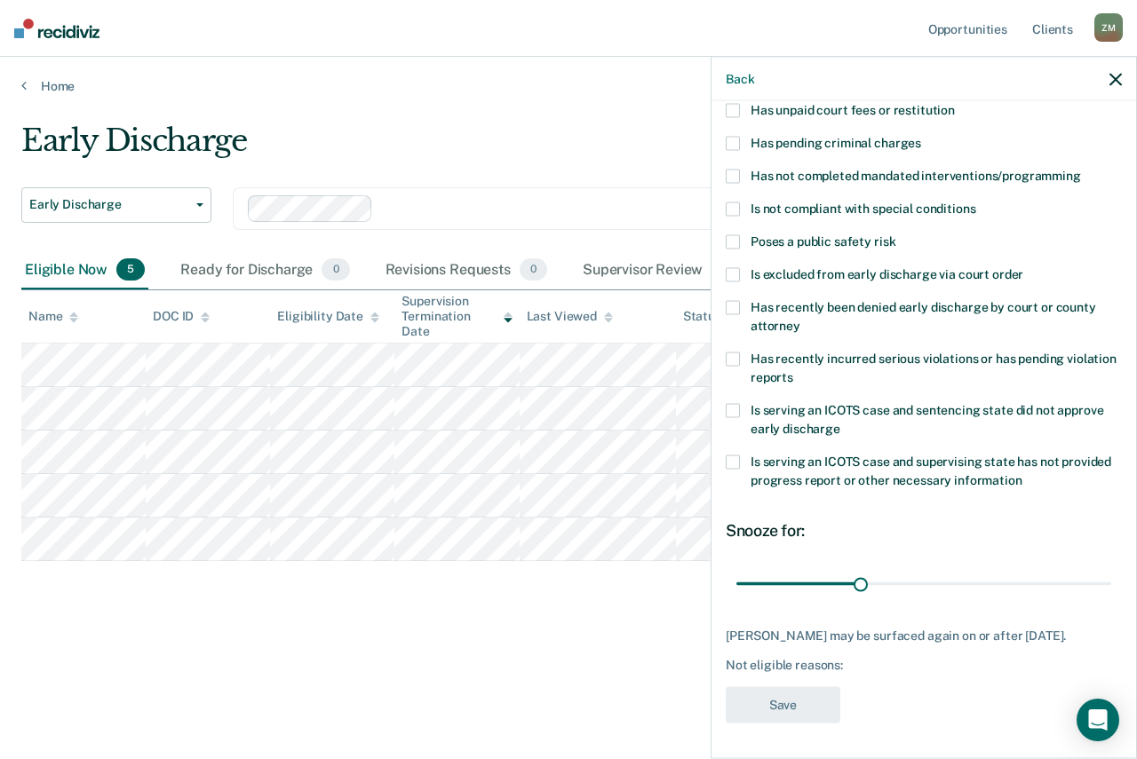
scroll to position [131, 0]
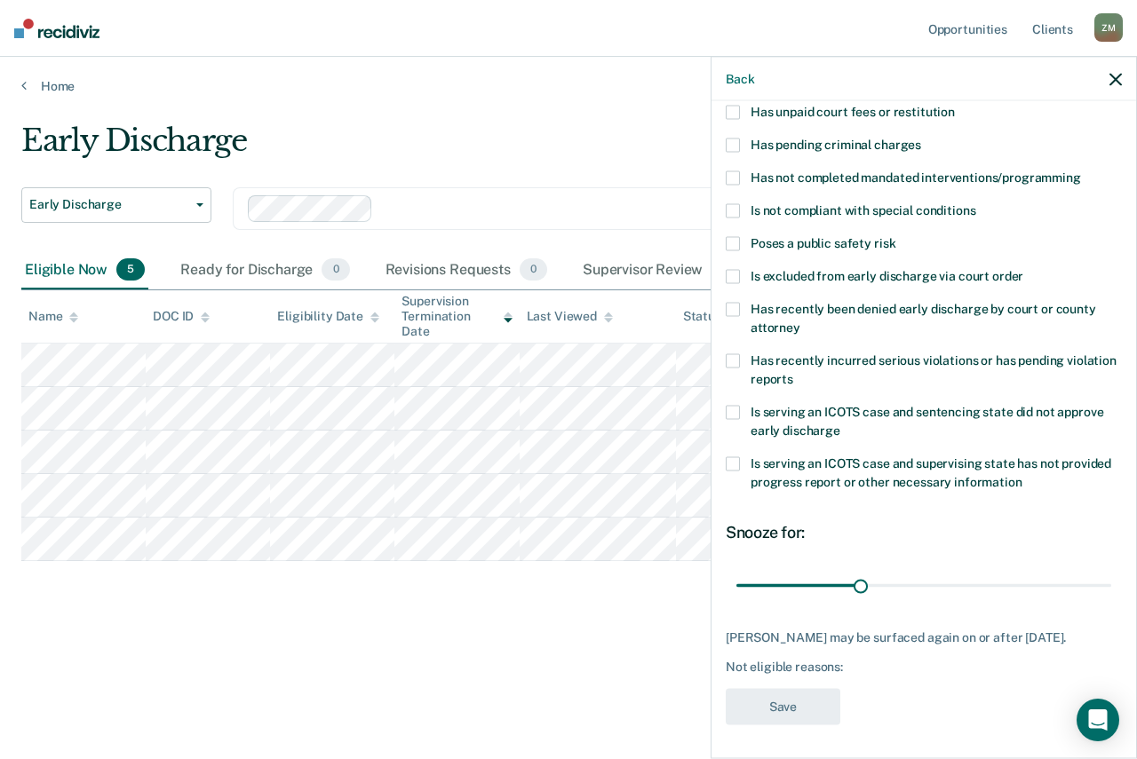
click at [732, 269] on span at bounding box center [733, 276] width 14 height 14
click at [1023, 269] on input "Is excluded from early discharge via court order" at bounding box center [1023, 269] width 0 height 0
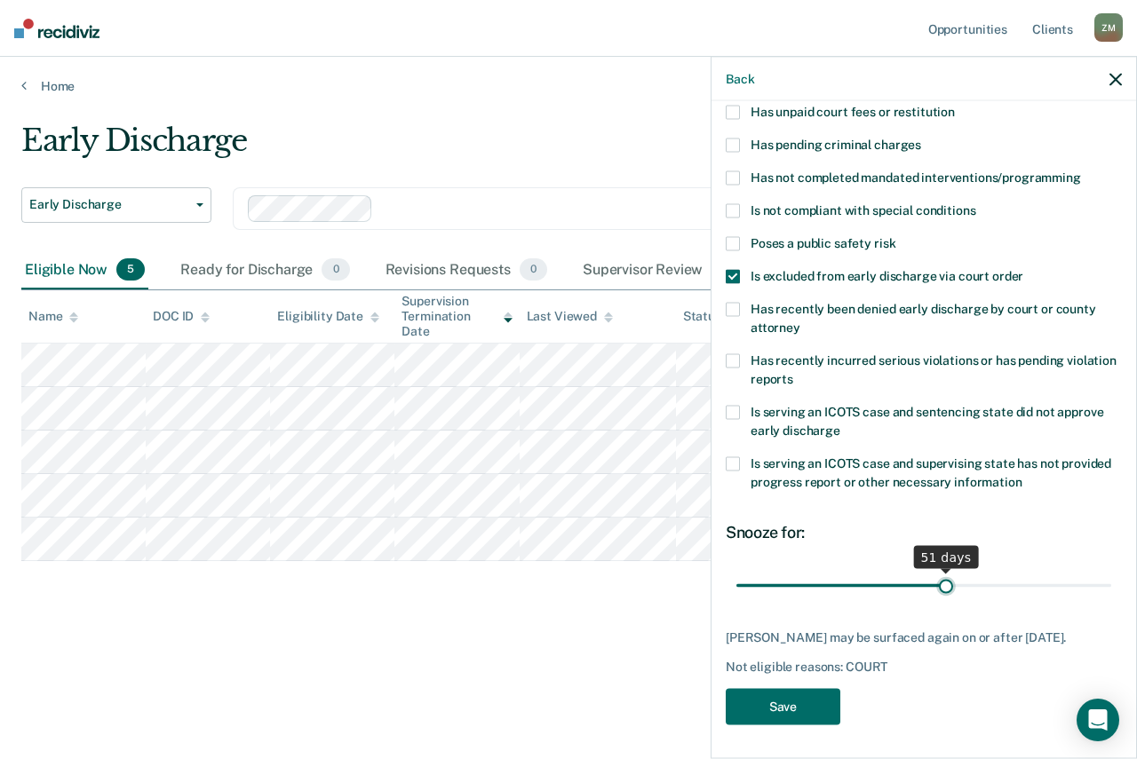
drag, startPoint x: 857, startPoint y: 591, endPoint x: 938, endPoint y: 584, distance: 81.1
type input "51"
click at [938, 584] on input "range" at bounding box center [923, 585] width 375 height 31
click at [809, 707] on button "Save" at bounding box center [783, 706] width 115 height 36
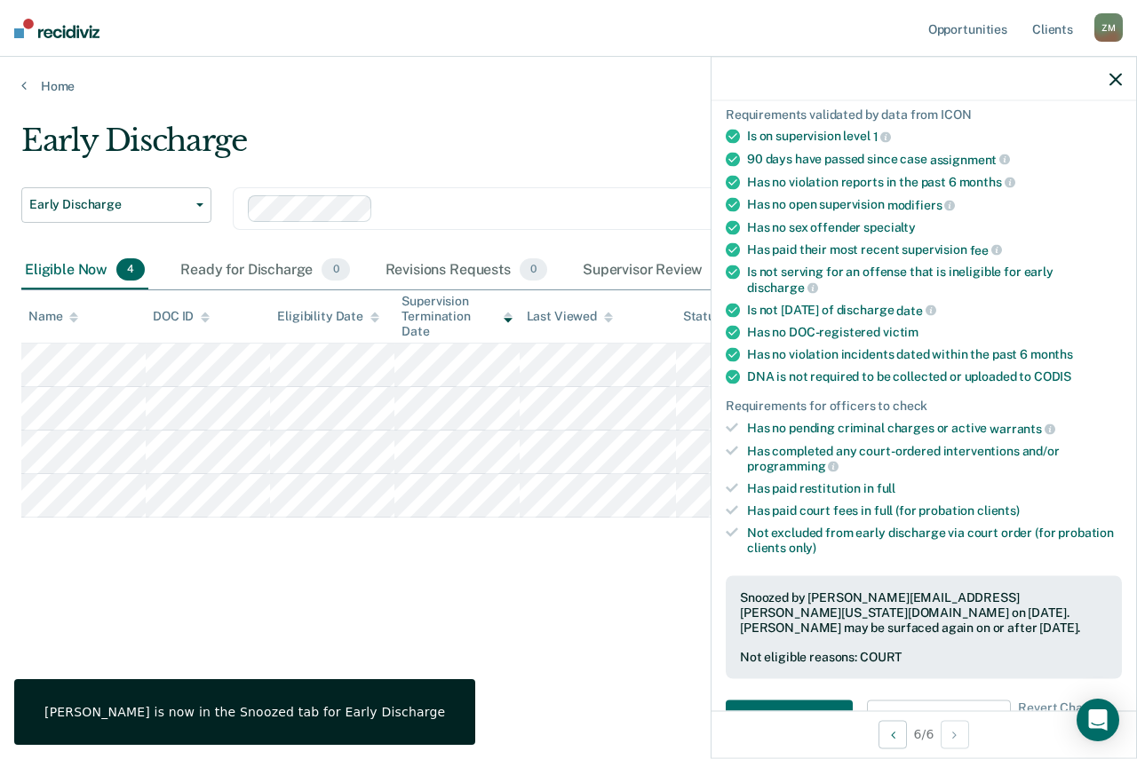
click at [409, 616] on div "Early Discharge Early Discharge Early Discharge Clear officers Eligible Now 4 R…" at bounding box center [568, 375] width 1094 height 504
